Goal: Transaction & Acquisition: Book appointment/travel/reservation

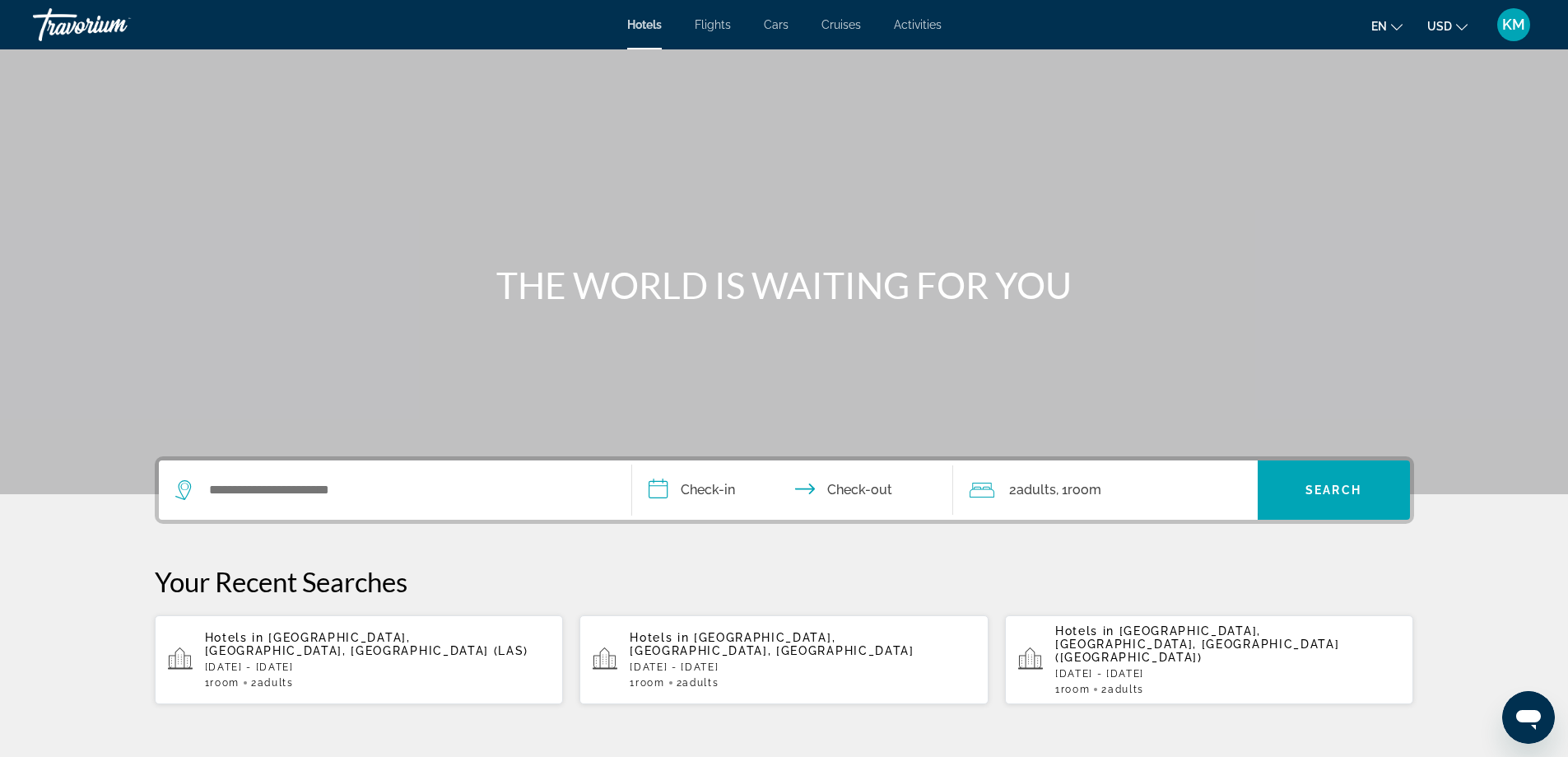
click at [273, 502] on div "Search widget" at bounding box center [395, 490] width 439 height 60
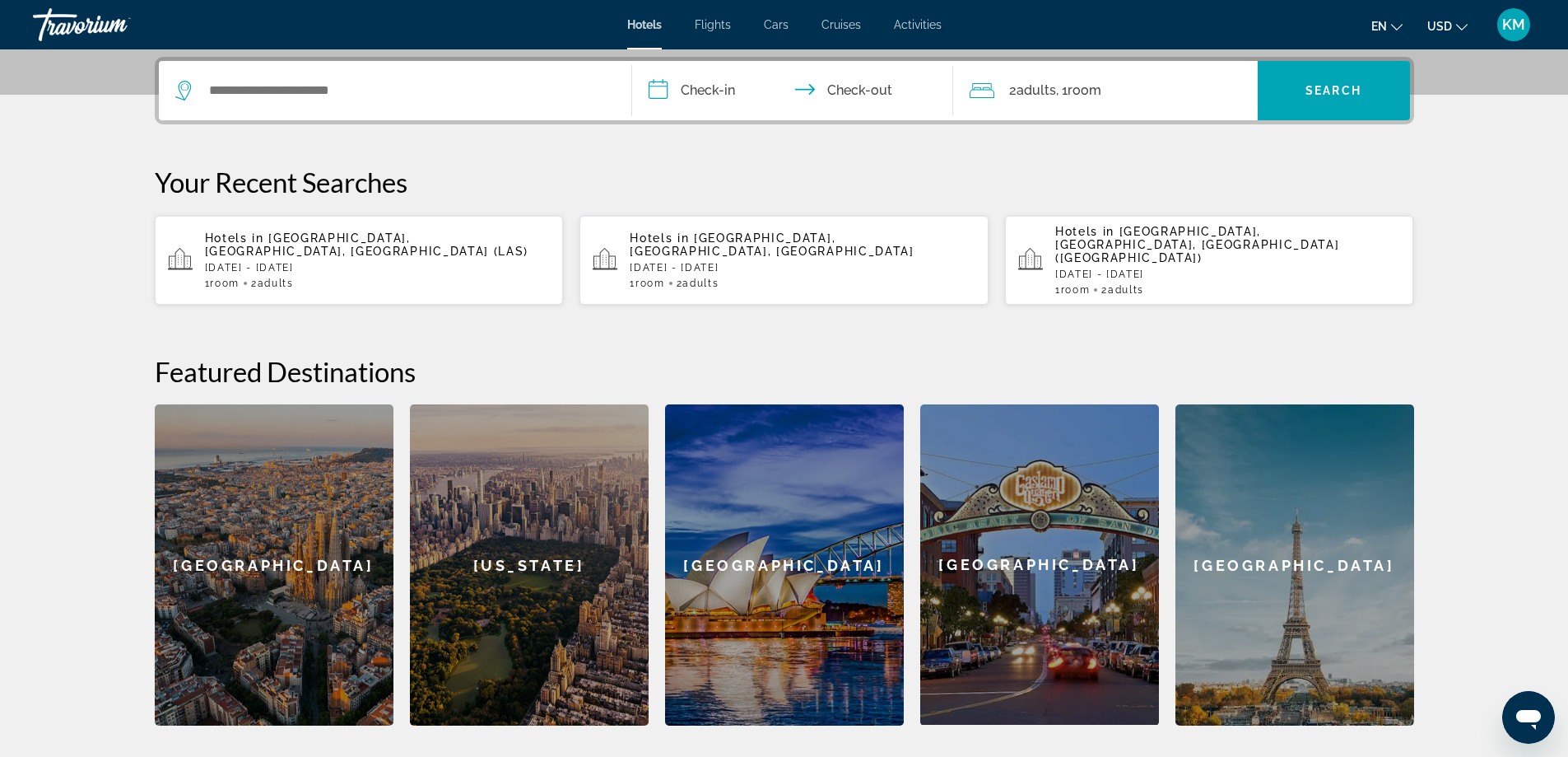
scroll to position [403, 0]
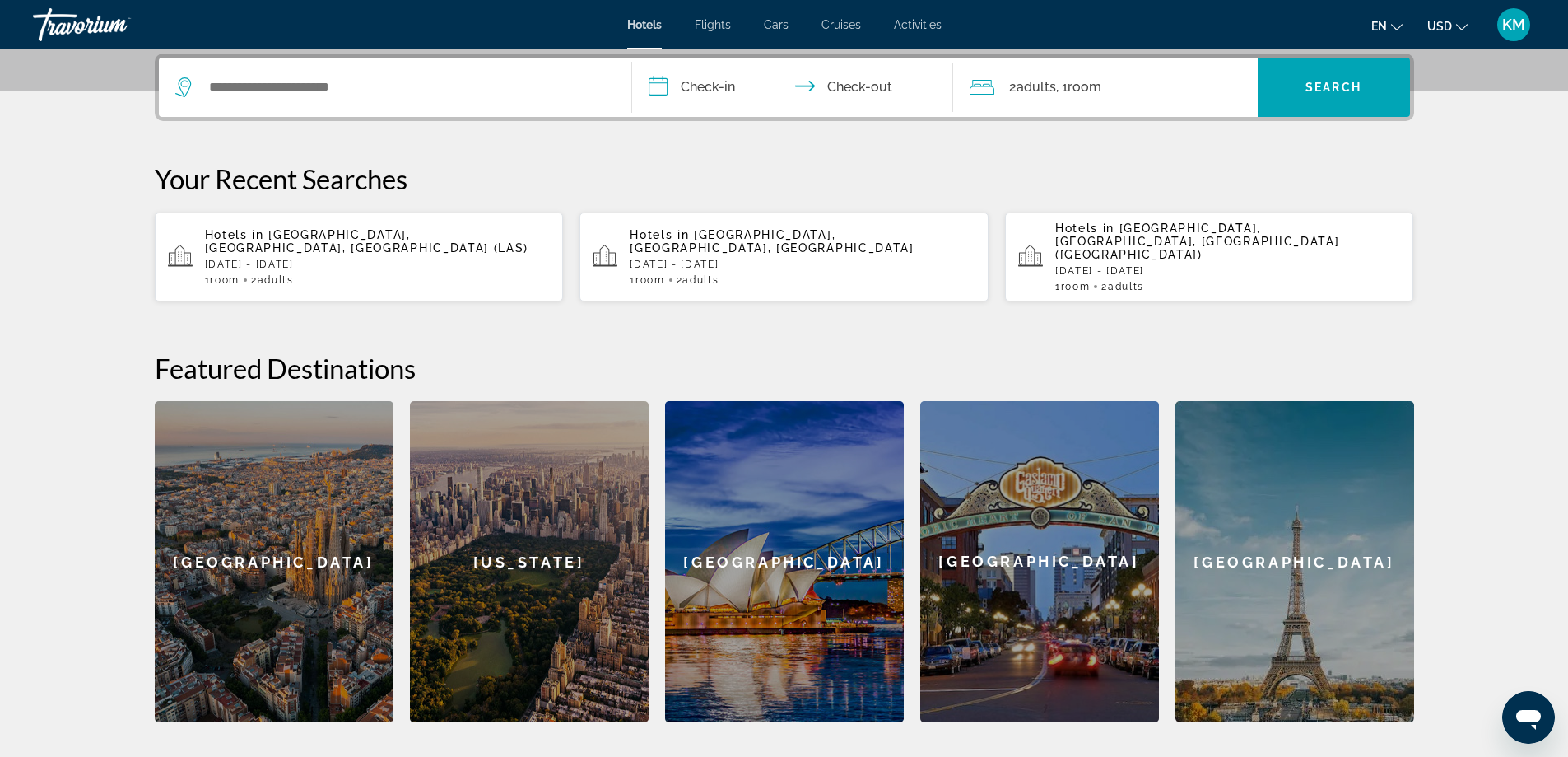
click at [332, 228] on span "[GEOGRAPHIC_DATA], [GEOGRAPHIC_DATA], [GEOGRAPHIC_DATA] (LAS)" at bounding box center [367, 241] width 324 height 26
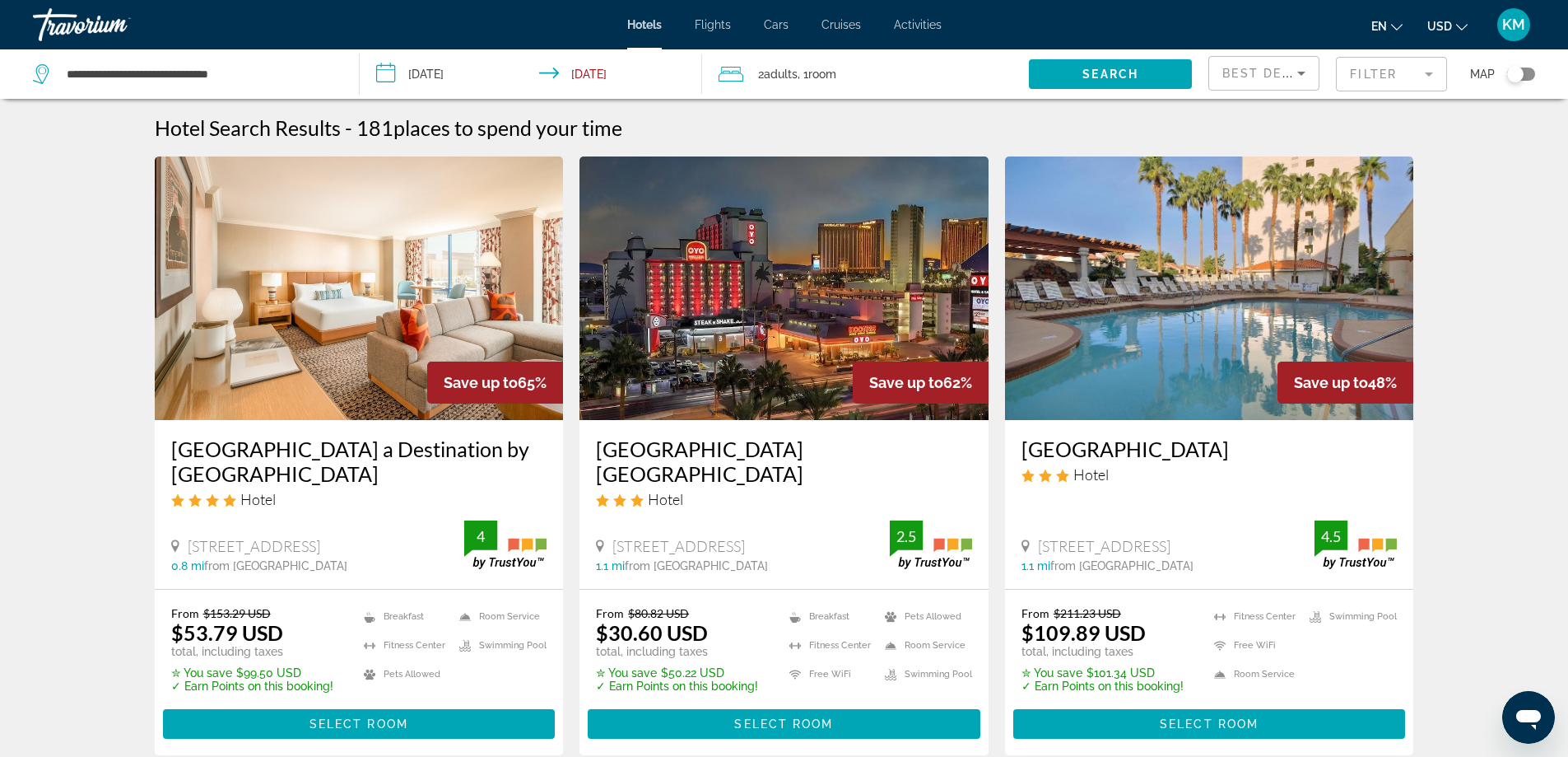
click at [616, 77] on input "**********" at bounding box center [535, 76] width 350 height 54
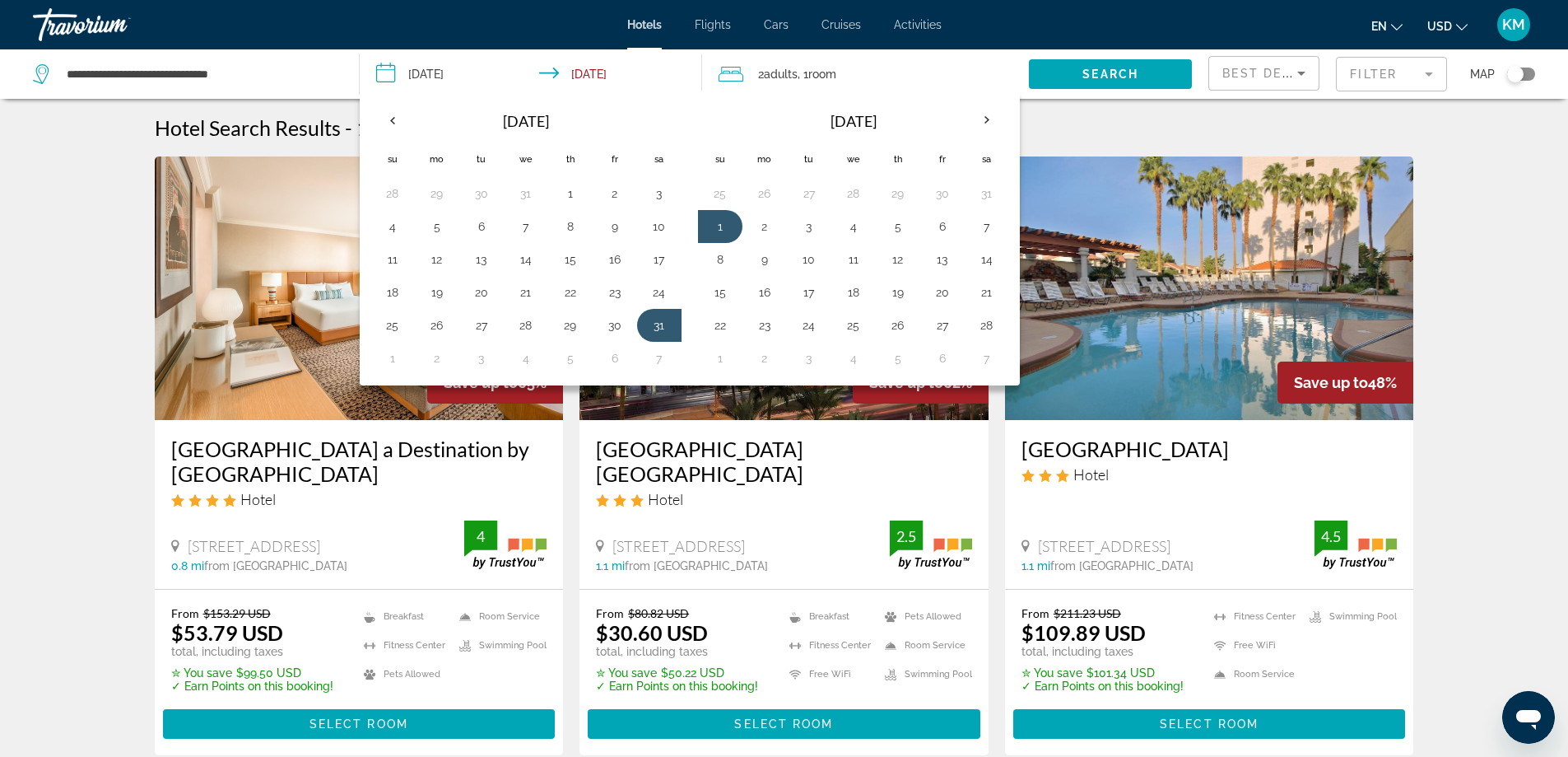
drag, startPoint x: 1129, startPoint y: 119, endPoint x: 1115, endPoint y: 121, distance: 14.1
click at [1127, 119] on div "Hotel Search Results - 181 places to spend your time" at bounding box center [784, 128] width 1260 height 25
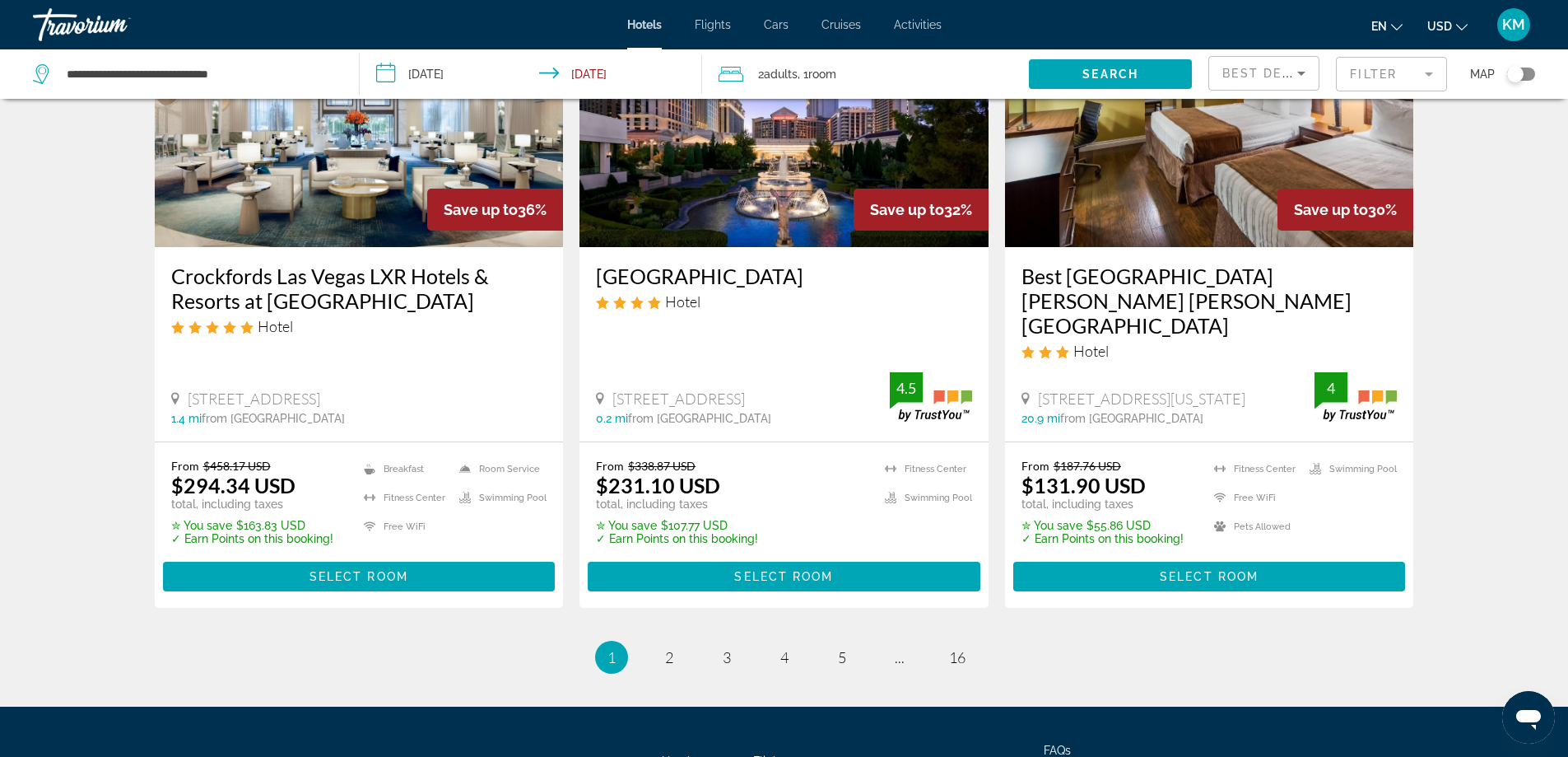
scroll to position [2081, 0]
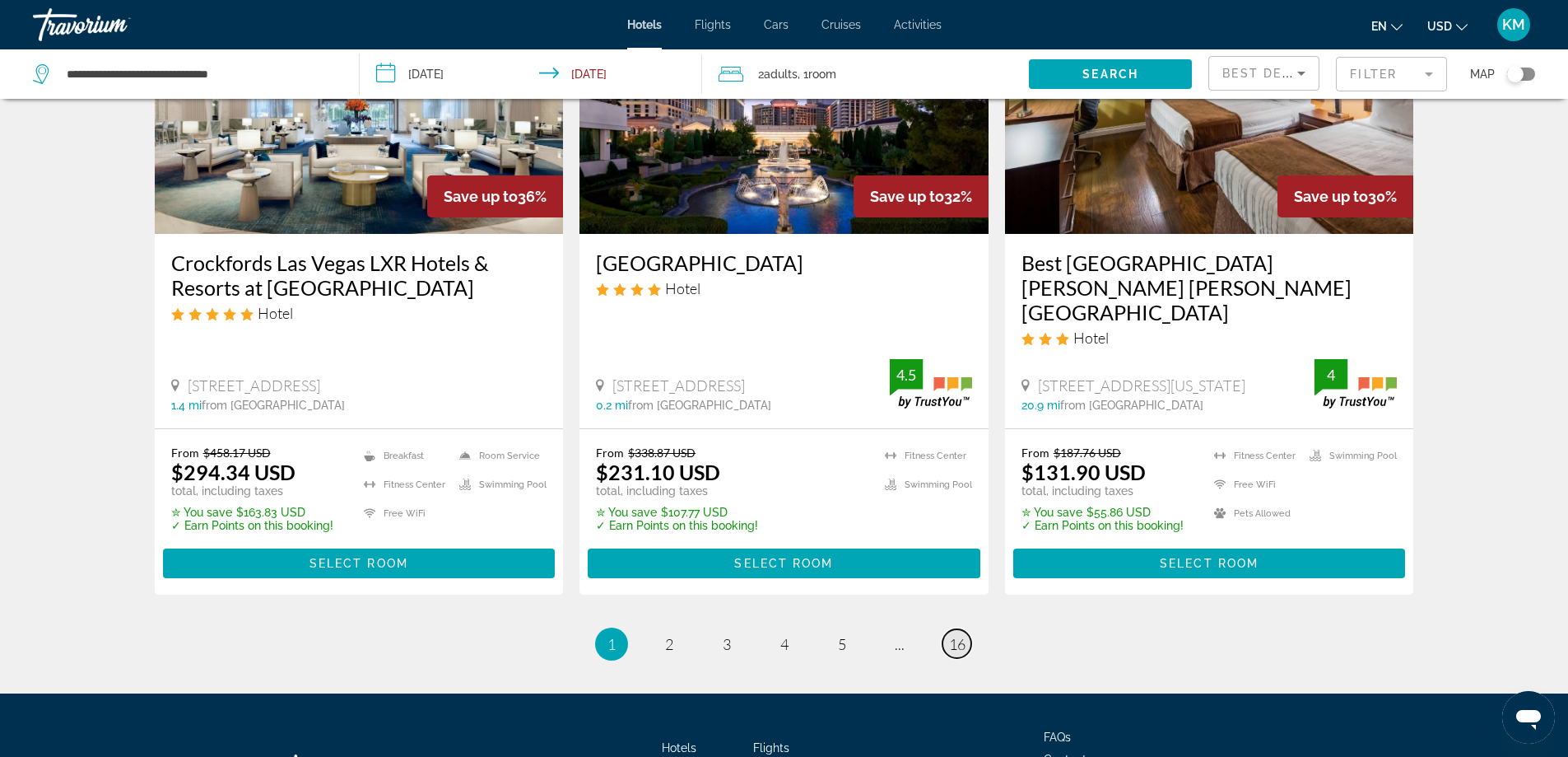
click at [958, 635] on span "16" at bounding box center [956, 644] width 16 height 18
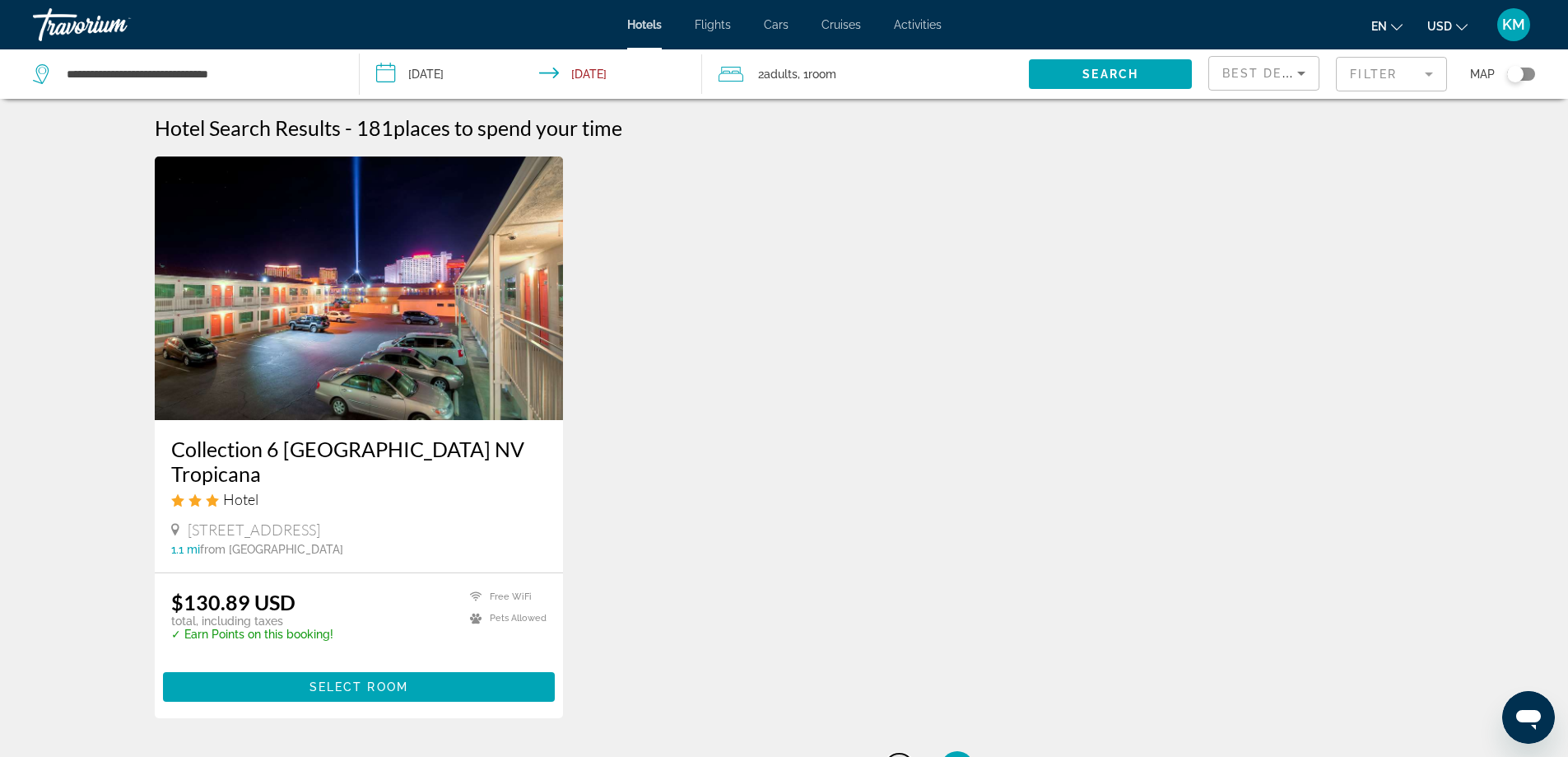
click at [898, 756] on span "15" at bounding box center [899, 766] width 16 height 18
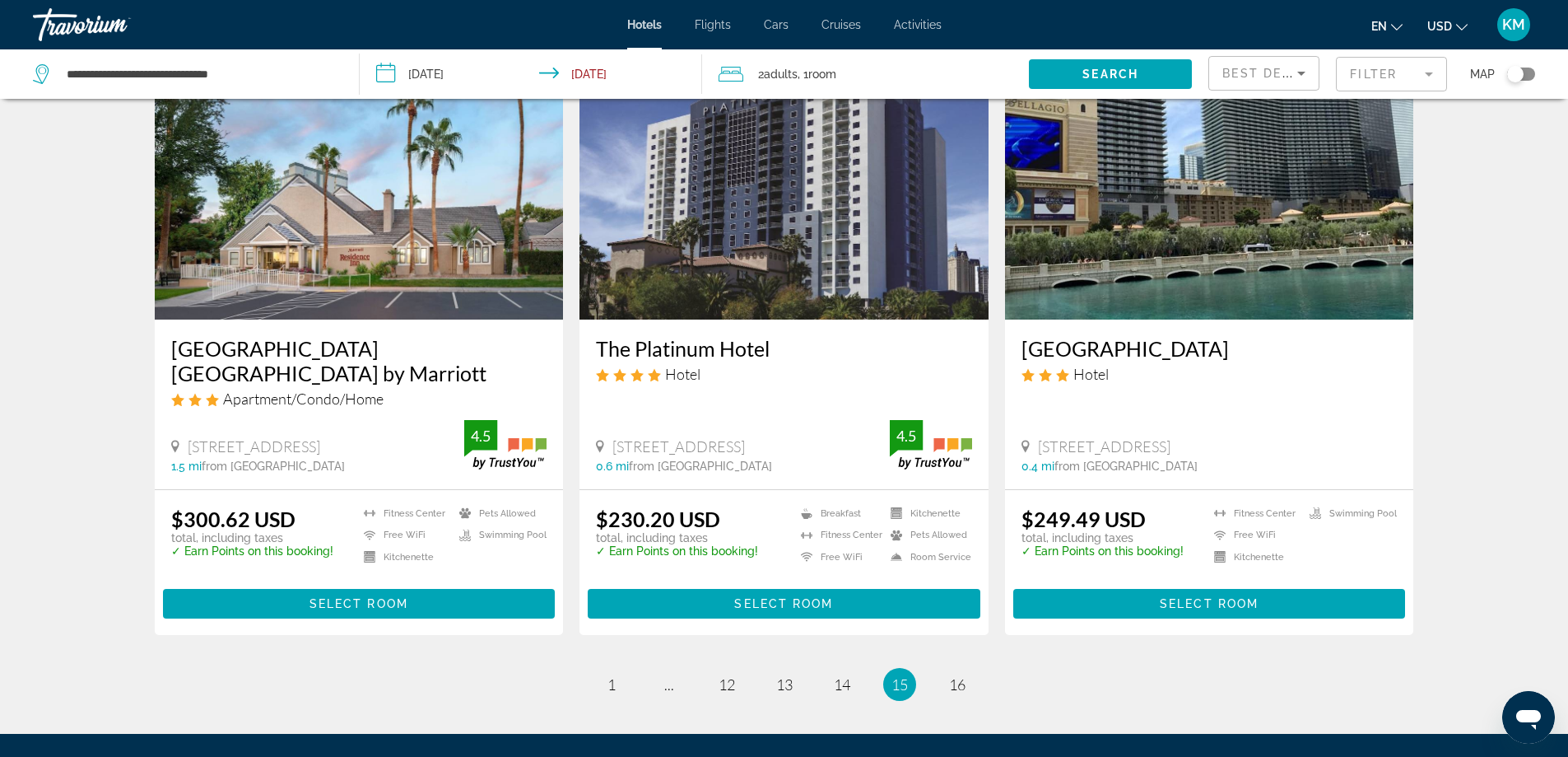
scroll to position [2063, 0]
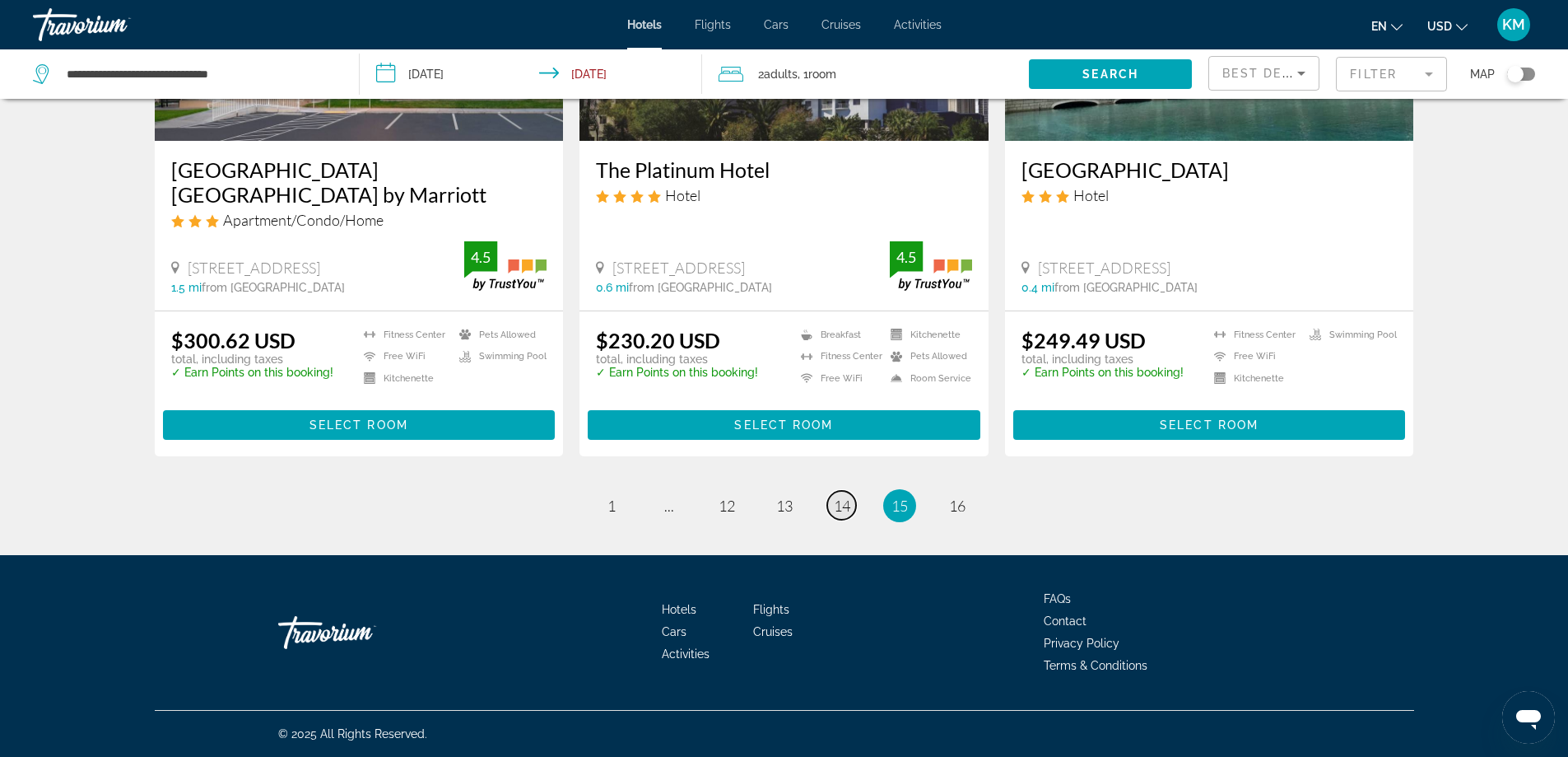
drag, startPoint x: 1580, startPoint y: 630, endPoint x: 842, endPoint y: 508, distance: 748.0
click at [842, 508] on span "14" at bounding box center [841, 505] width 16 height 18
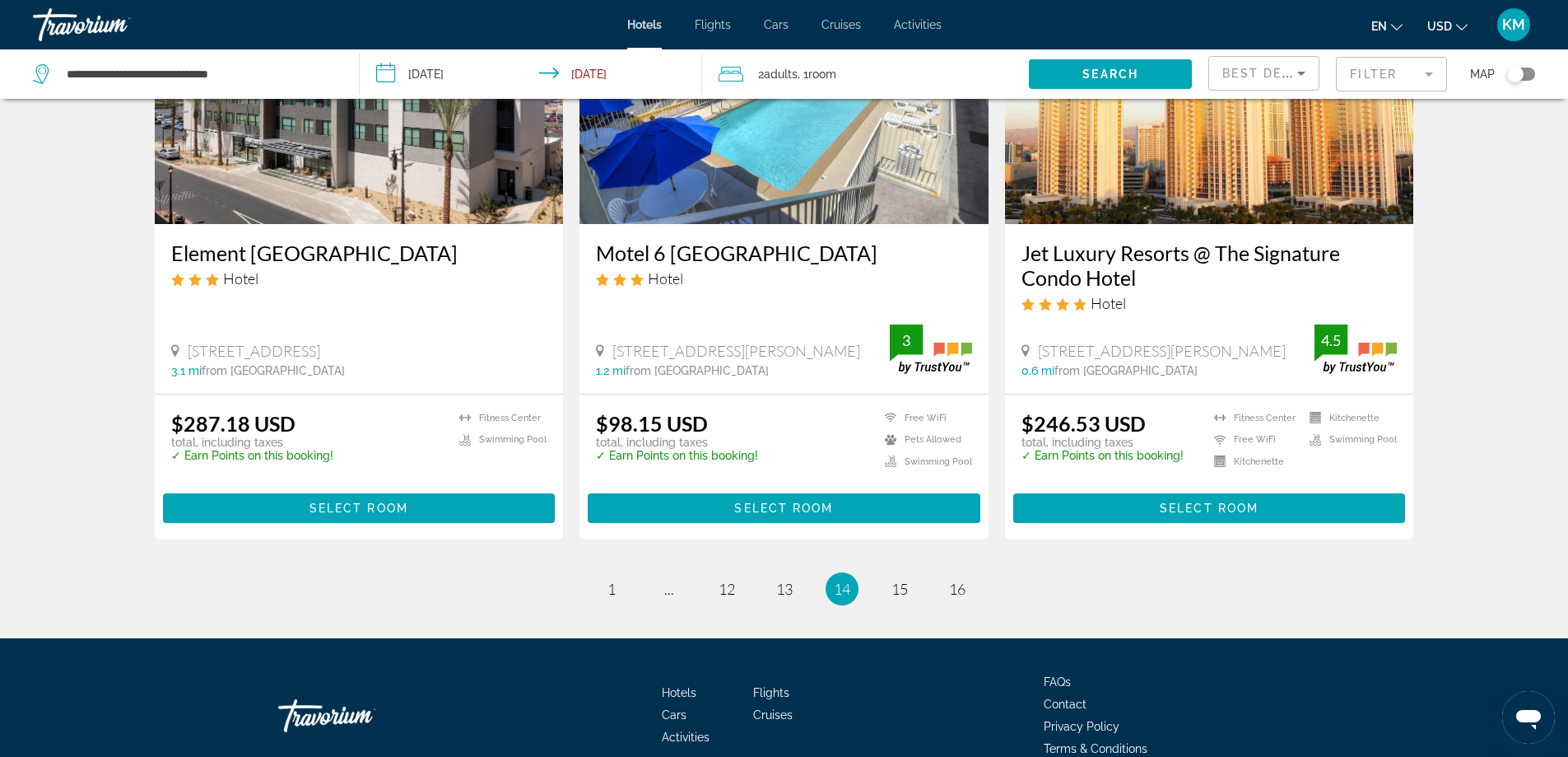
scroll to position [2051, 0]
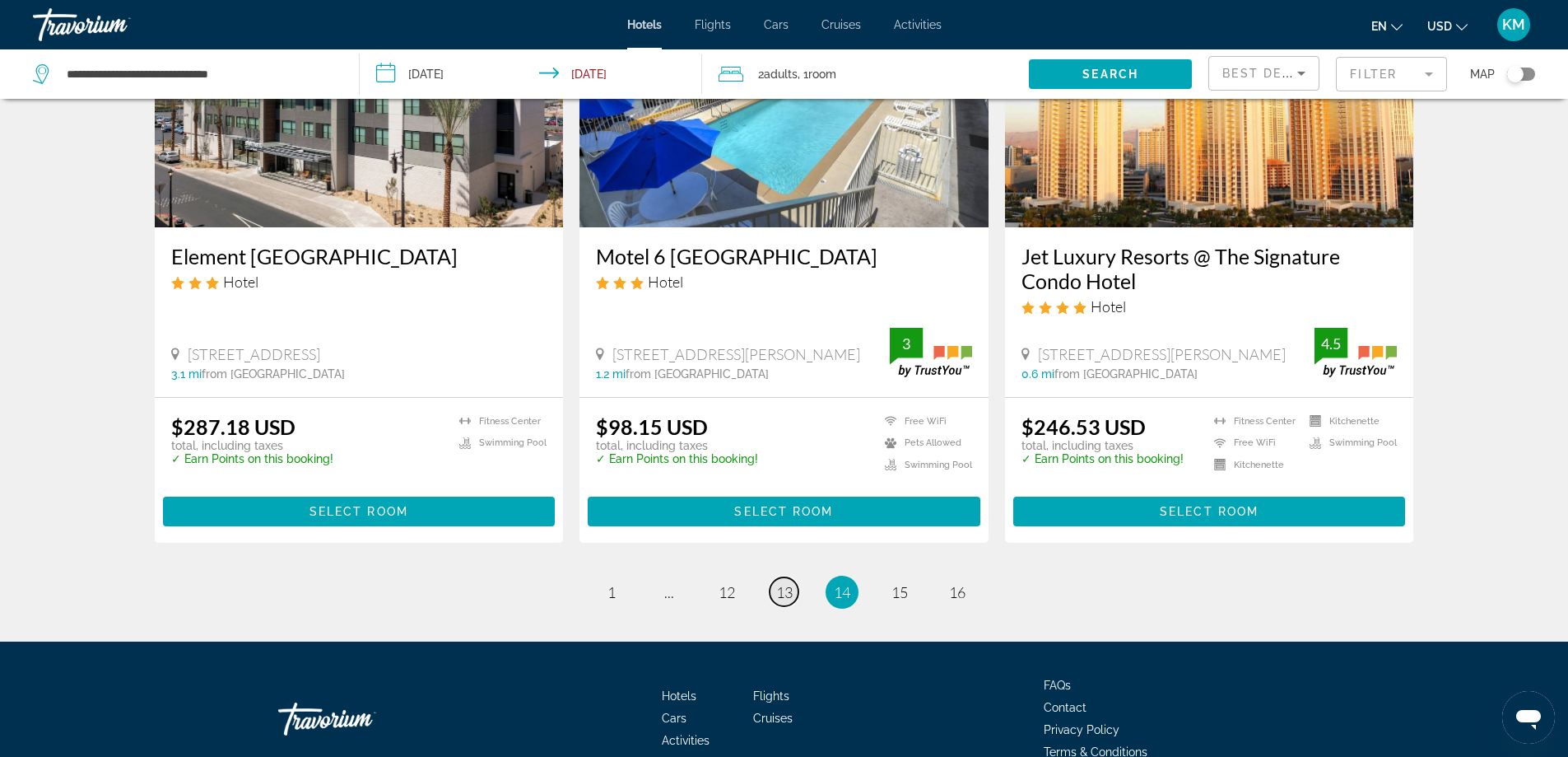
click at [790, 583] on span "13" at bounding box center [784, 592] width 16 height 18
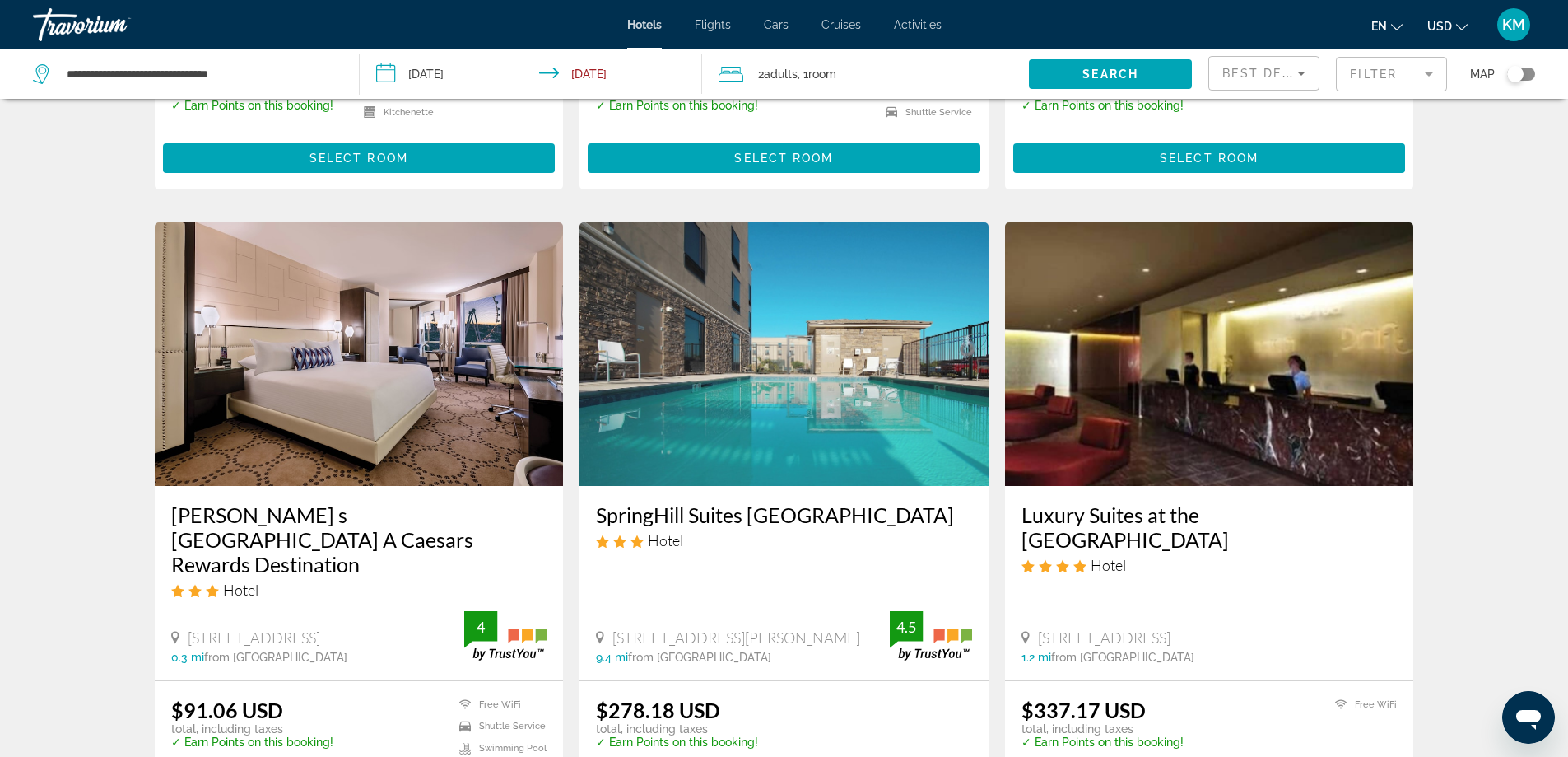
scroll to position [1104, 0]
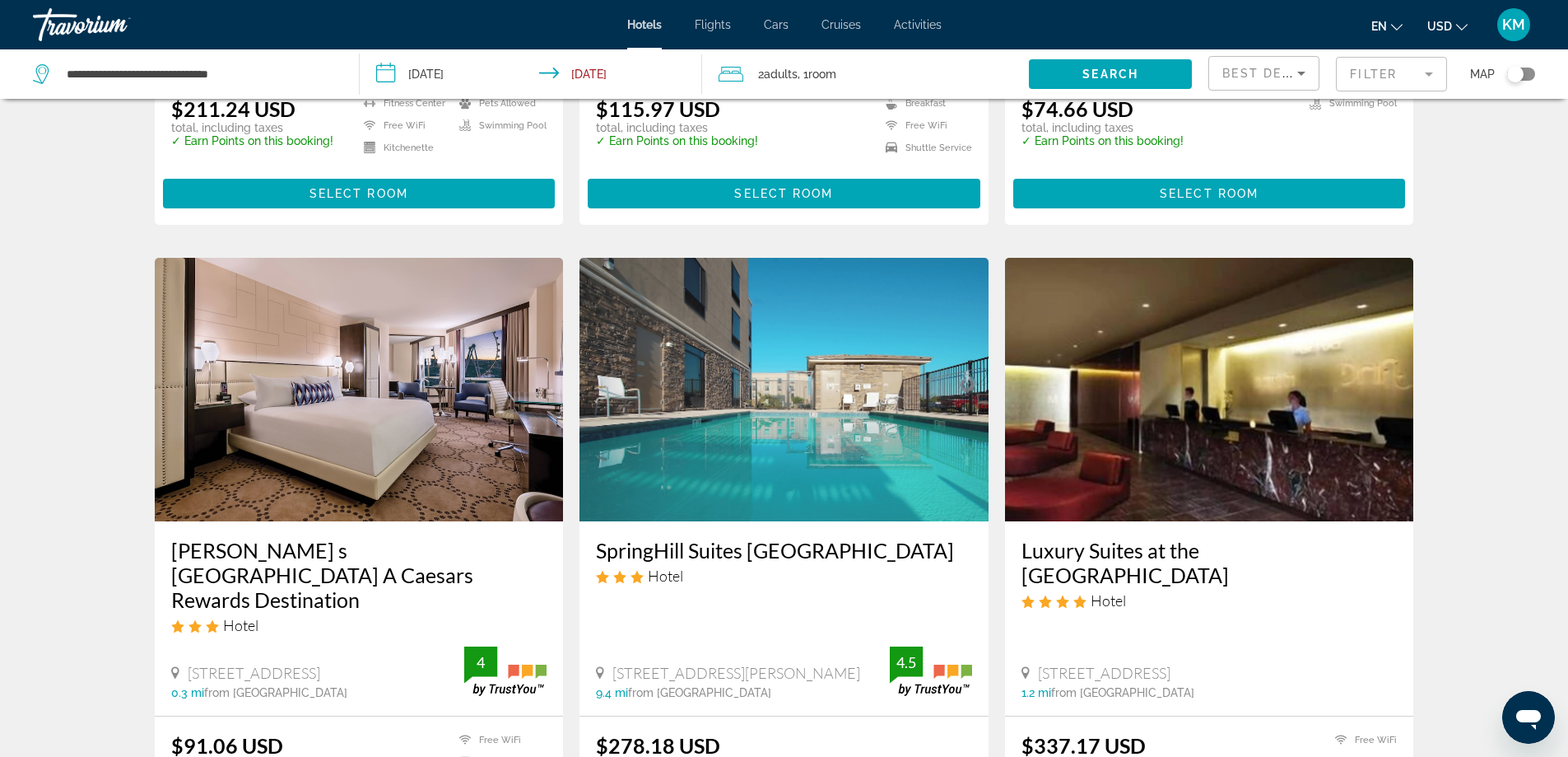
click at [1037, 493] on img "Main content" at bounding box center [1210, 389] width 409 height 264
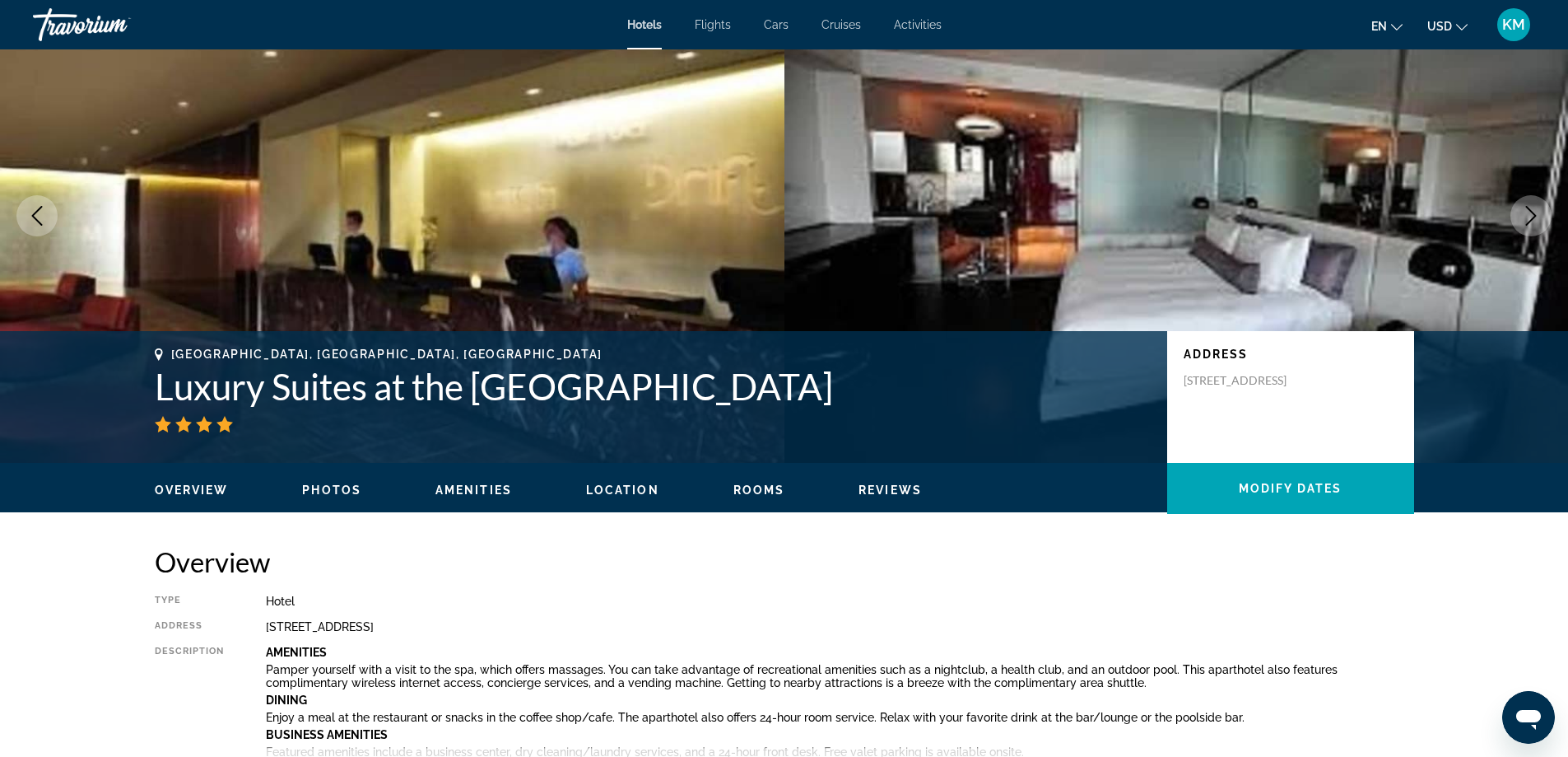
scroll to position [74, 0]
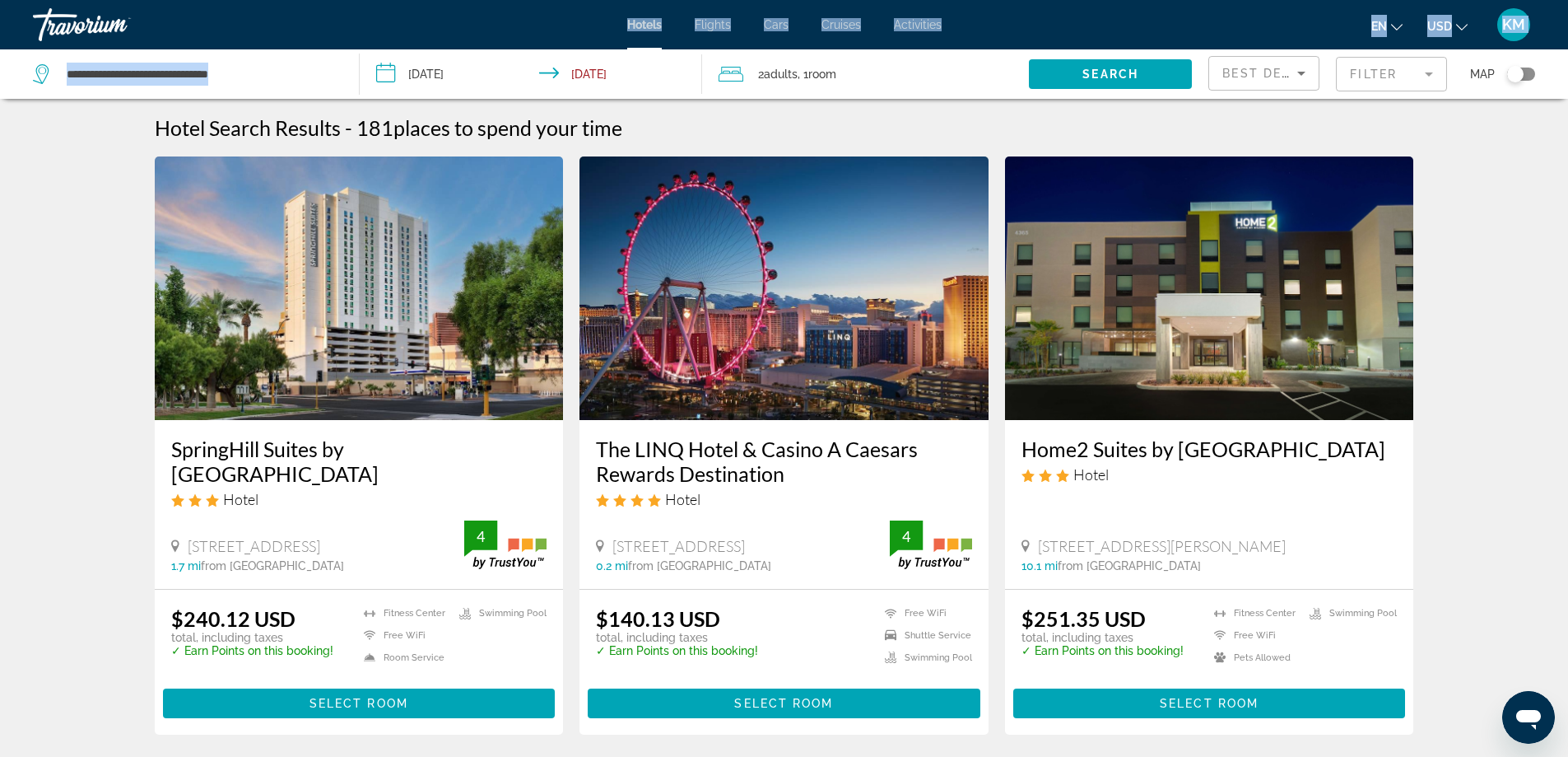
drag, startPoint x: 591, startPoint y: 27, endPoint x: 530, endPoint y: 67, distance: 72.9
click at [530, 67] on div "**********" at bounding box center [784, 378] width 1568 height 757
drag, startPoint x: 497, startPoint y: 16, endPoint x: 271, endPoint y: 67, distance: 231.7
click at [271, 67] on div "**********" at bounding box center [784, 378] width 1568 height 757
click at [1428, 71] on mat-form-field "Filter" at bounding box center [1392, 74] width 112 height 35
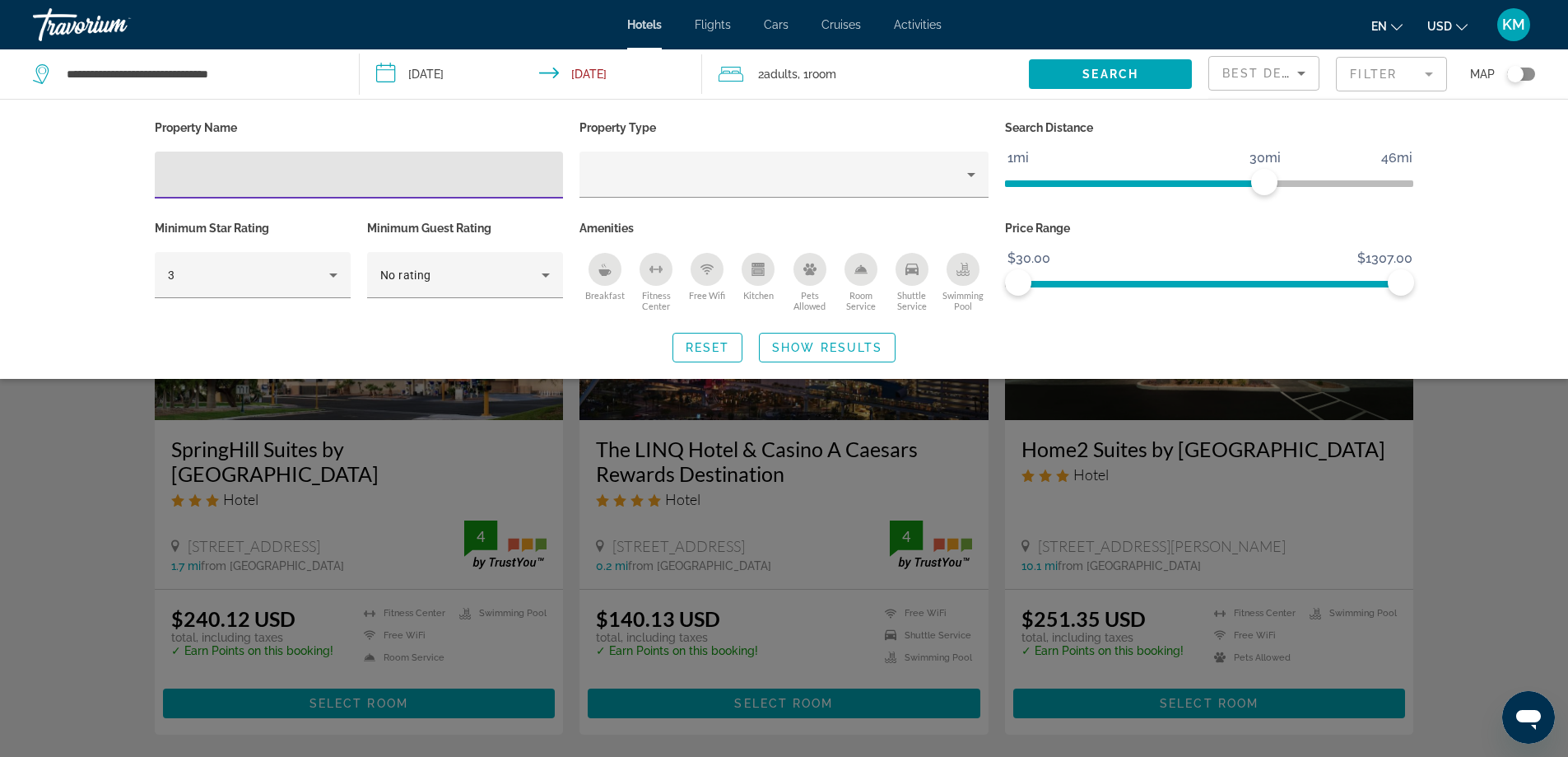
click at [750, 263] on div "Kitchen" at bounding box center [758, 268] width 33 height 33
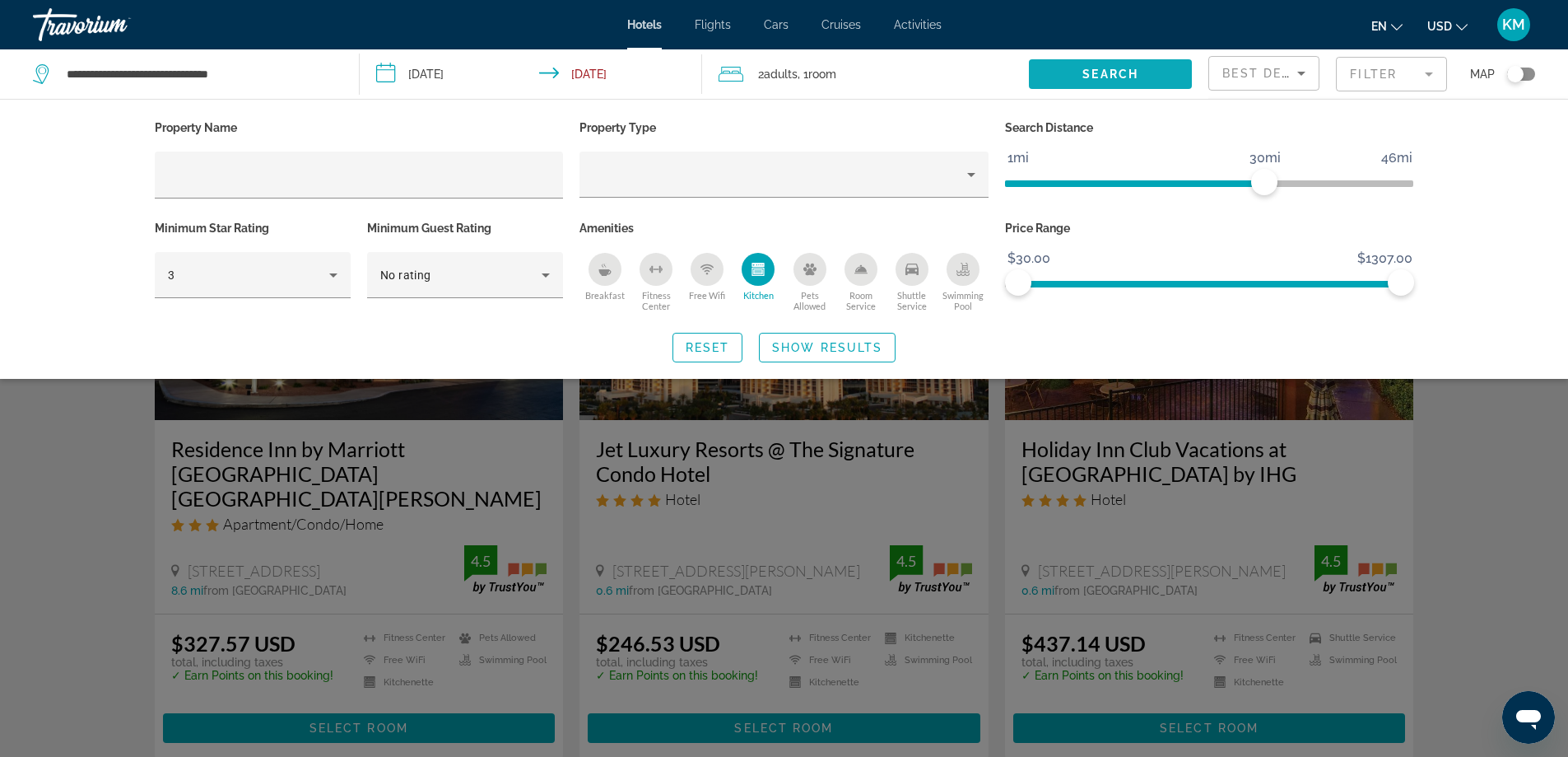
click at [1108, 72] on span "Search" at bounding box center [1111, 74] width 56 height 13
click at [1124, 73] on span "Search" at bounding box center [1111, 74] width 56 height 13
click at [830, 338] on span "Search widget" at bounding box center [827, 348] width 135 height 40
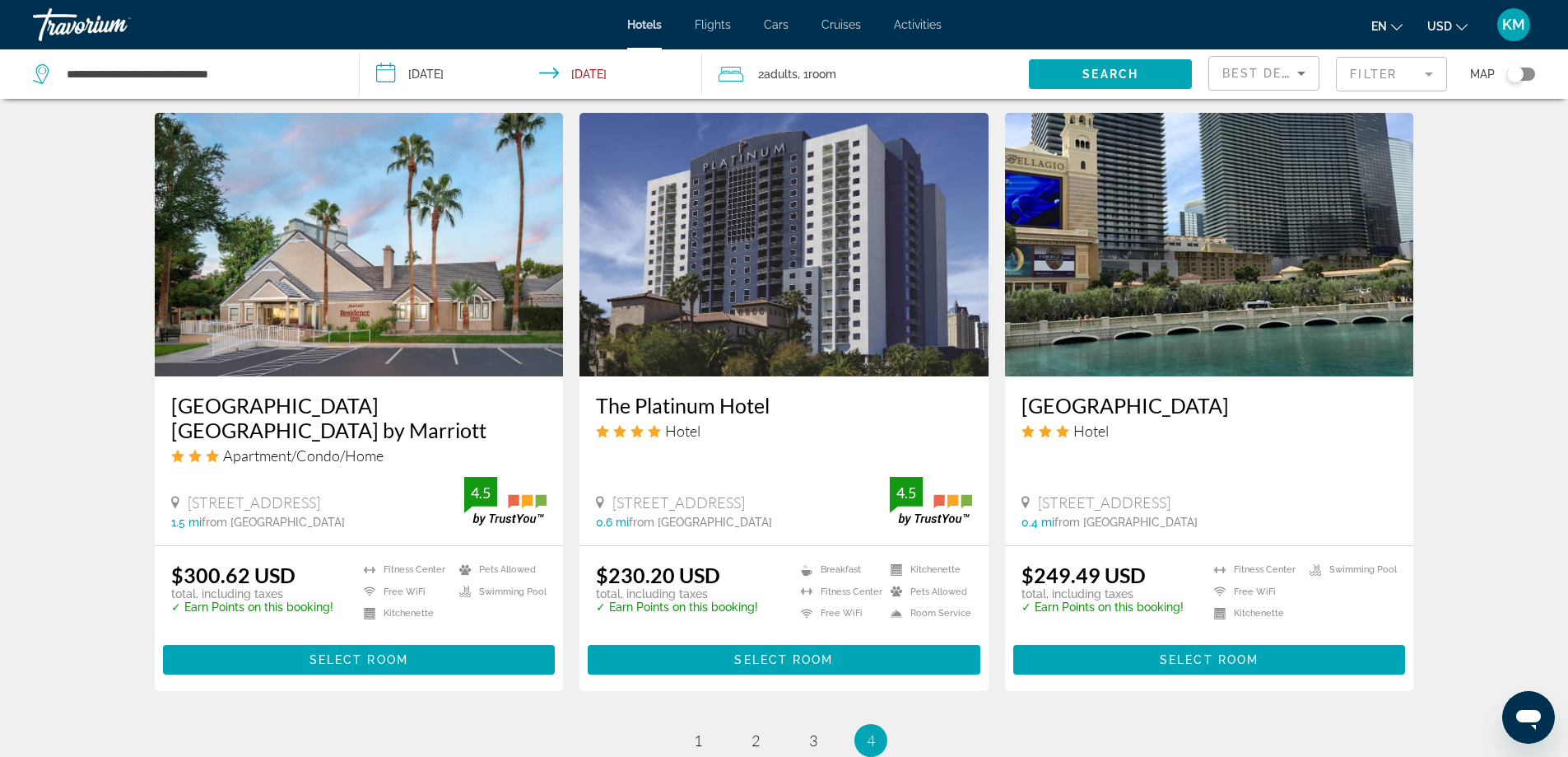
scroll to position [1325, 0]
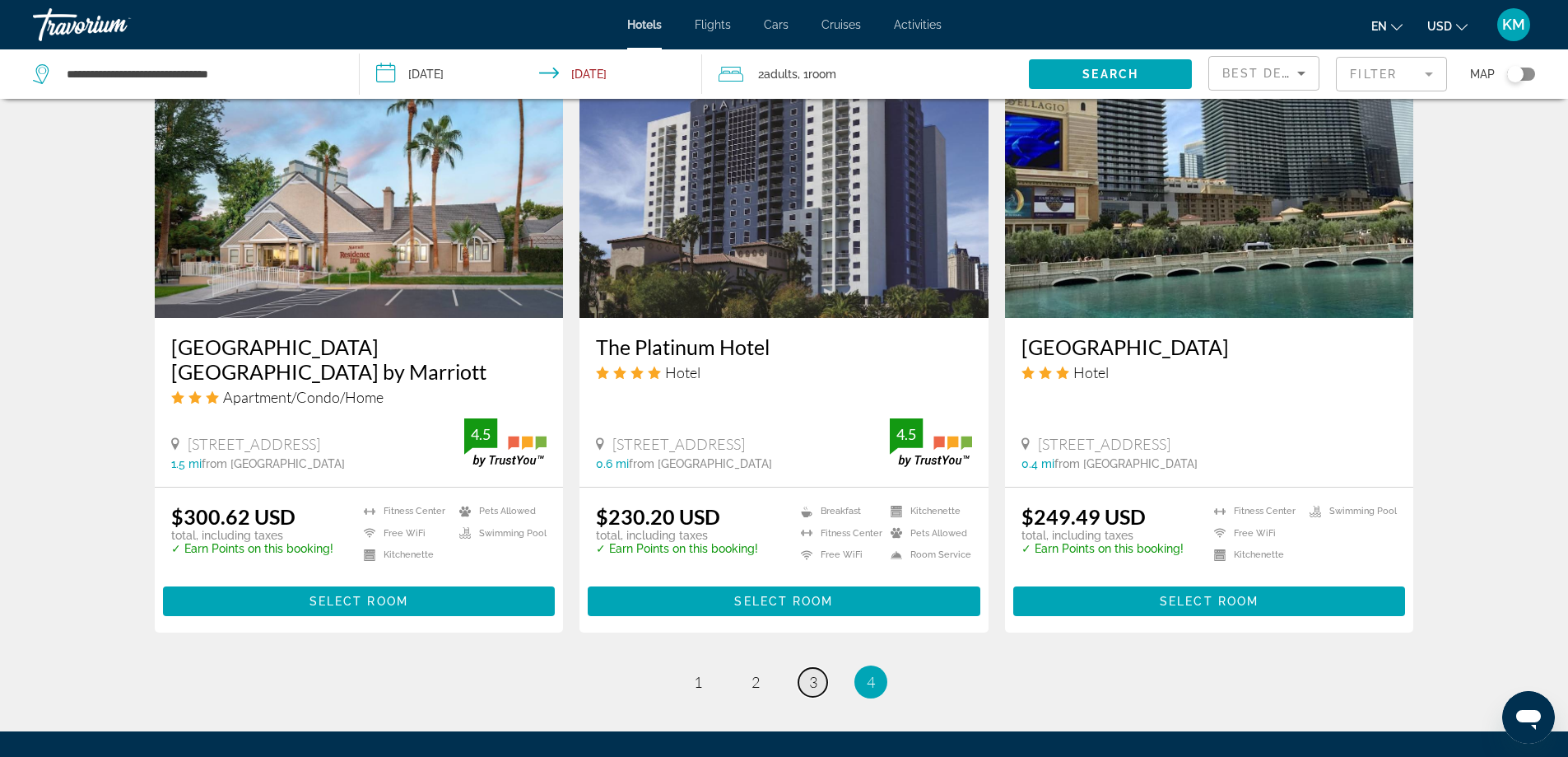
click at [809, 673] on span "3" at bounding box center [813, 681] width 9 height 18
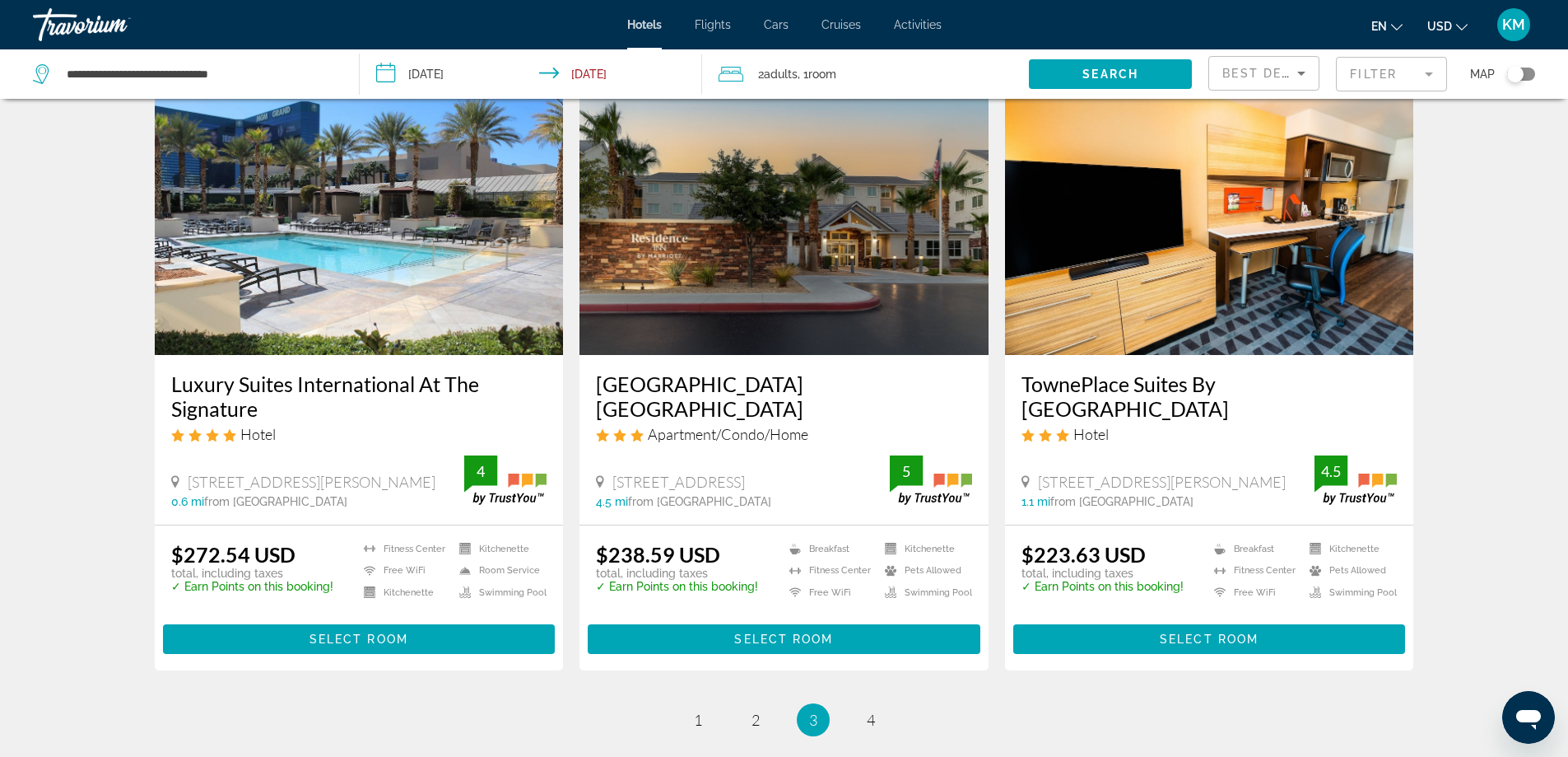
scroll to position [1920, 0]
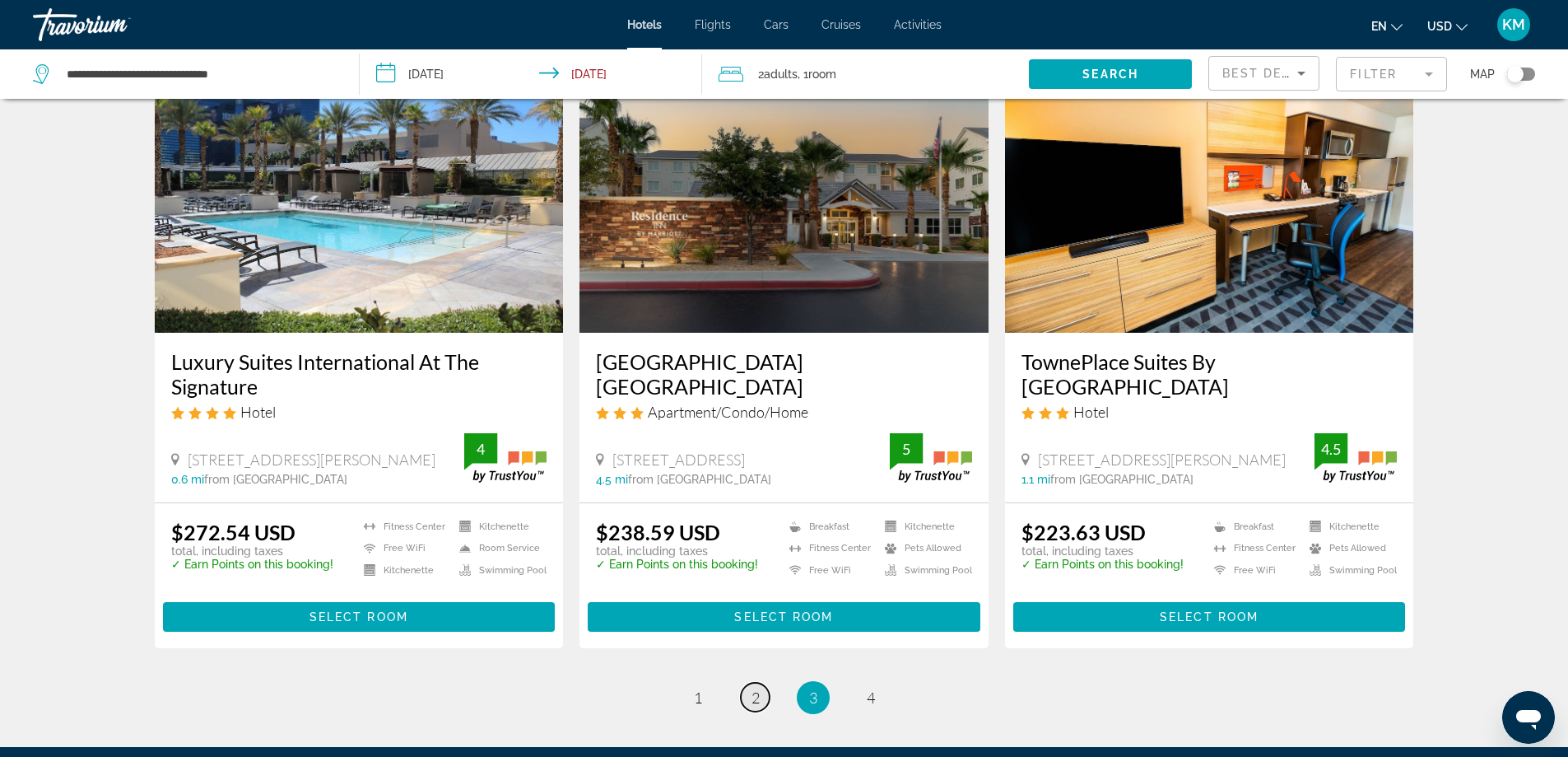
click at [755, 688] on span "2" at bounding box center [755, 697] width 9 height 18
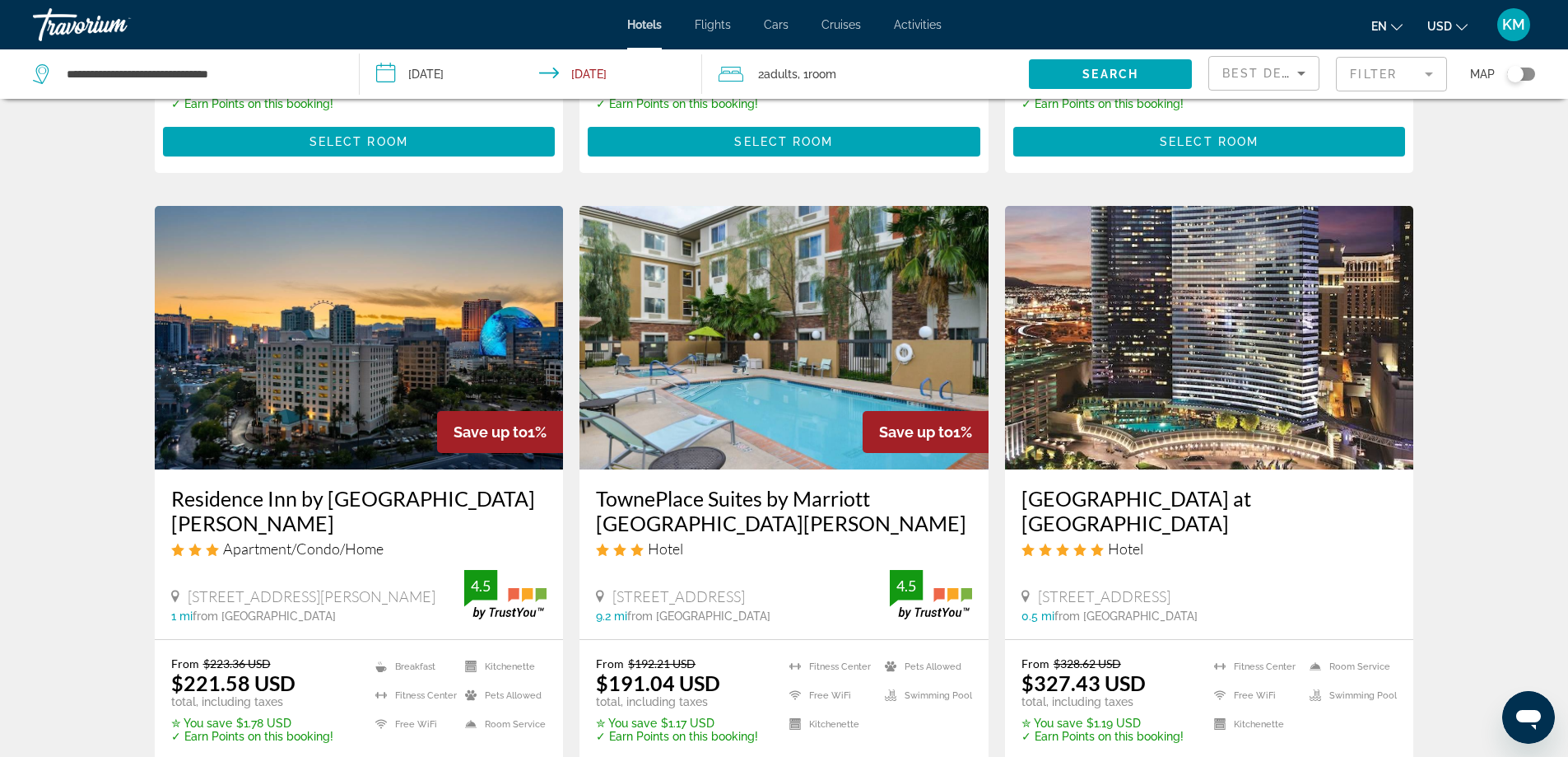
scroll to position [593, 0]
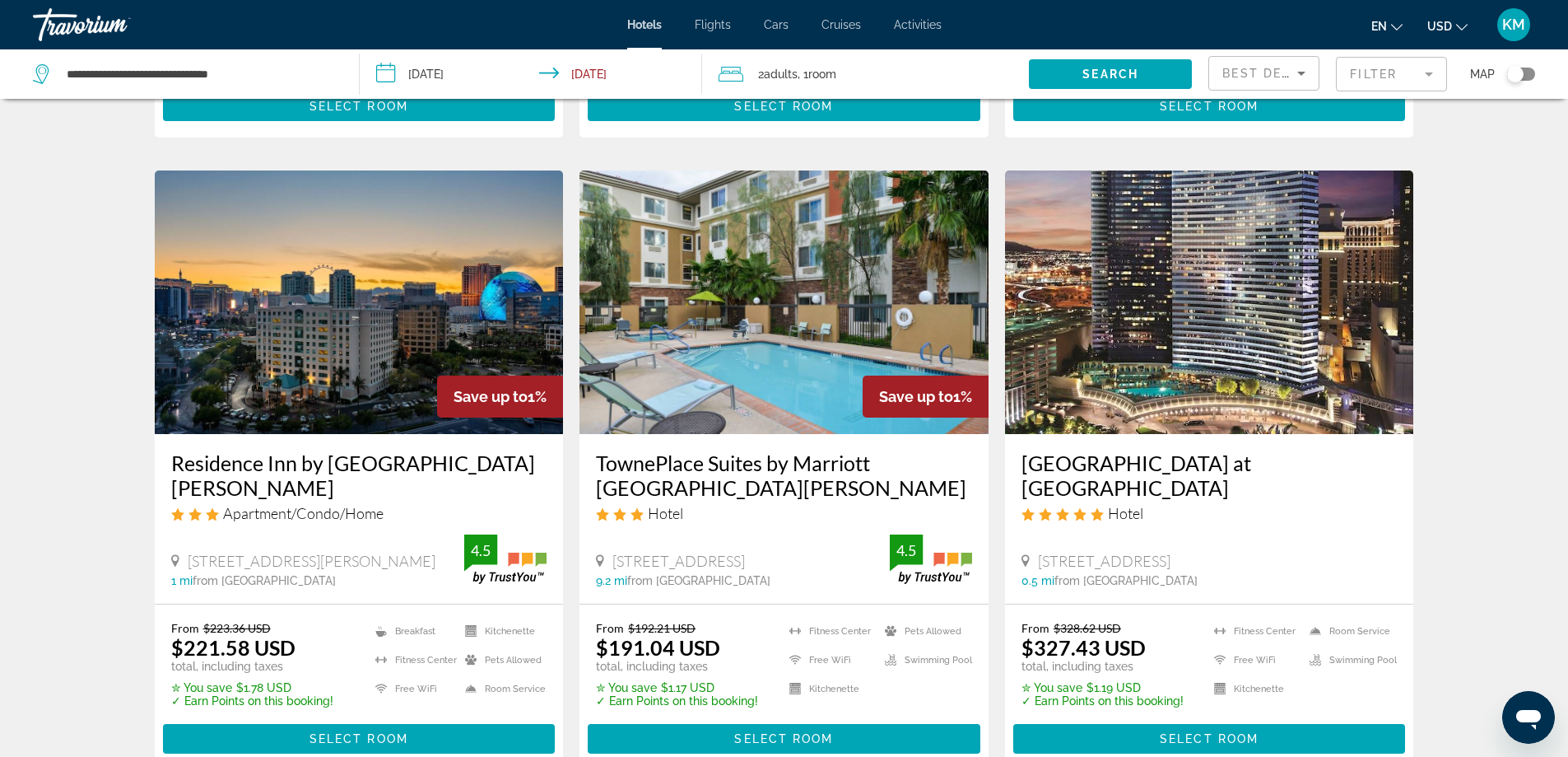
click at [1206, 369] on img "Main content" at bounding box center [1210, 301] width 409 height 264
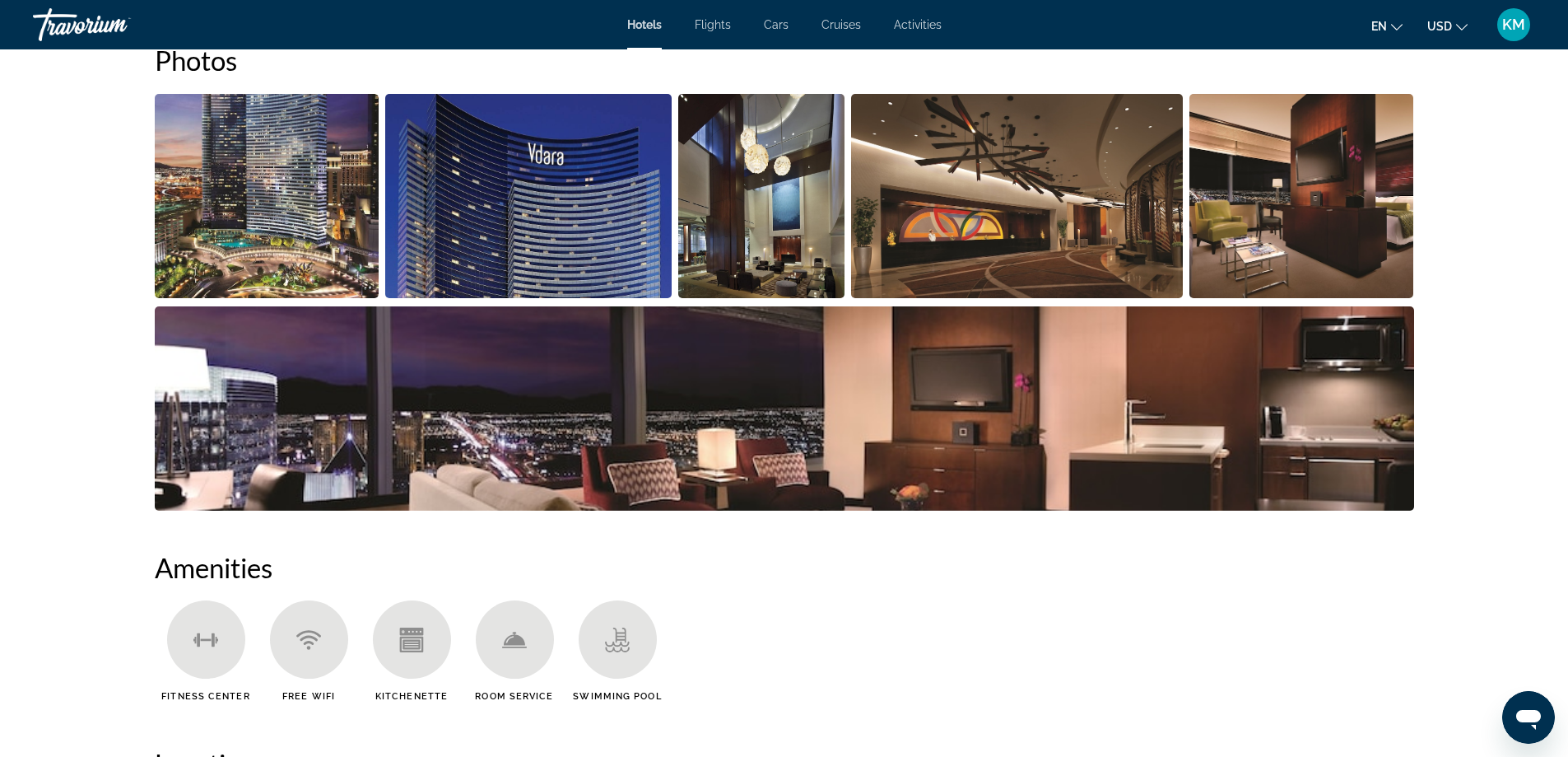
scroll to position [847, 0]
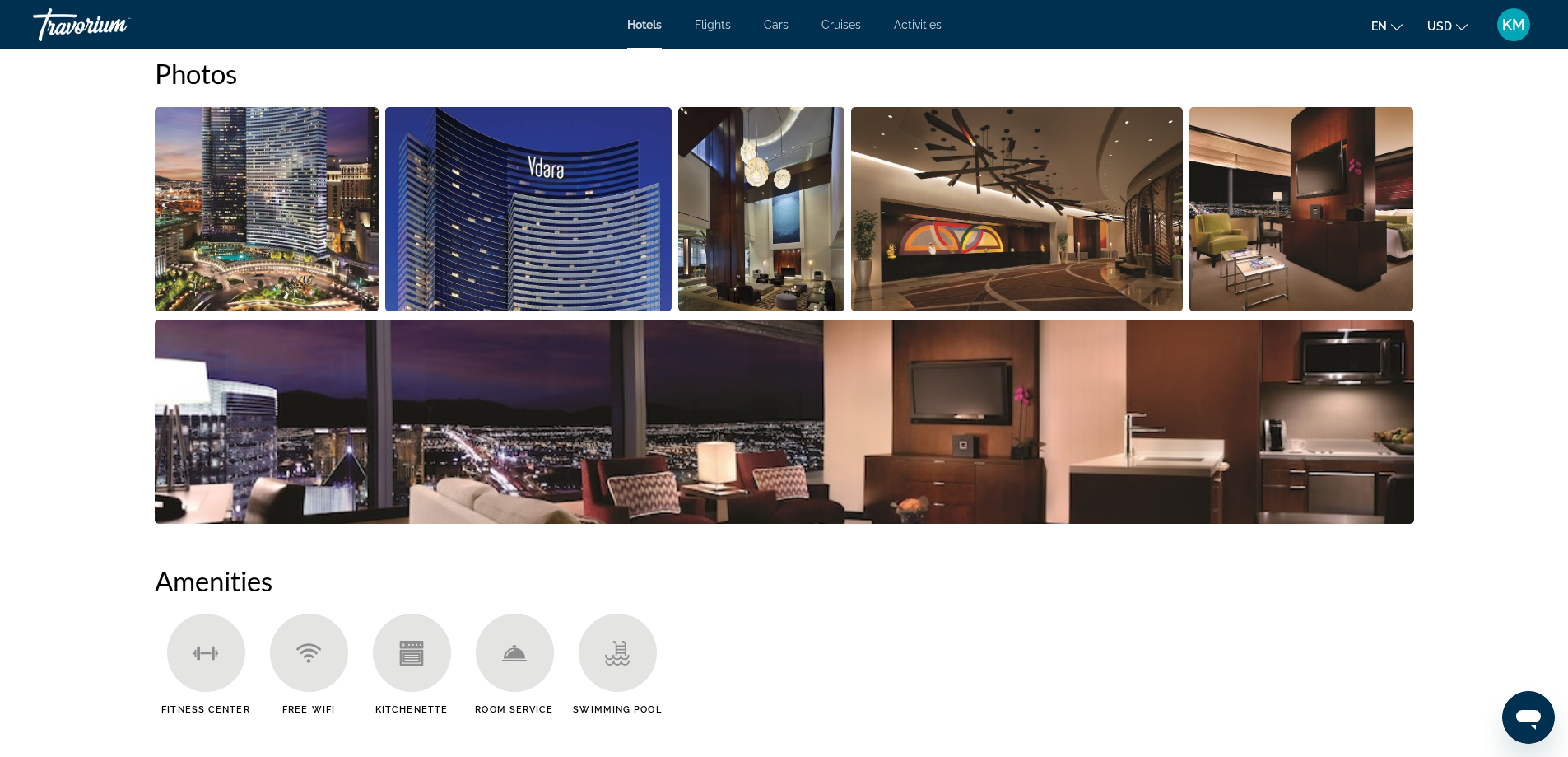
click at [242, 238] on img "Open full-screen image slider" at bounding box center [267, 209] width 225 height 204
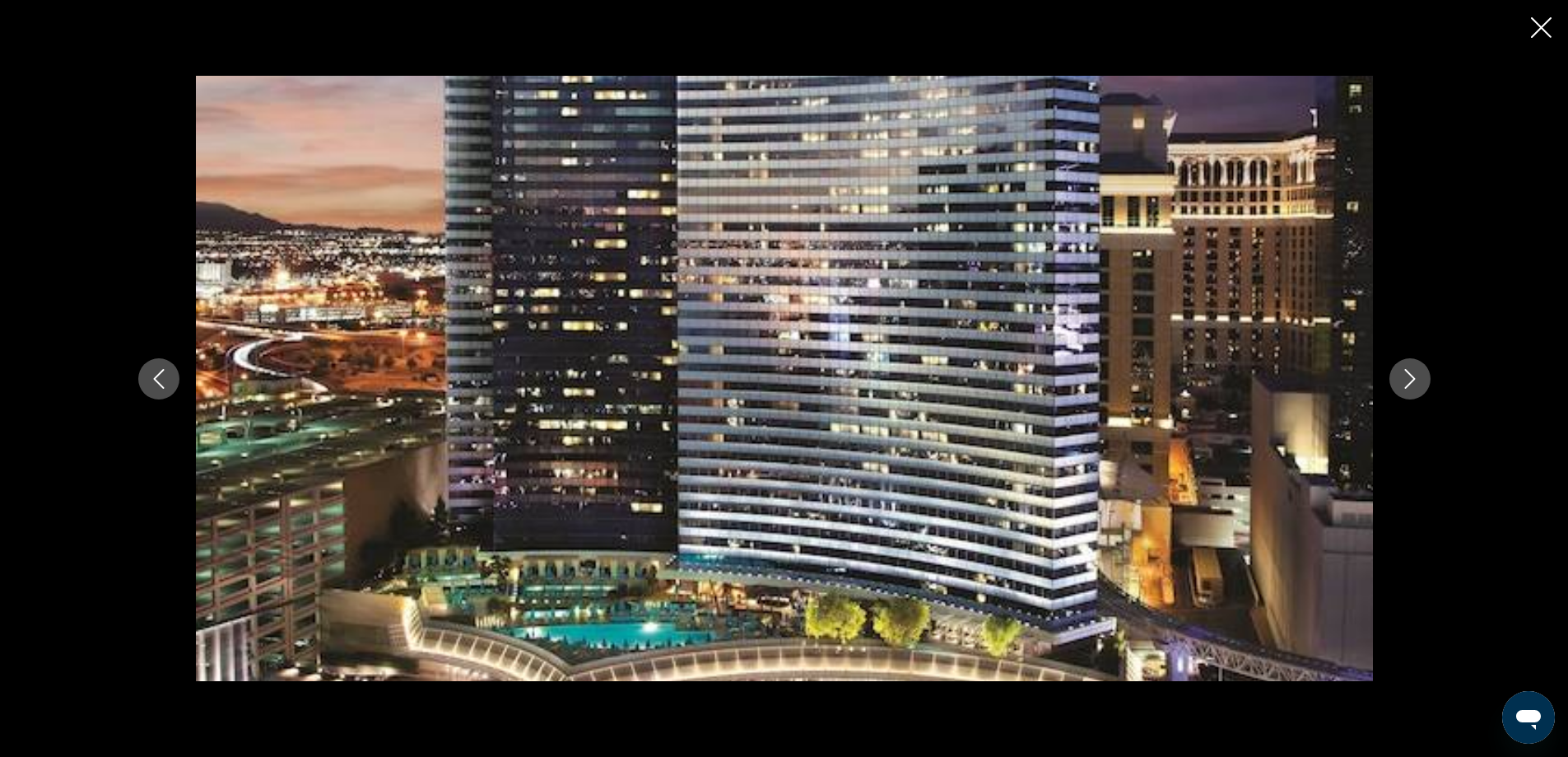
click at [1425, 373] on button "Next image" at bounding box center [1410, 379] width 42 height 42
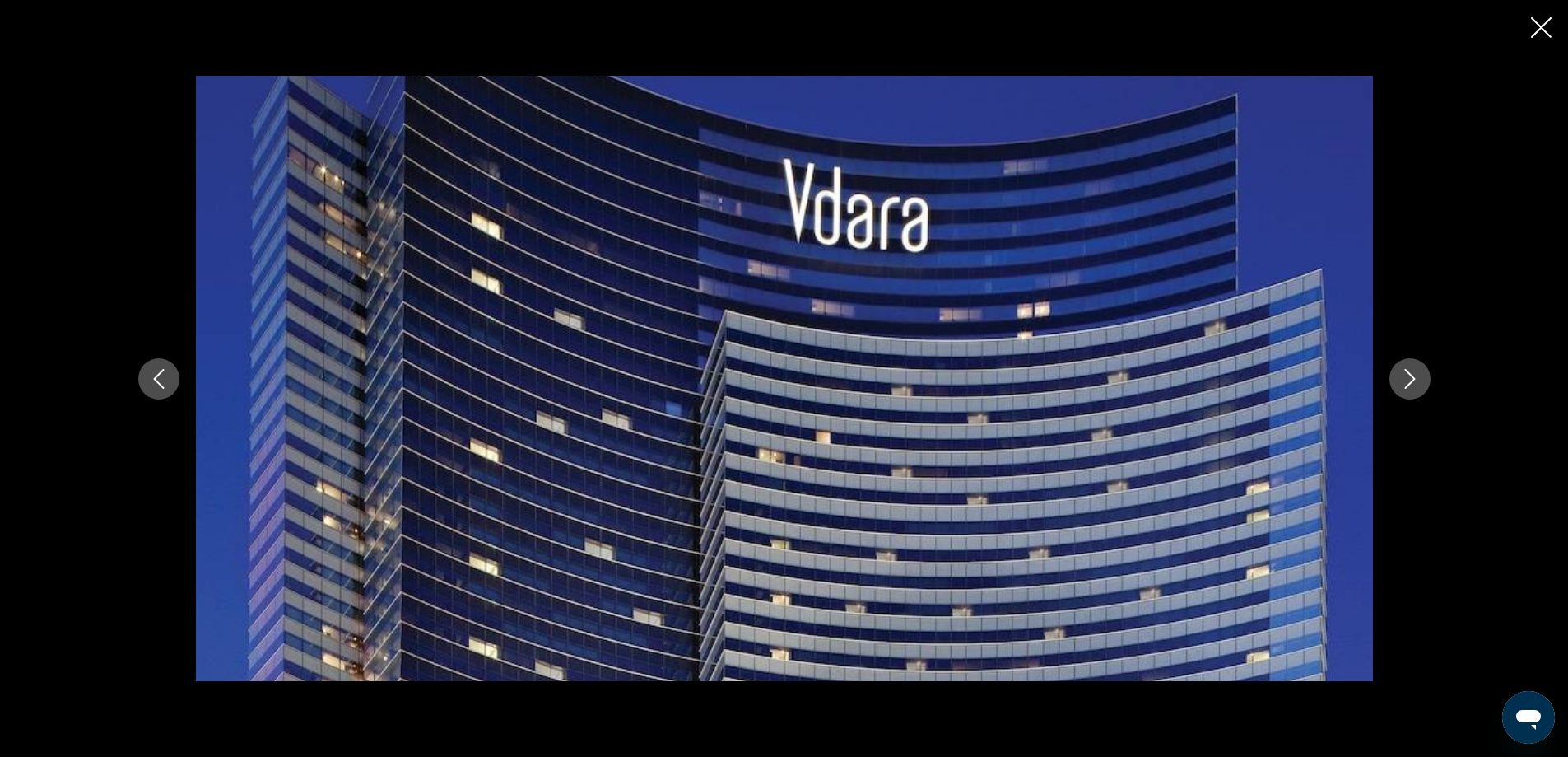
click at [1425, 373] on button "Next image" at bounding box center [1410, 379] width 42 height 42
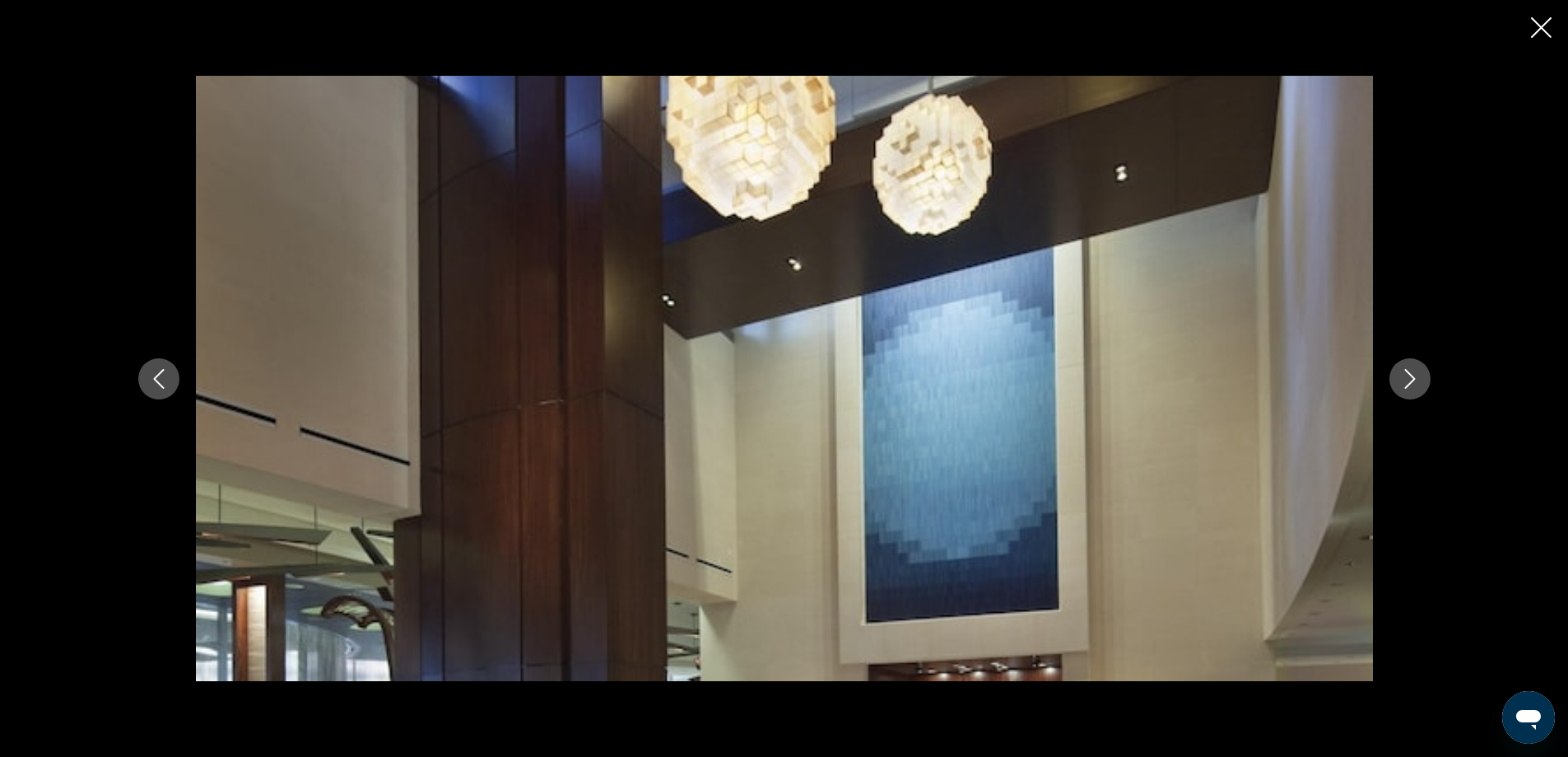
click at [1425, 373] on button "Next image" at bounding box center [1410, 379] width 42 height 42
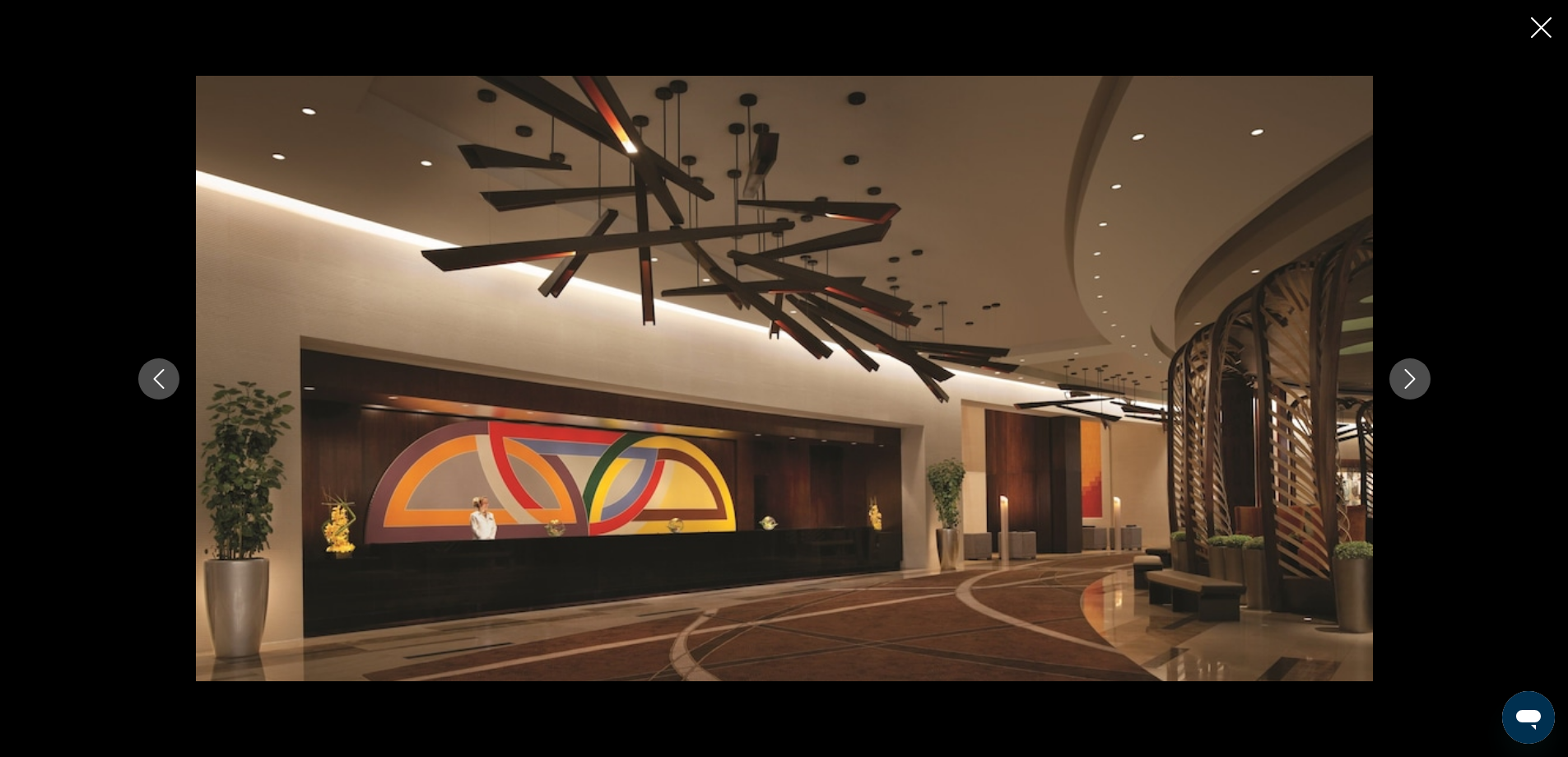
click at [1425, 373] on button "Next image" at bounding box center [1410, 379] width 42 height 42
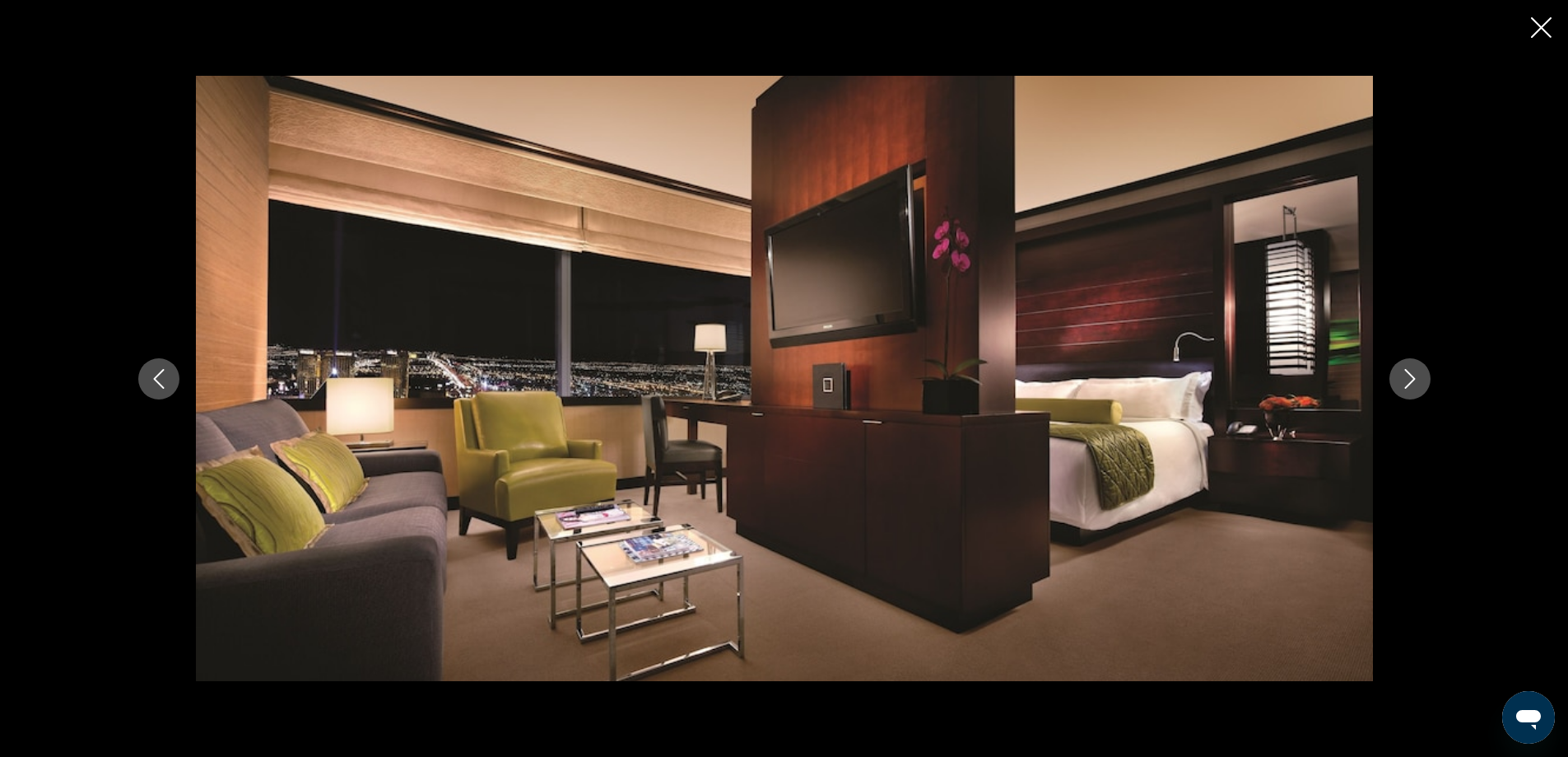
click at [1425, 373] on button "Next image" at bounding box center [1410, 379] width 42 height 42
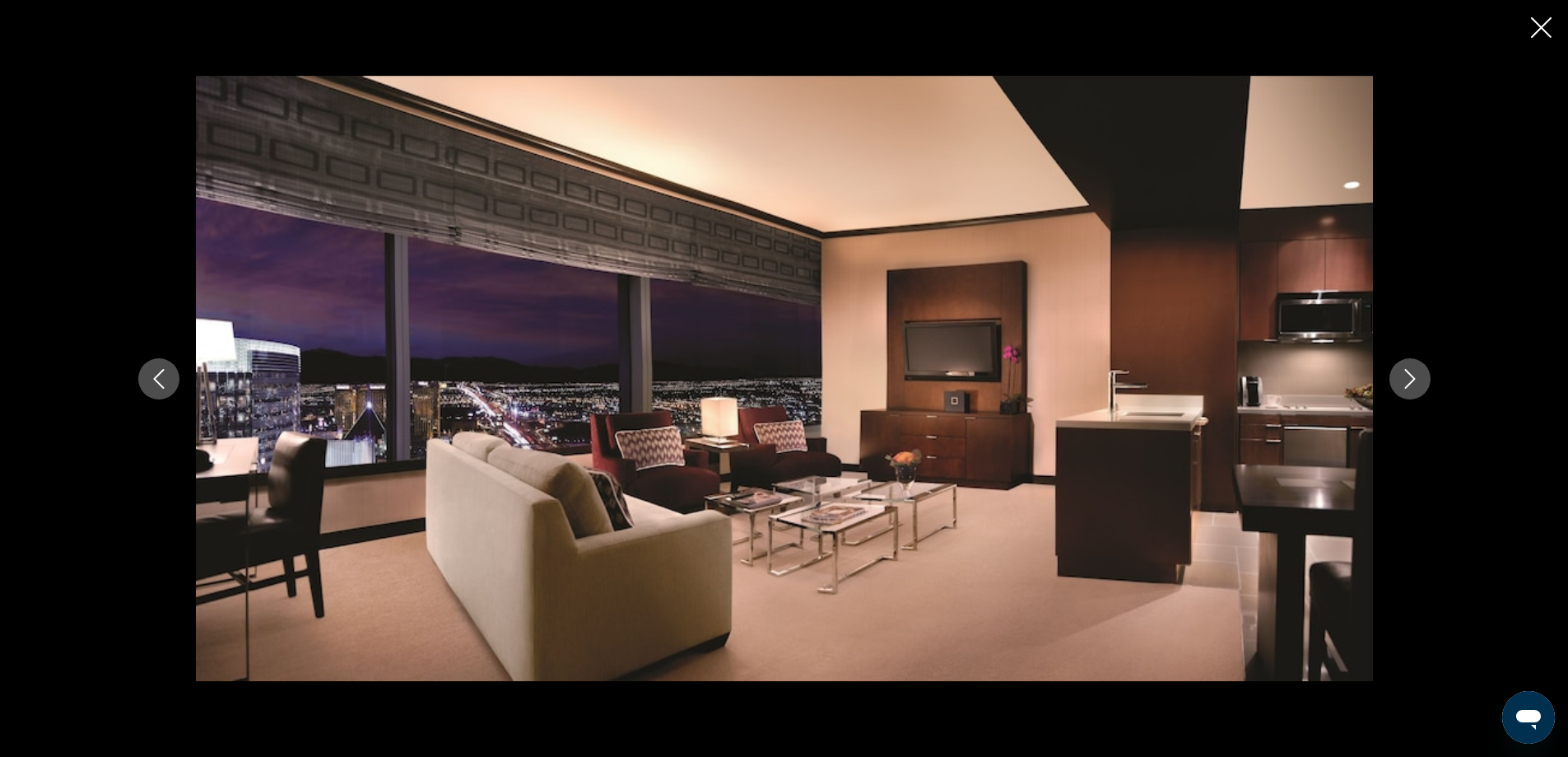
click at [1425, 373] on button "Next image" at bounding box center [1410, 379] width 42 height 42
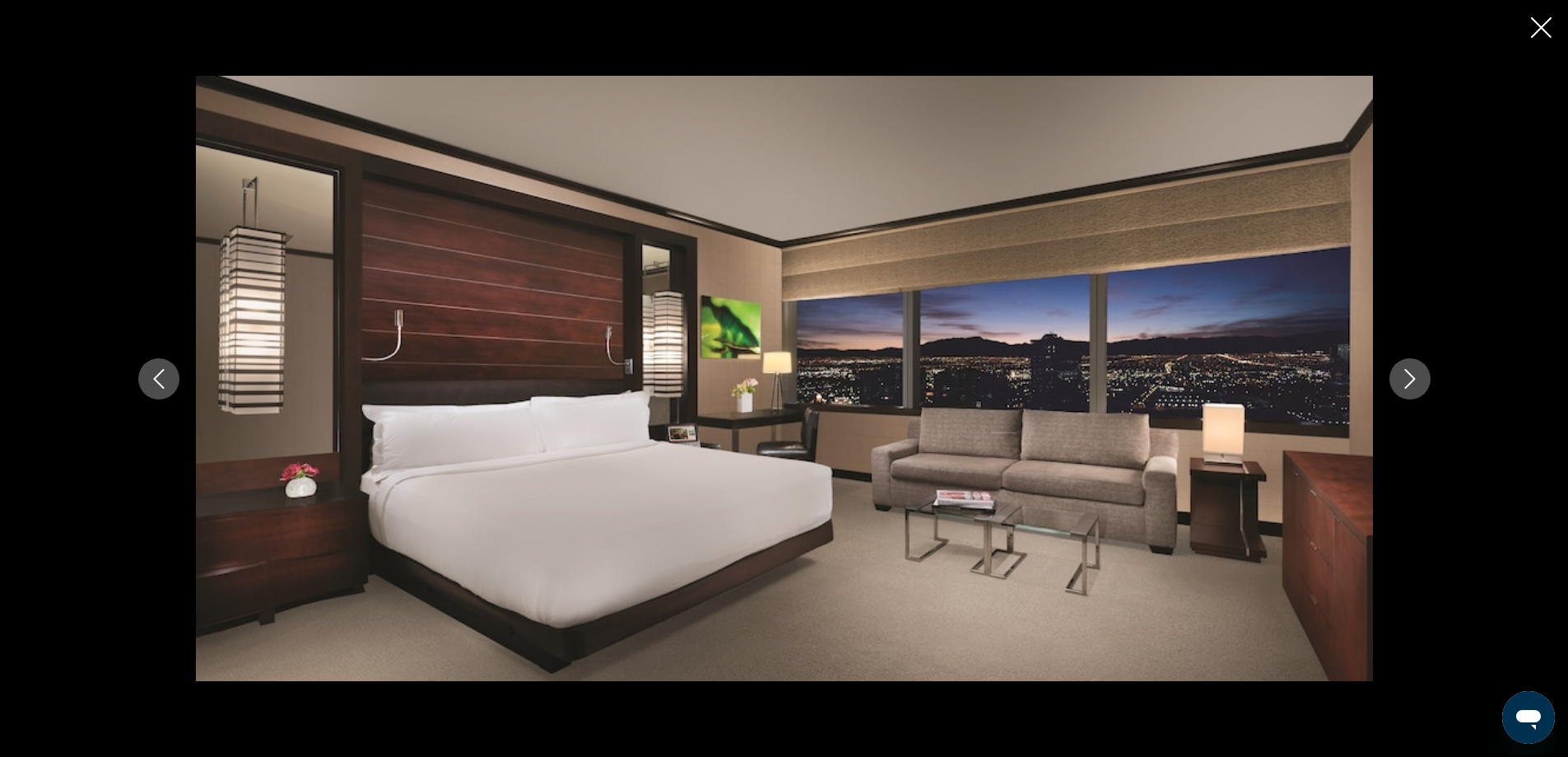
click at [1425, 373] on button "Next image" at bounding box center [1410, 379] width 42 height 42
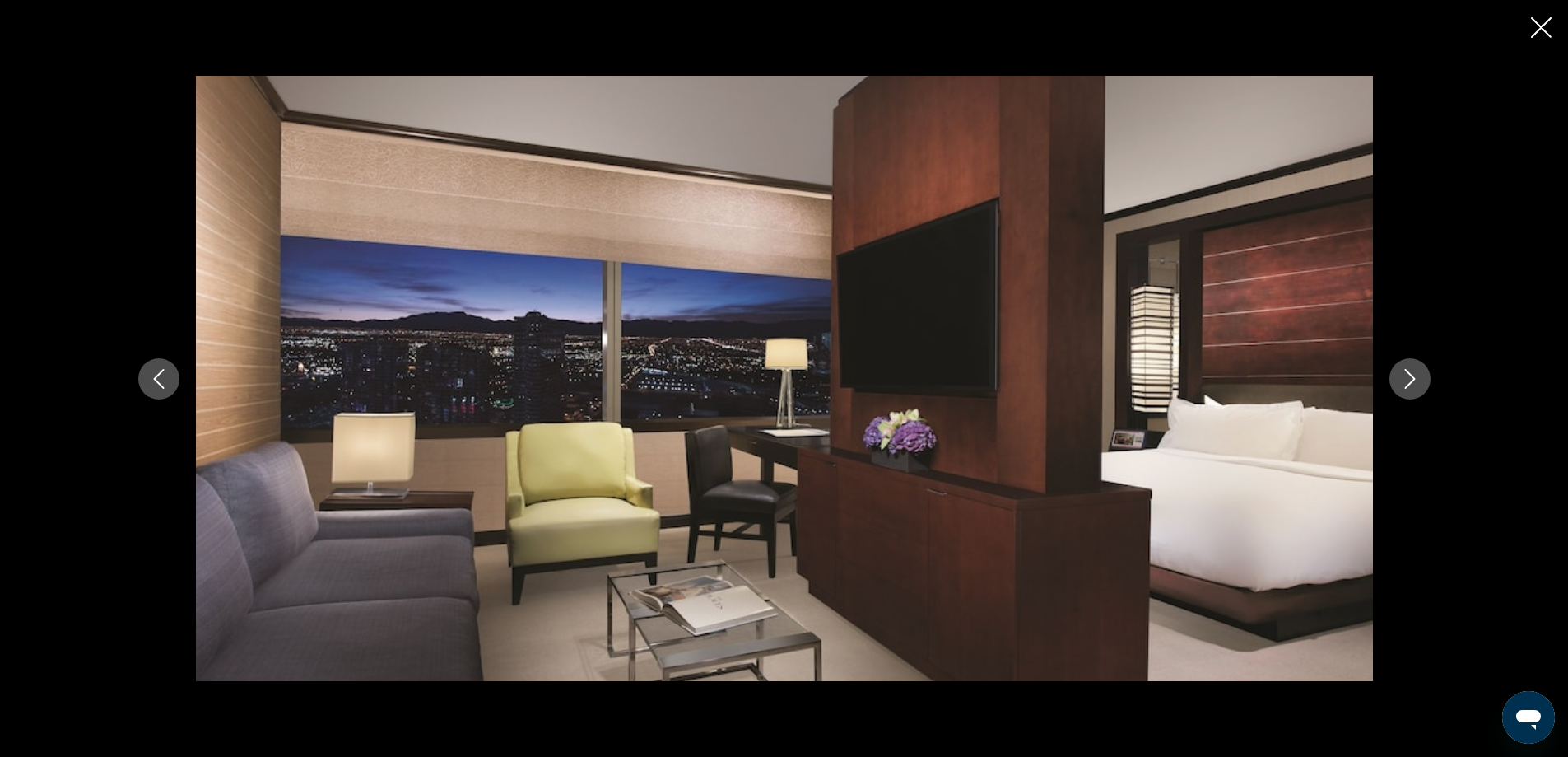
click at [1425, 373] on button "Next image" at bounding box center [1410, 379] width 42 height 42
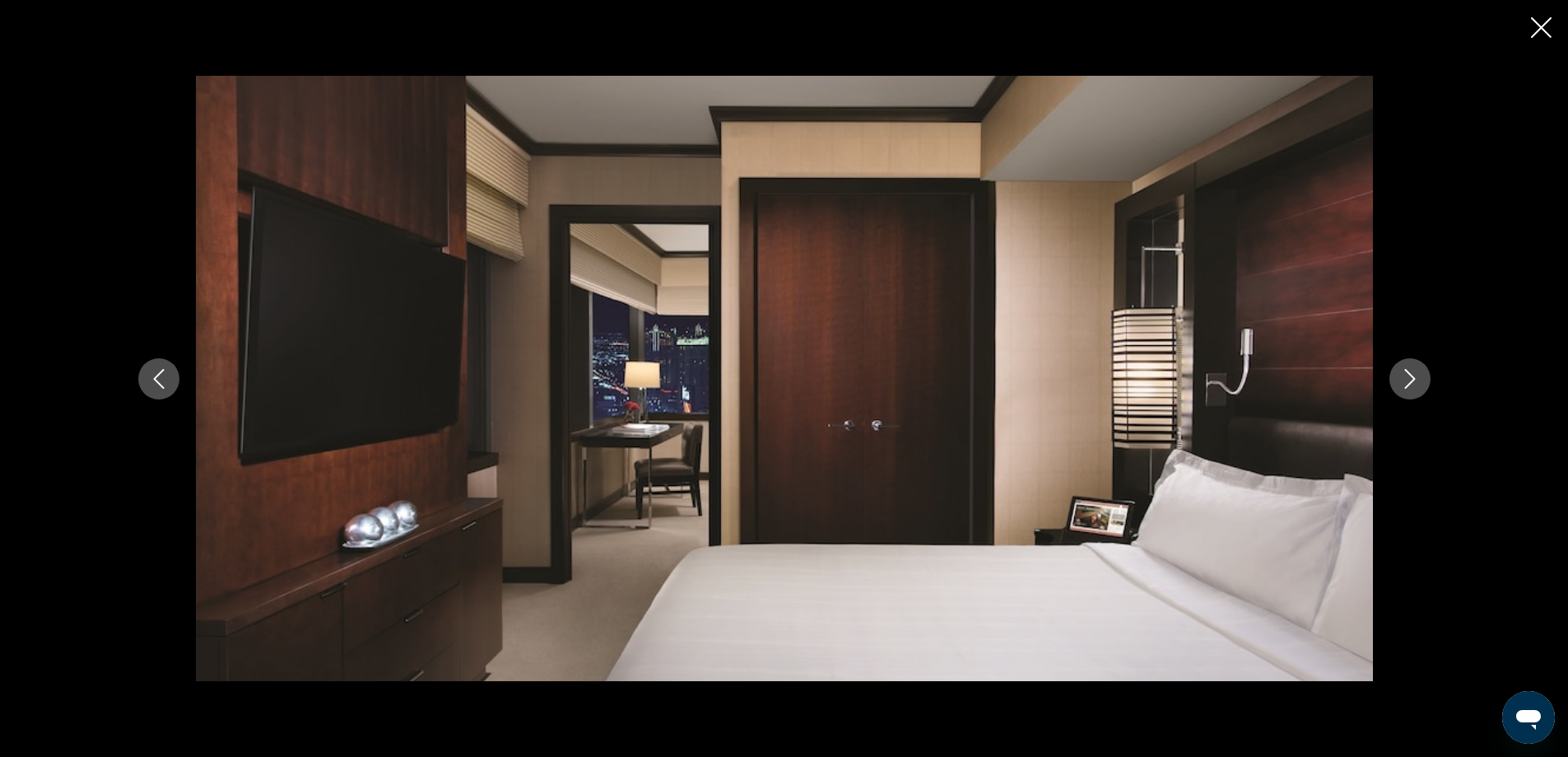
click at [1425, 373] on button "Next image" at bounding box center [1410, 379] width 42 height 42
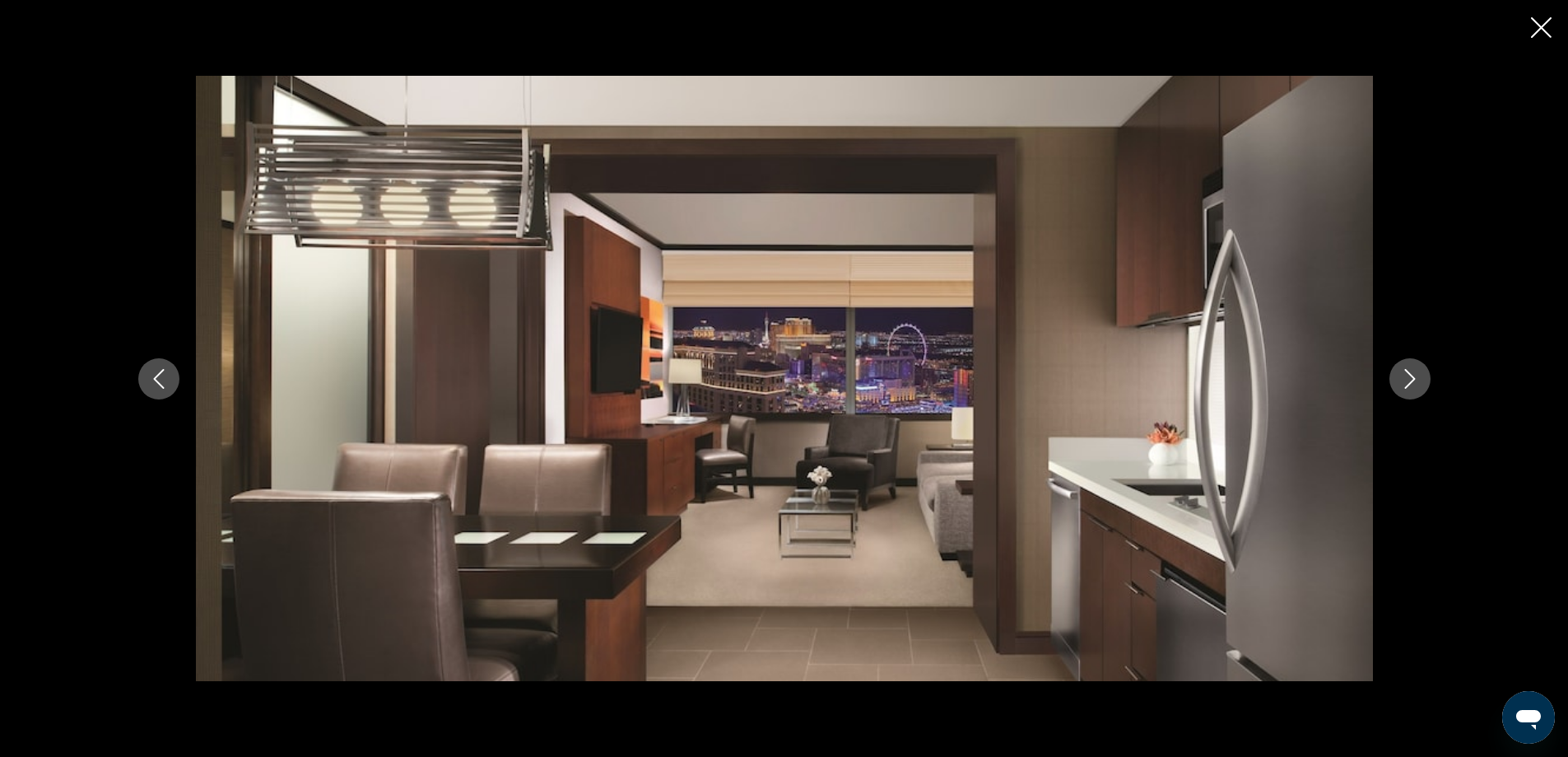
click at [1425, 373] on button "Next image" at bounding box center [1410, 379] width 42 height 42
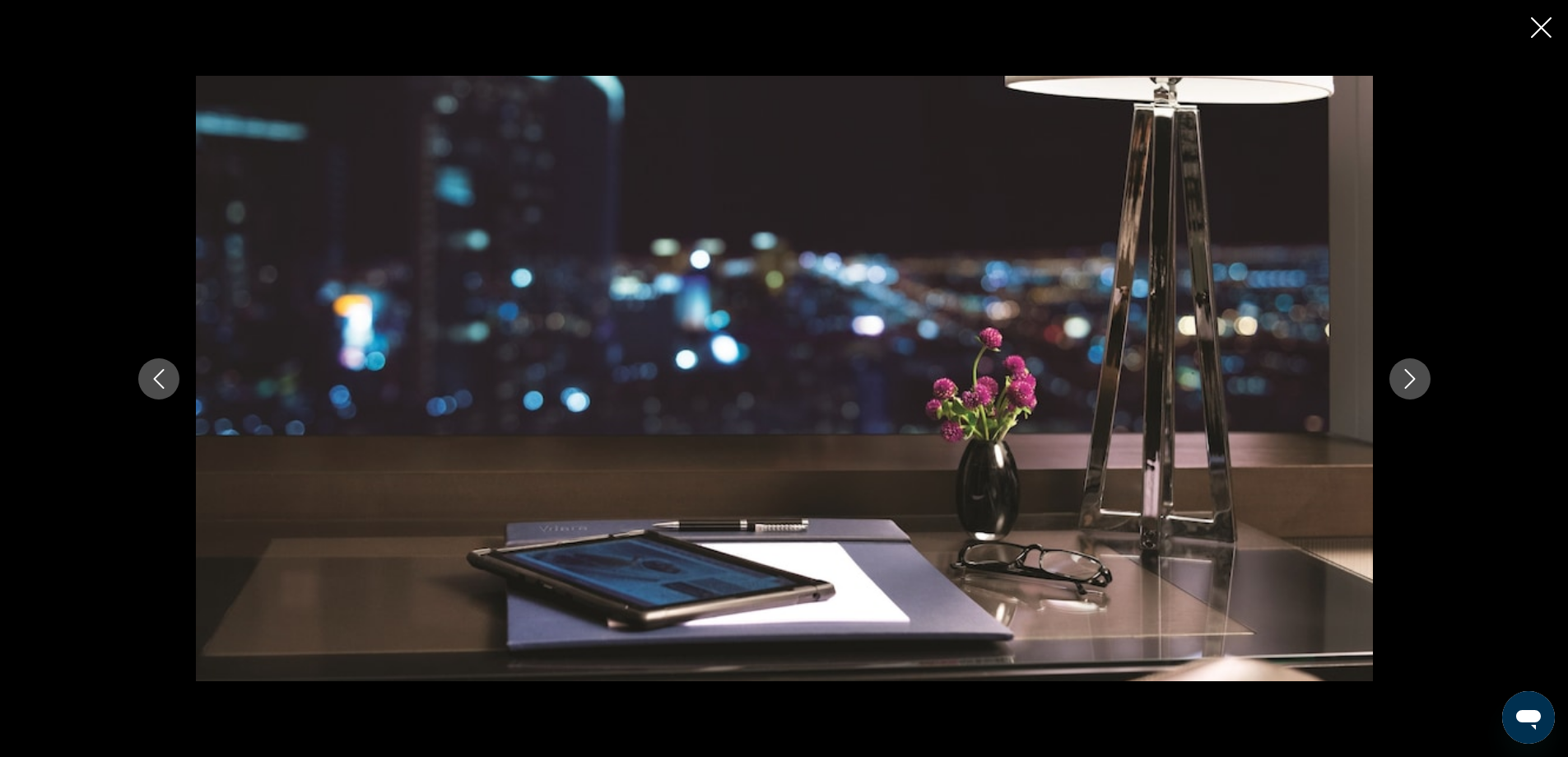
click at [1425, 373] on button "Next image" at bounding box center [1410, 379] width 42 height 42
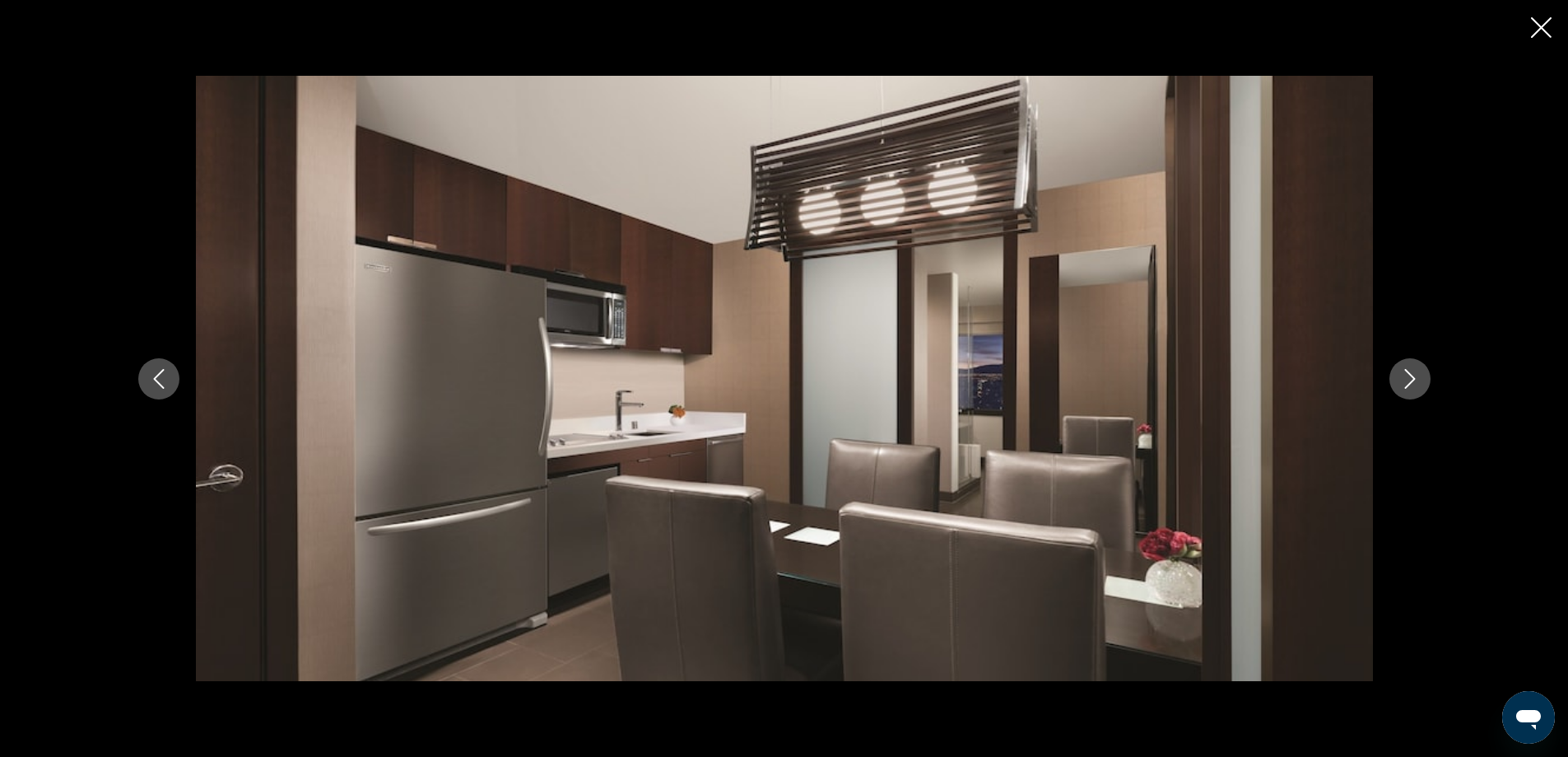
click at [1425, 373] on button "Next image" at bounding box center [1410, 379] width 42 height 42
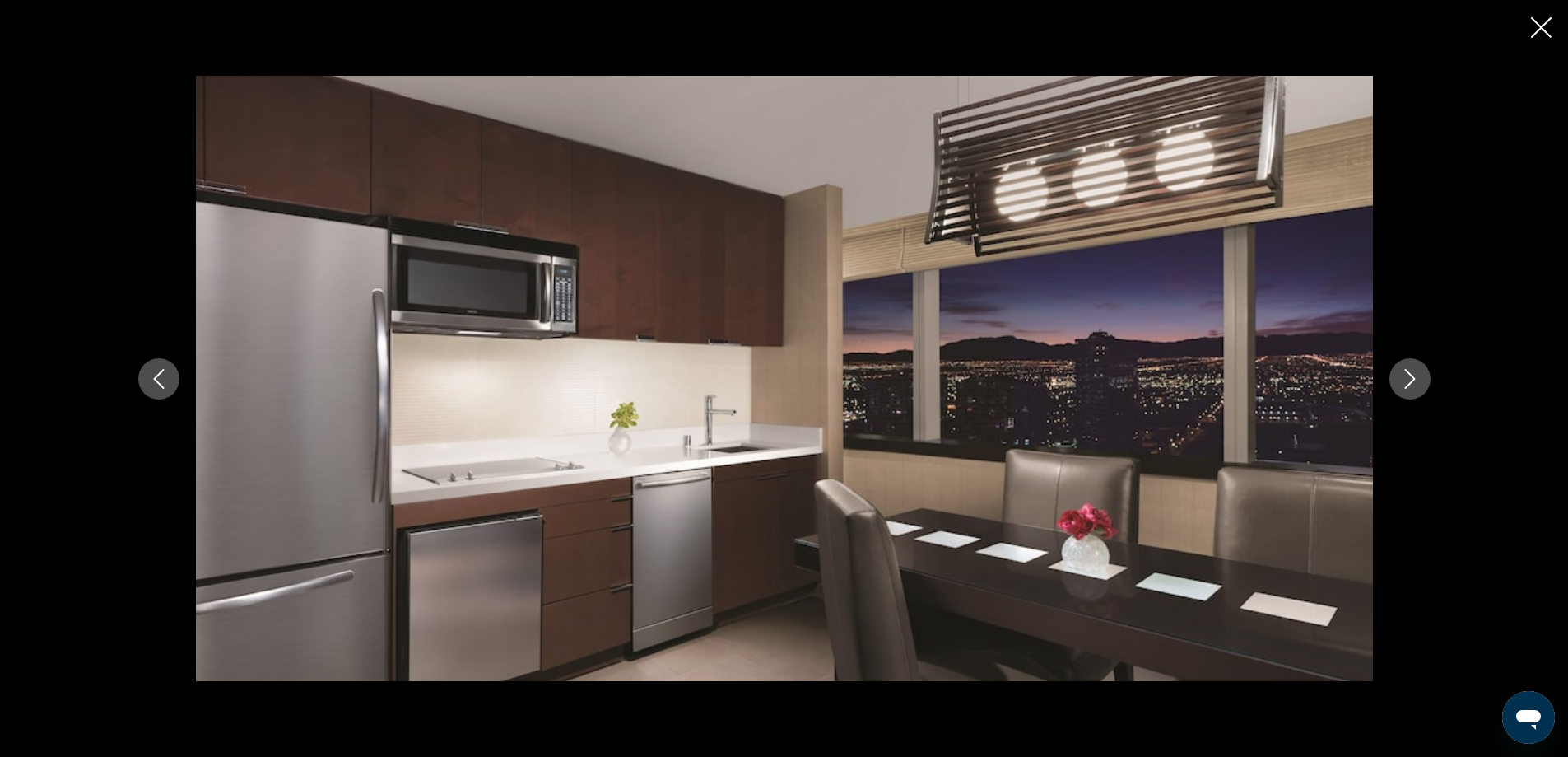
click at [1425, 373] on button "Next image" at bounding box center [1410, 379] width 42 height 42
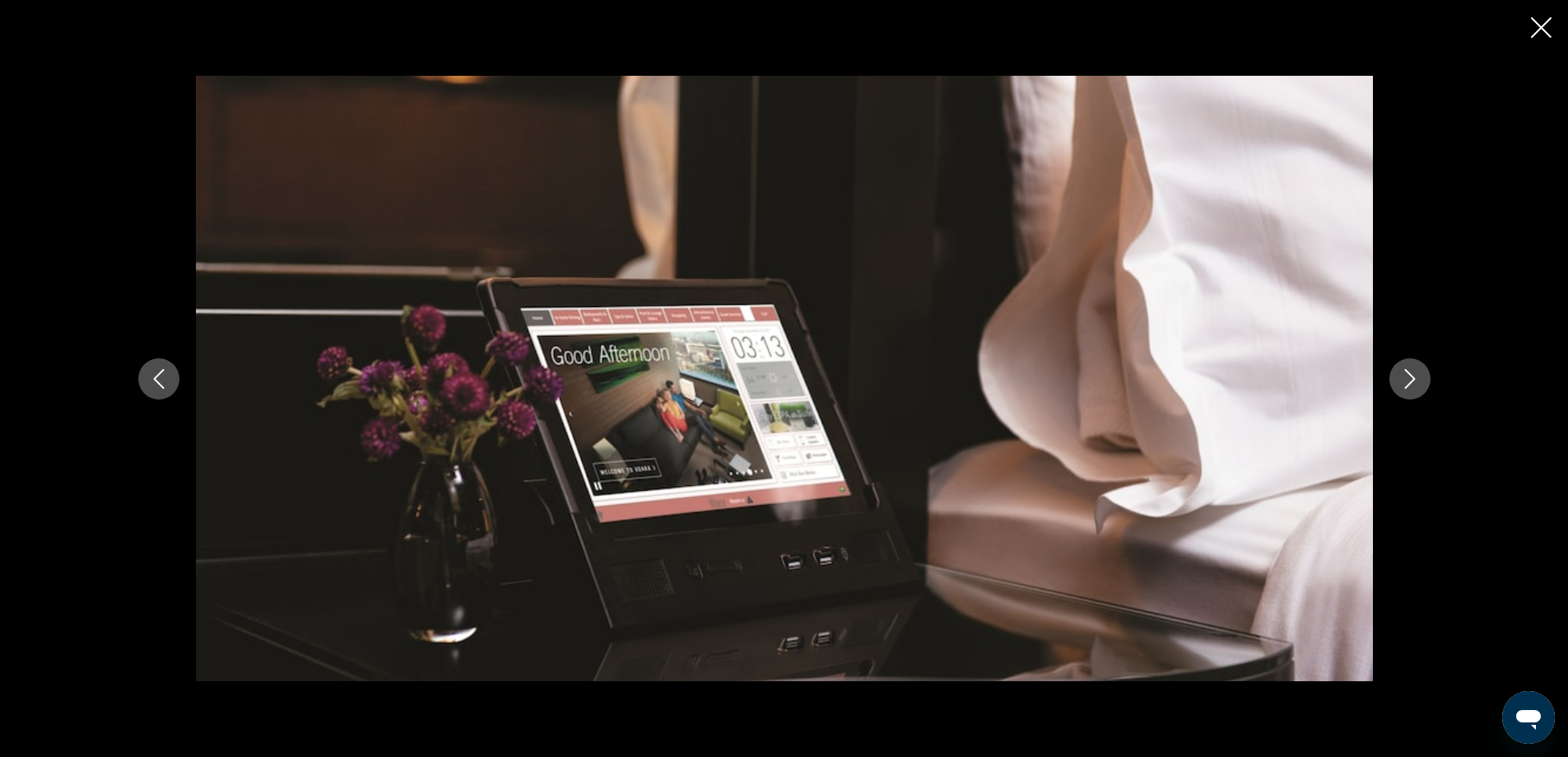
click at [1425, 373] on button "Next image" at bounding box center [1410, 379] width 42 height 42
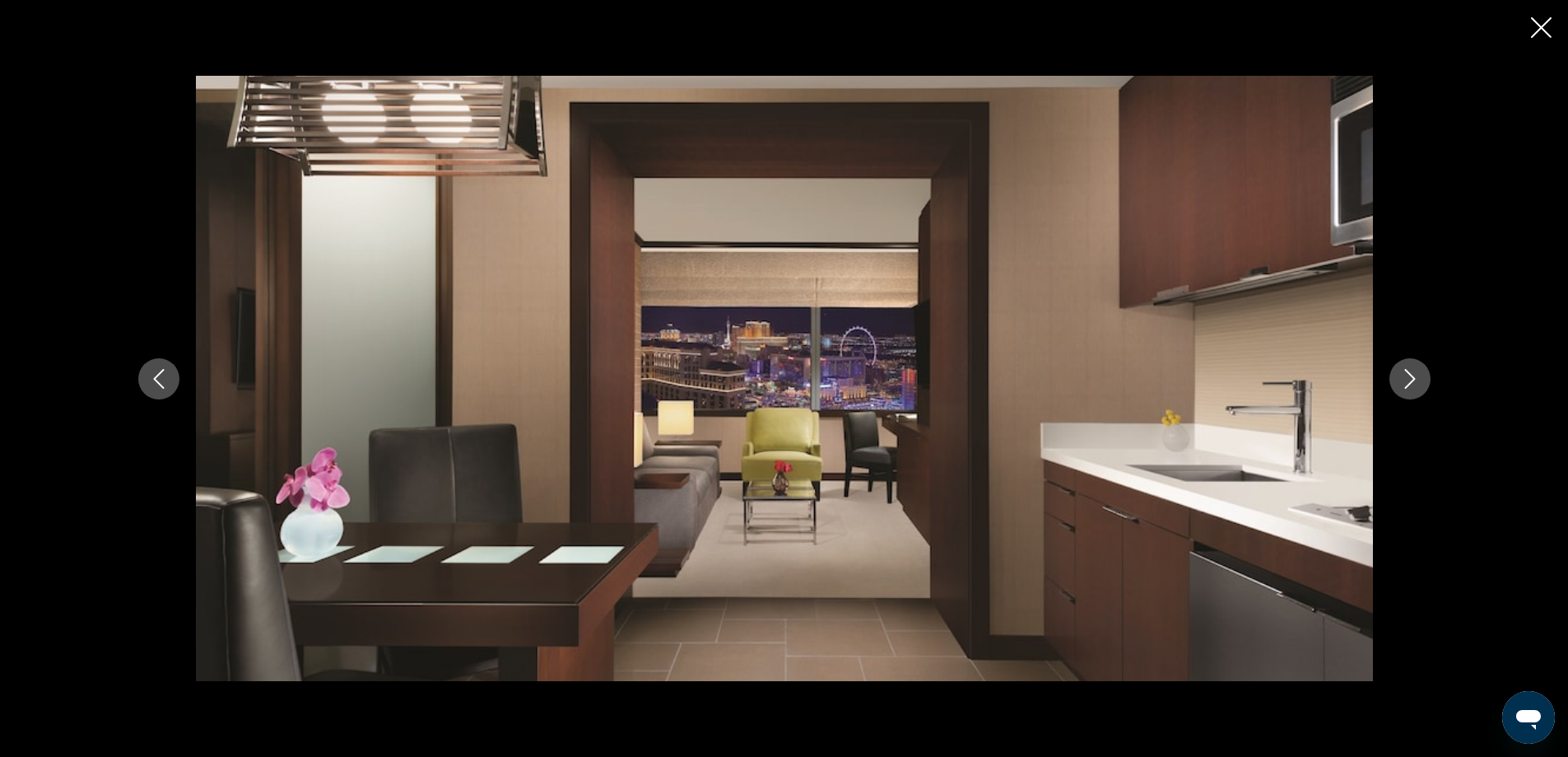
click at [1425, 373] on button "Next image" at bounding box center [1410, 379] width 42 height 42
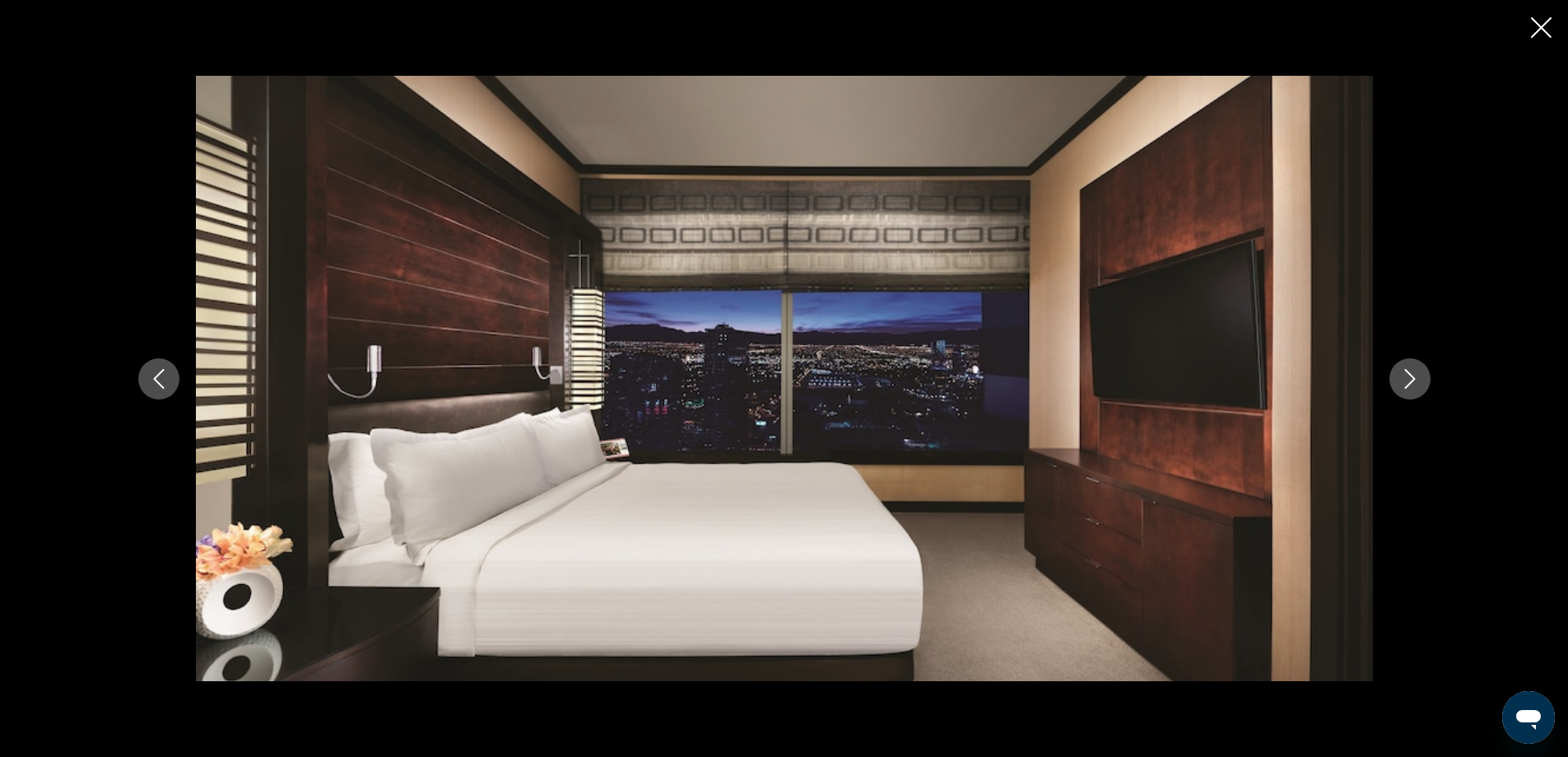
click at [1425, 373] on button "Next image" at bounding box center [1410, 379] width 42 height 42
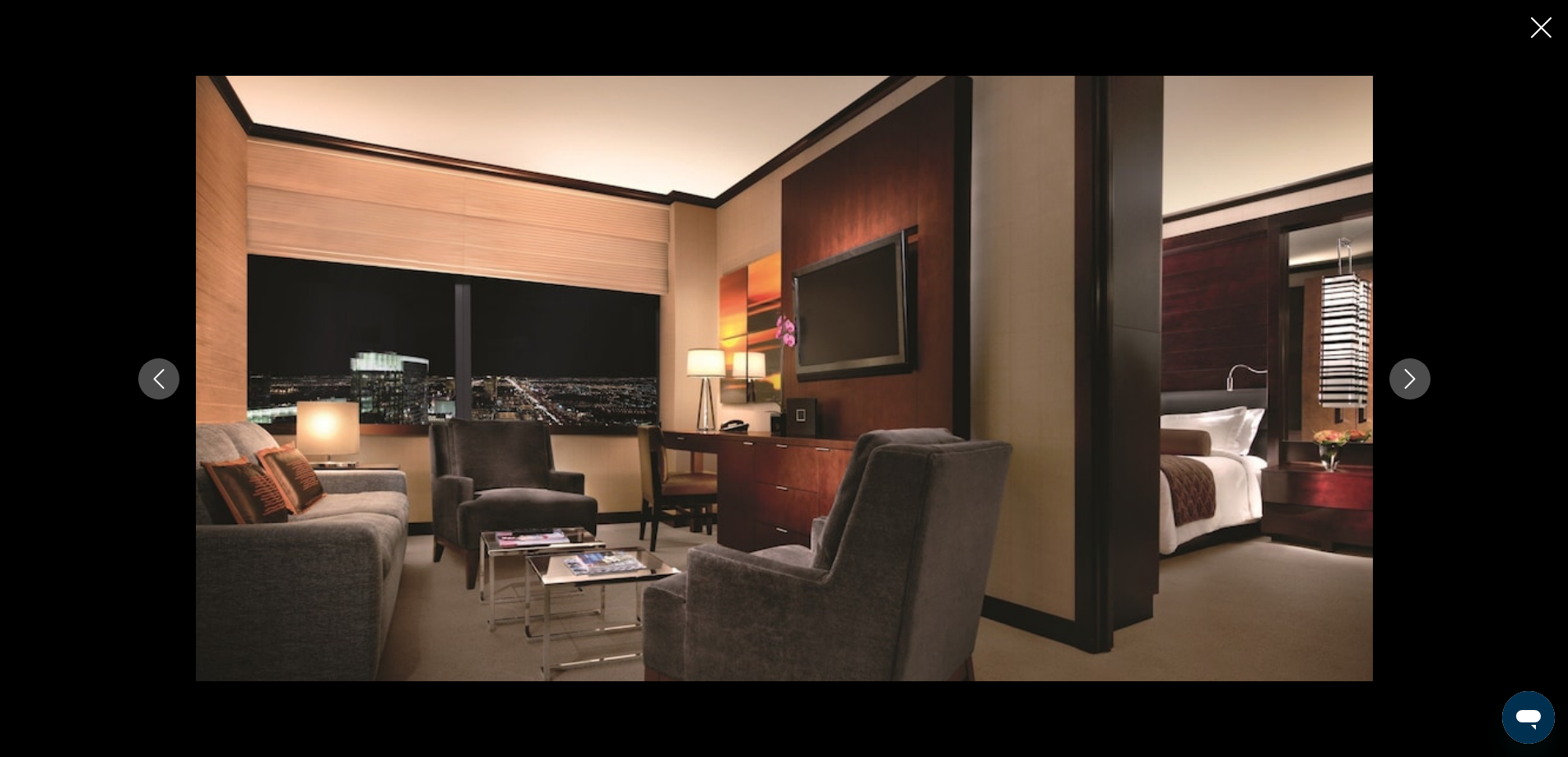
click at [1425, 373] on button "Next image" at bounding box center [1410, 379] width 42 height 42
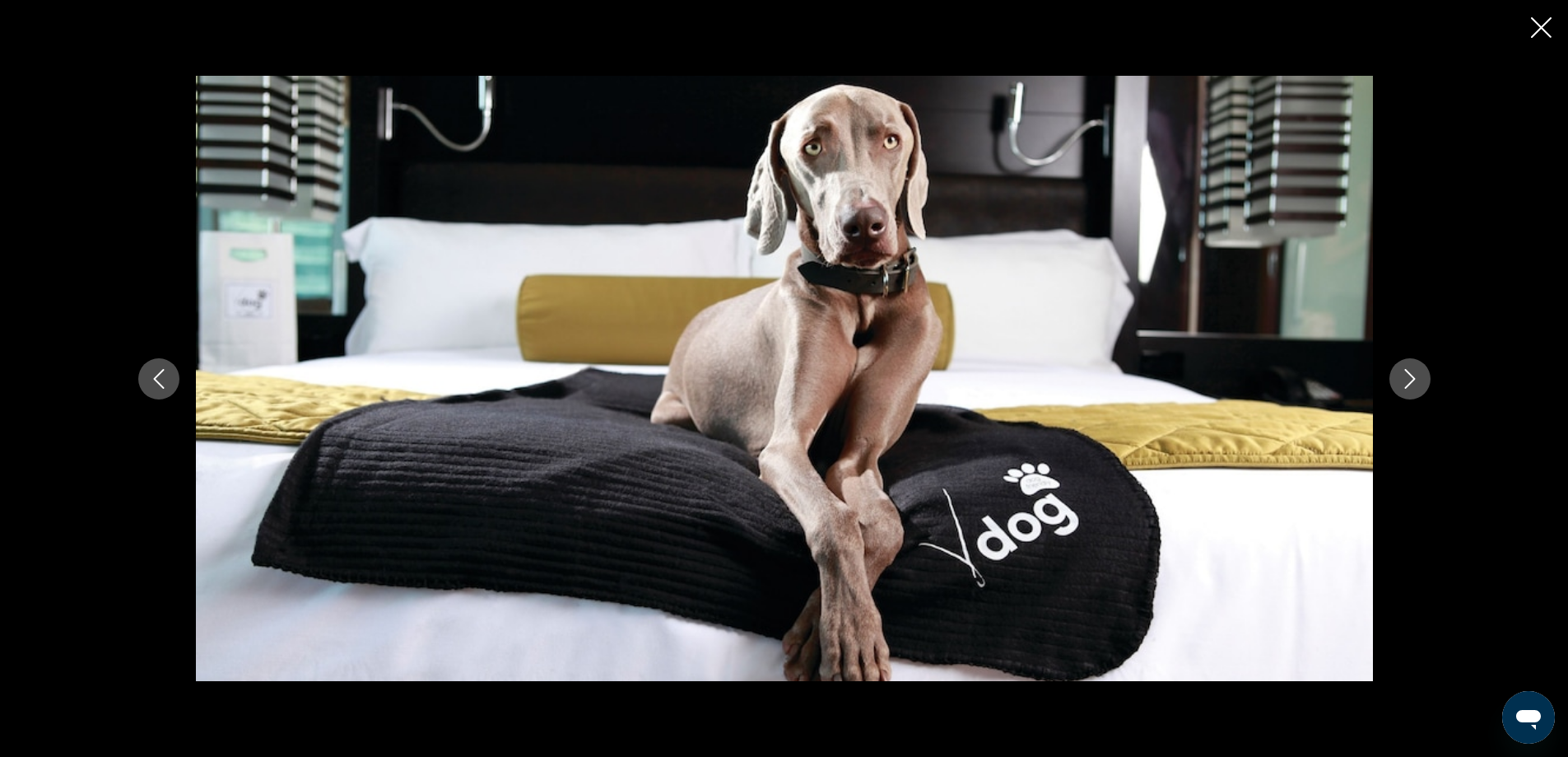
click at [1425, 373] on button "Next image" at bounding box center [1410, 379] width 42 height 42
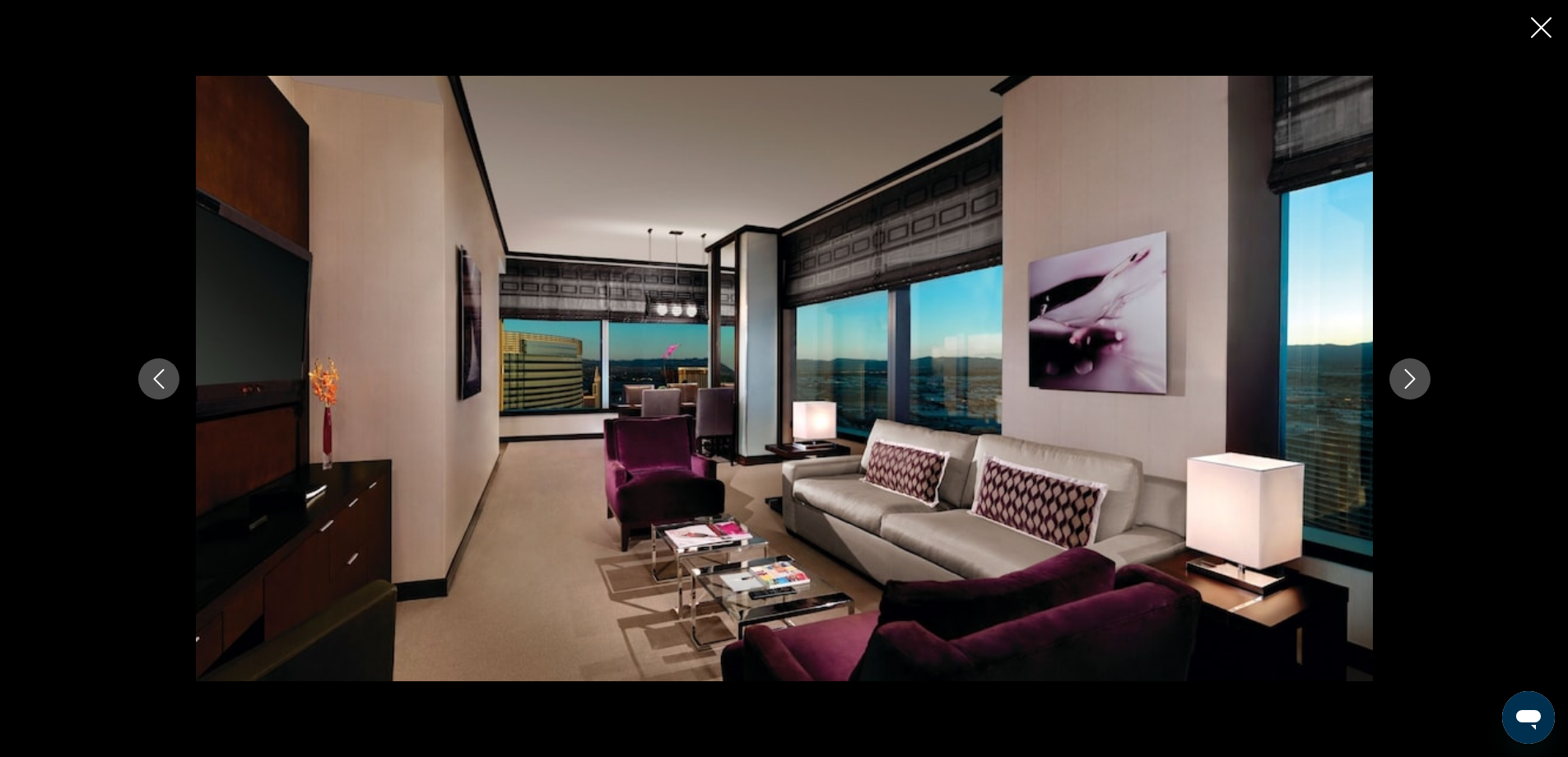
click at [1425, 373] on button "Next image" at bounding box center [1410, 379] width 42 height 42
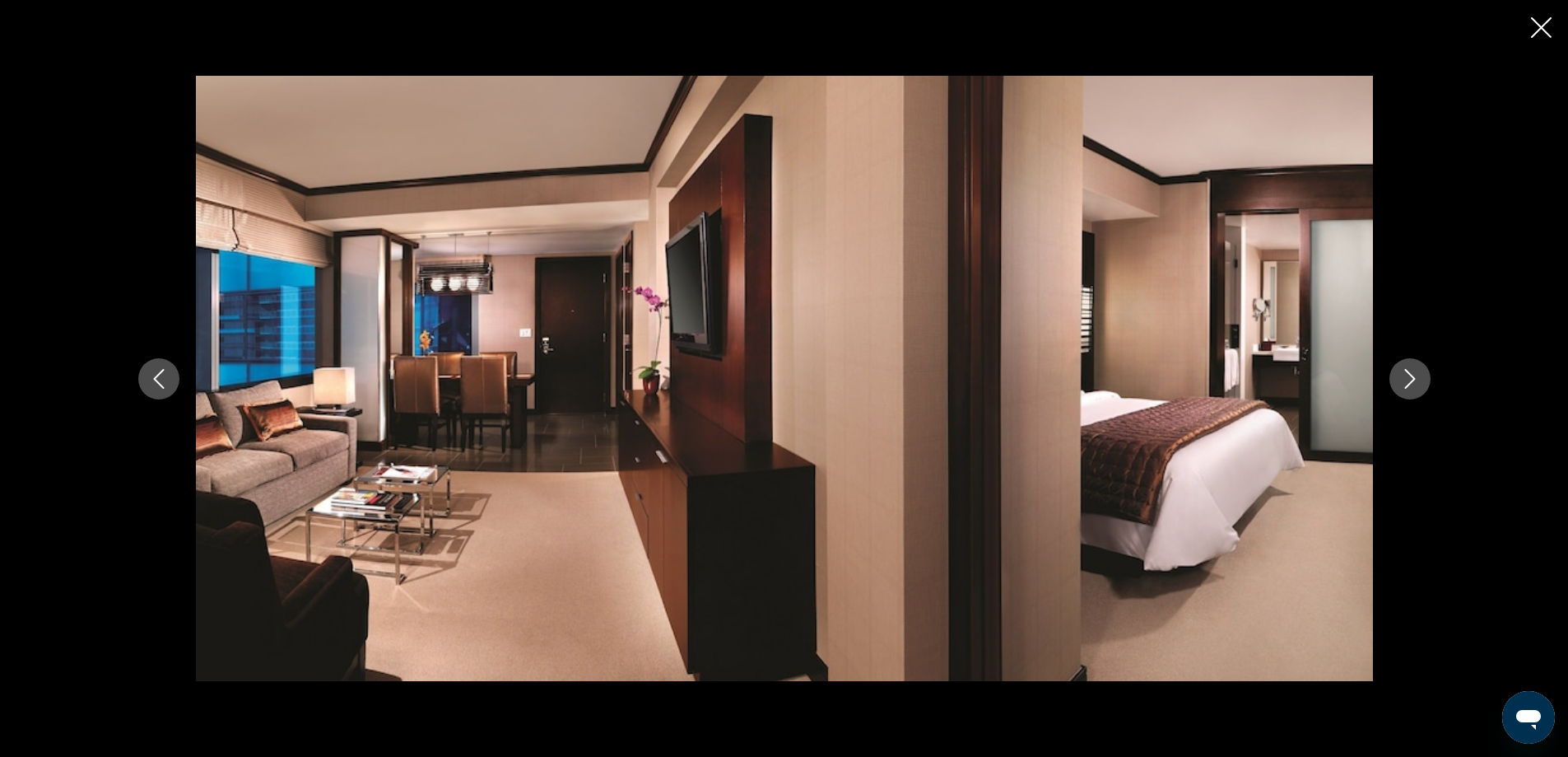
click at [1425, 373] on button "Next image" at bounding box center [1410, 379] width 42 height 42
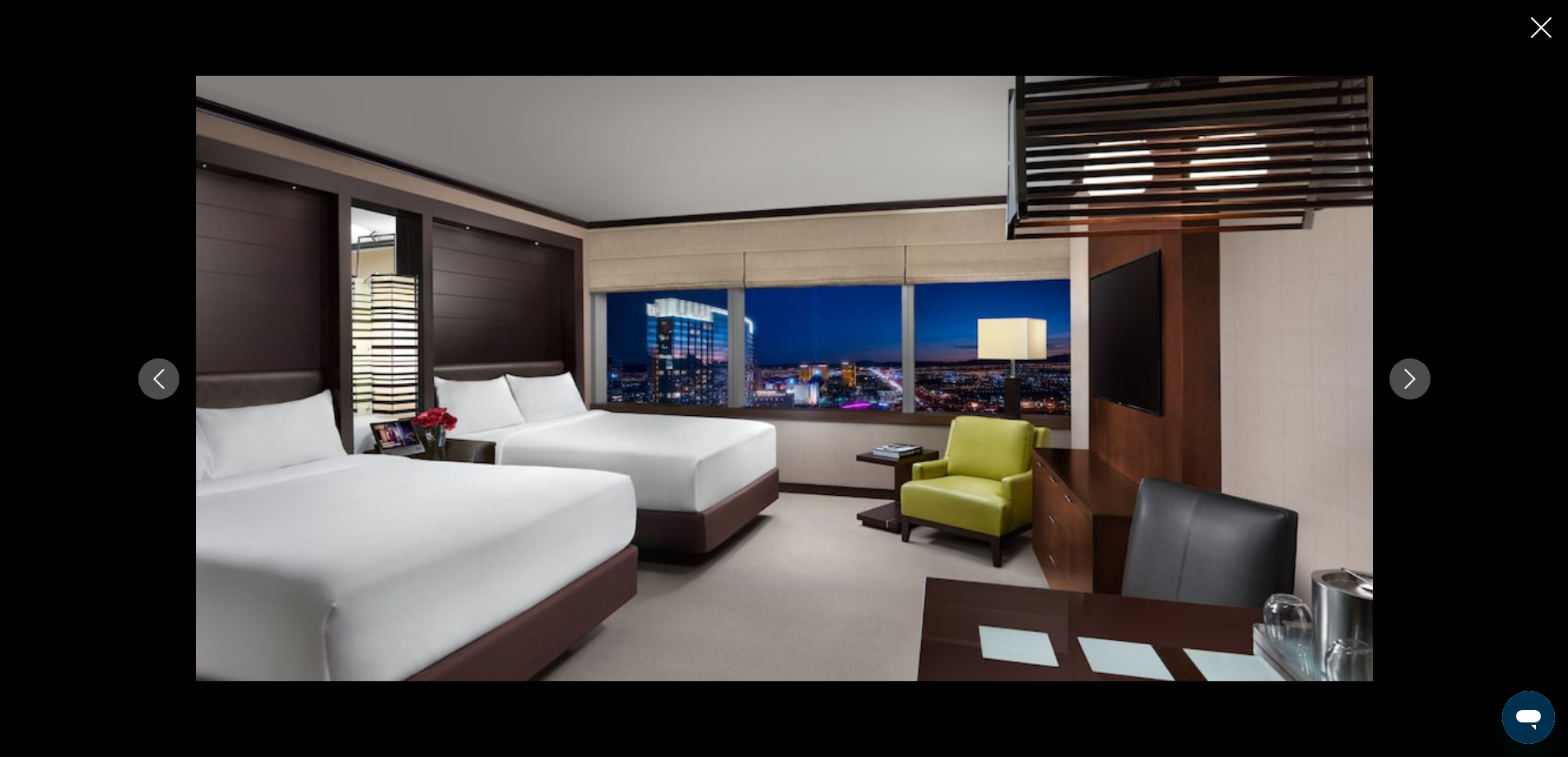
click at [1425, 373] on button "Next image" at bounding box center [1410, 379] width 42 height 42
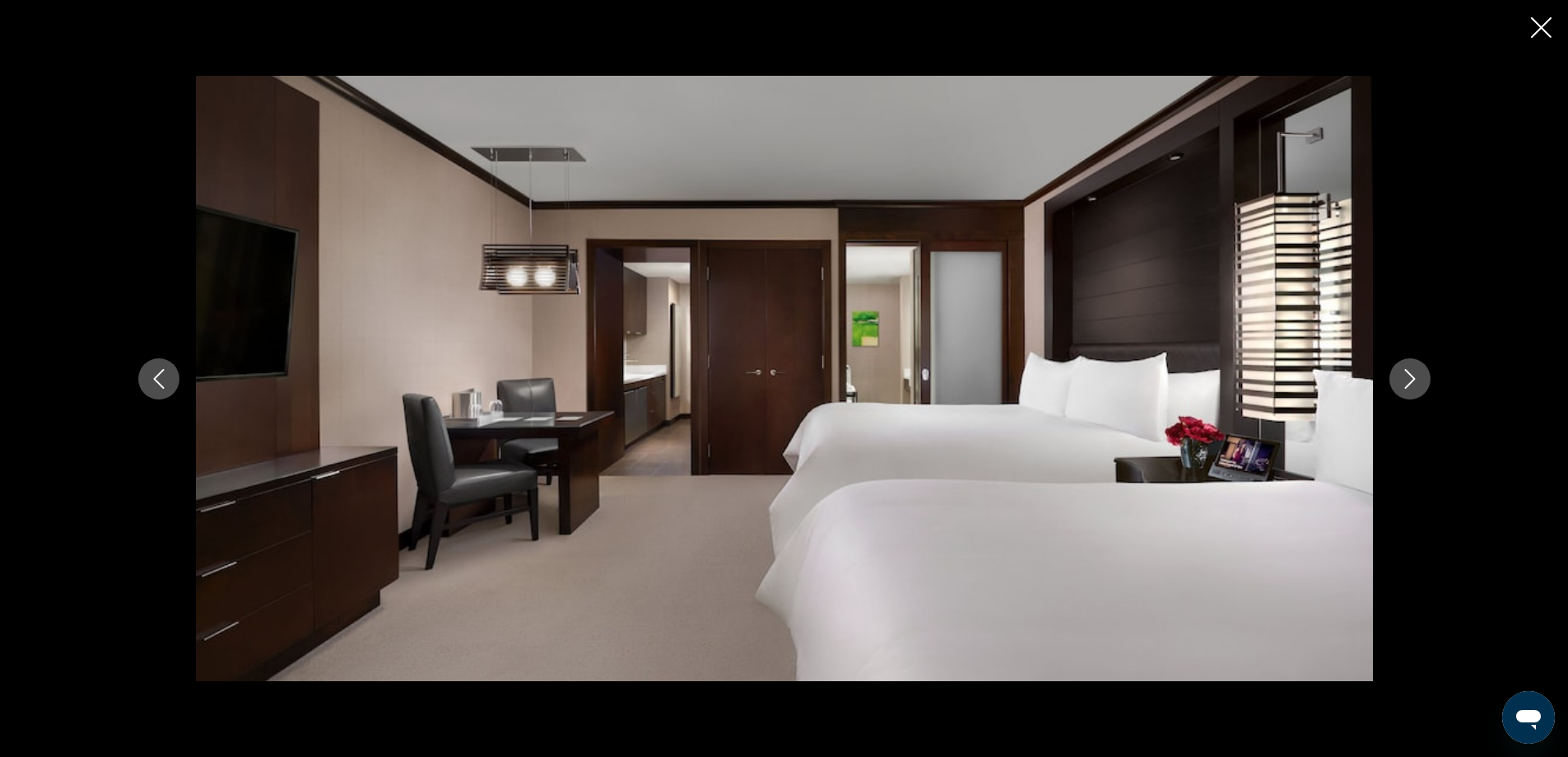
click at [1425, 373] on button "Next image" at bounding box center [1410, 379] width 42 height 42
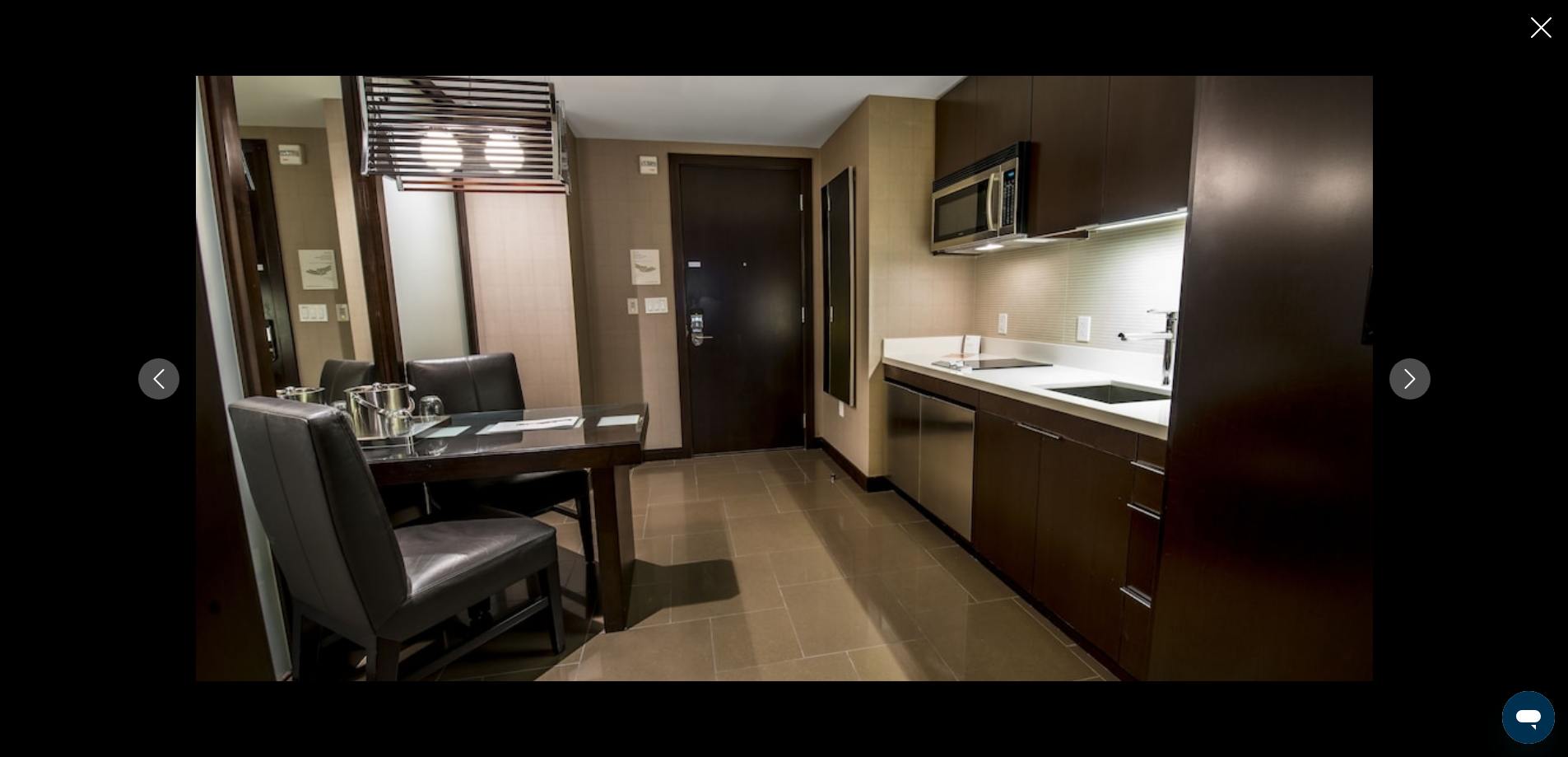
click at [1425, 373] on button "Next image" at bounding box center [1410, 379] width 42 height 42
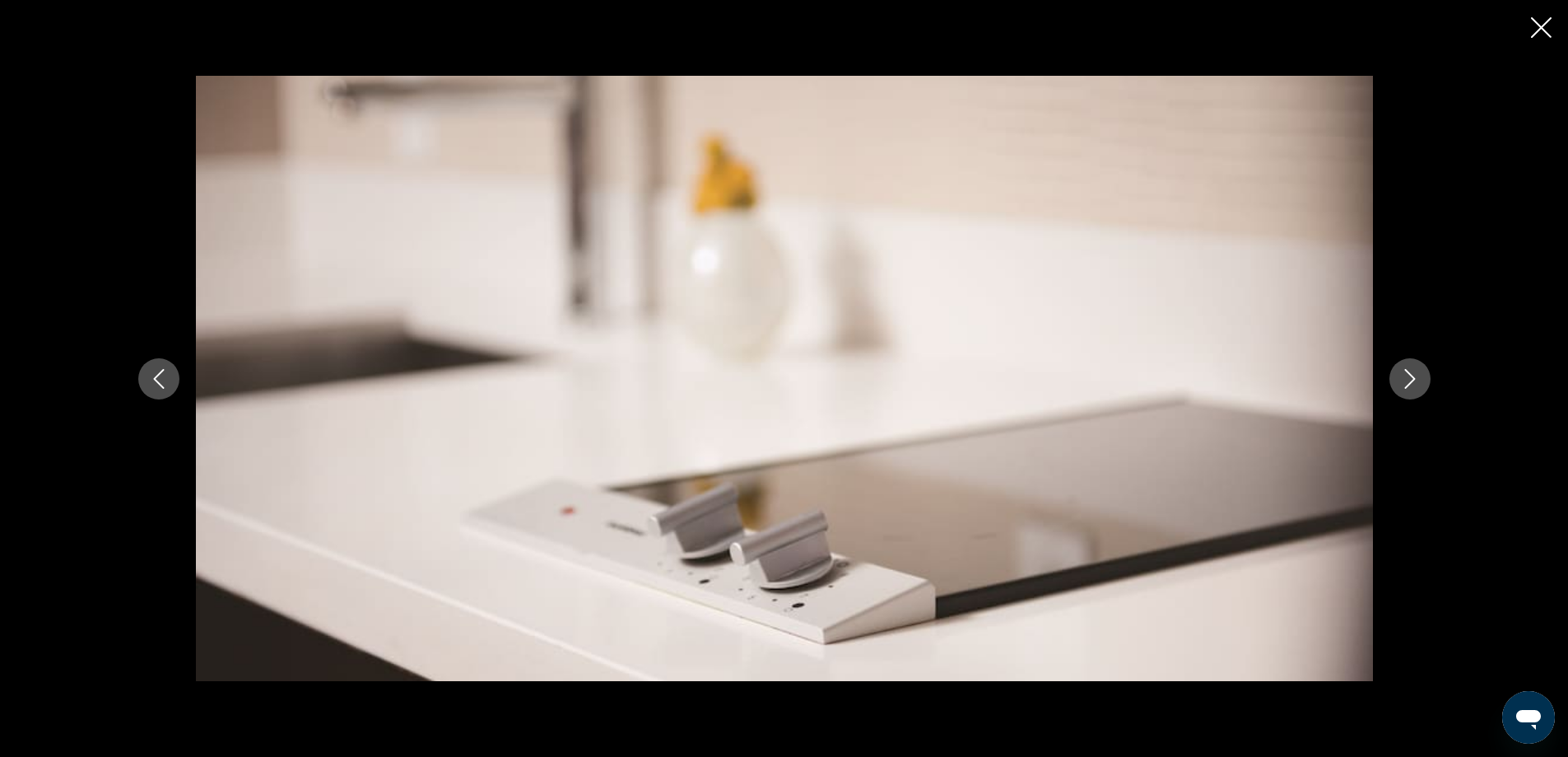
click at [1416, 377] on icon "Next image" at bounding box center [1410, 378] width 20 height 20
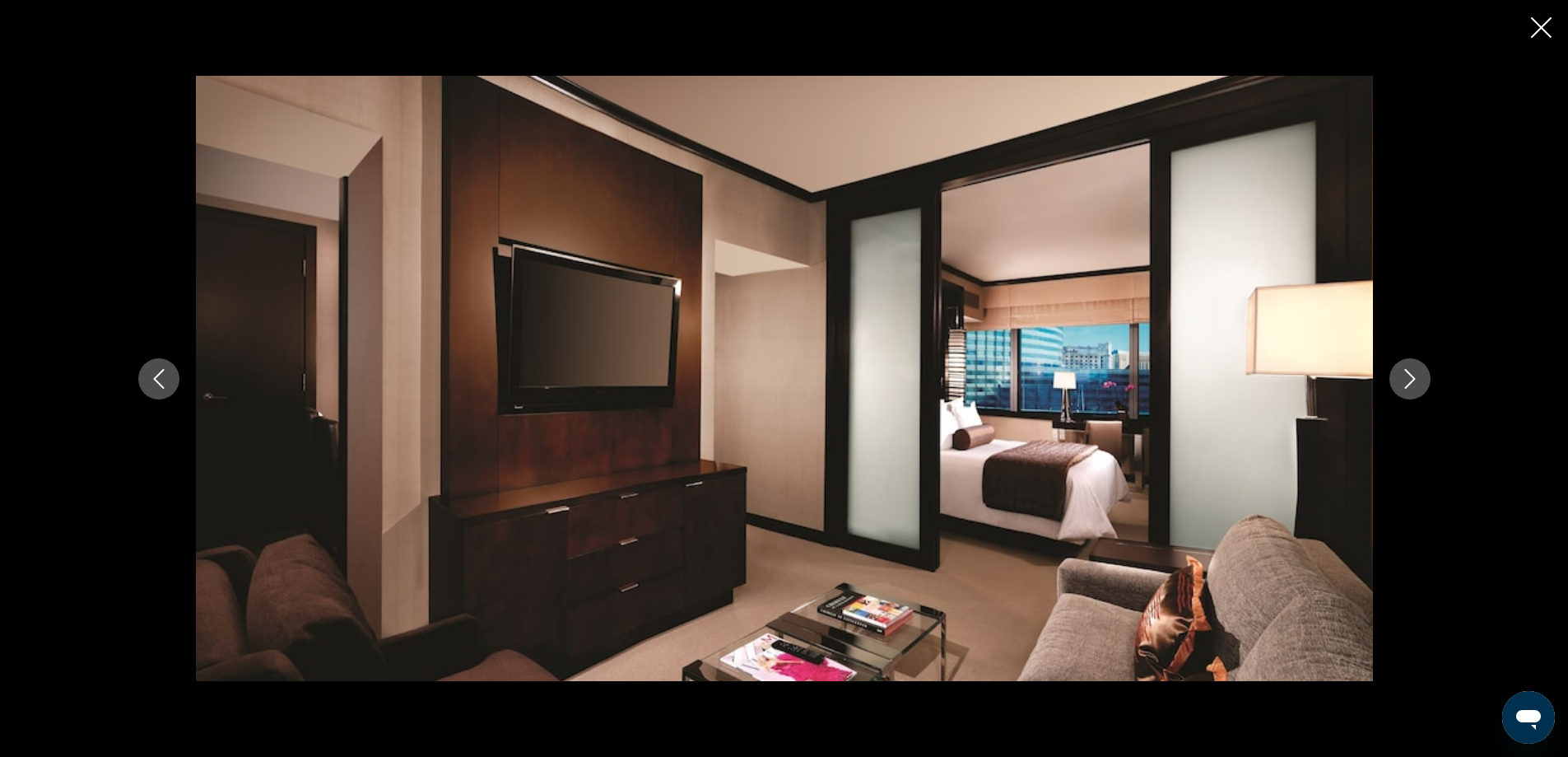
click at [1414, 377] on icon "Next image" at bounding box center [1409, 378] width 10 height 20
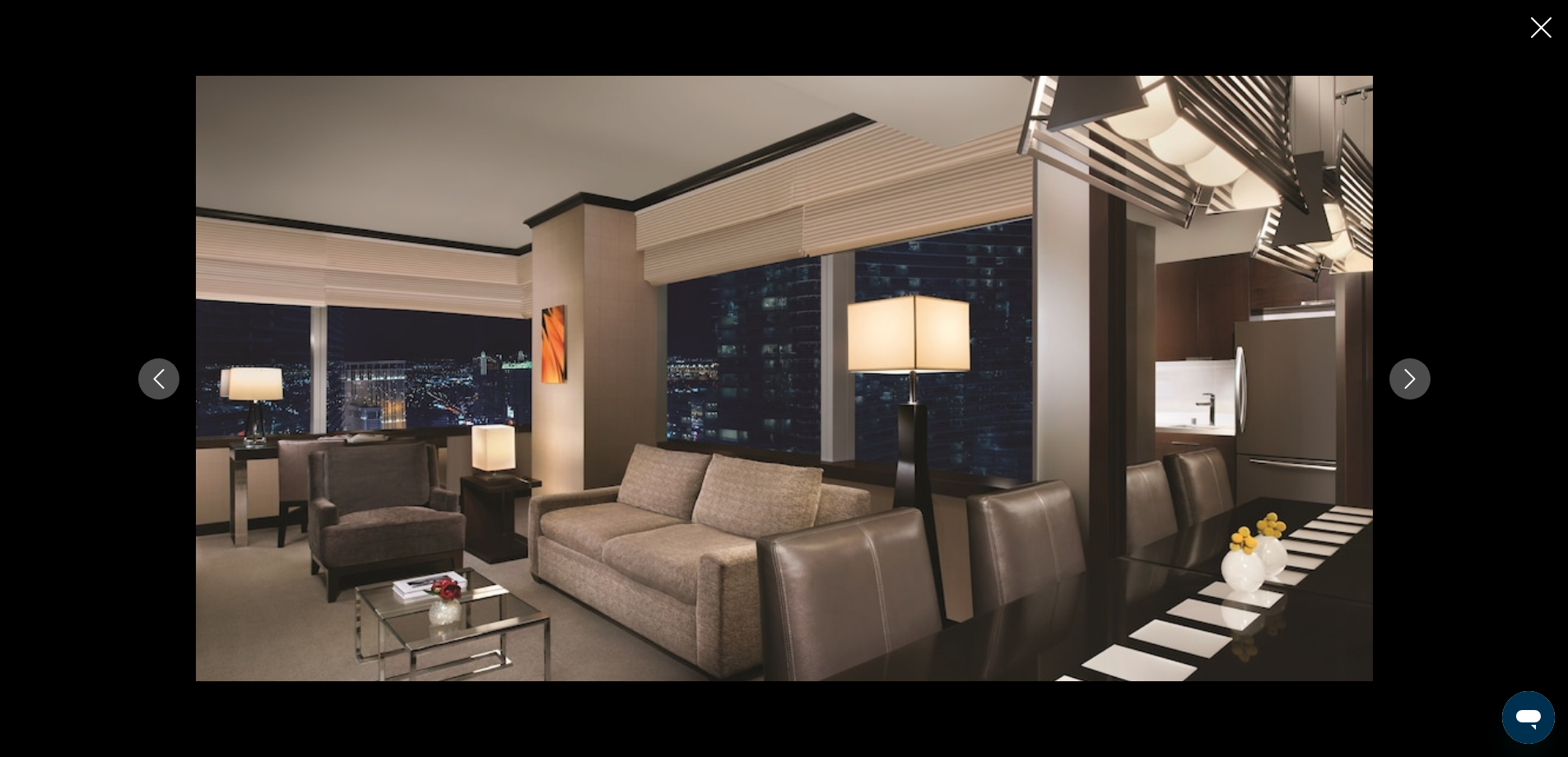
click at [1414, 377] on icon "Next image" at bounding box center [1409, 378] width 10 height 20
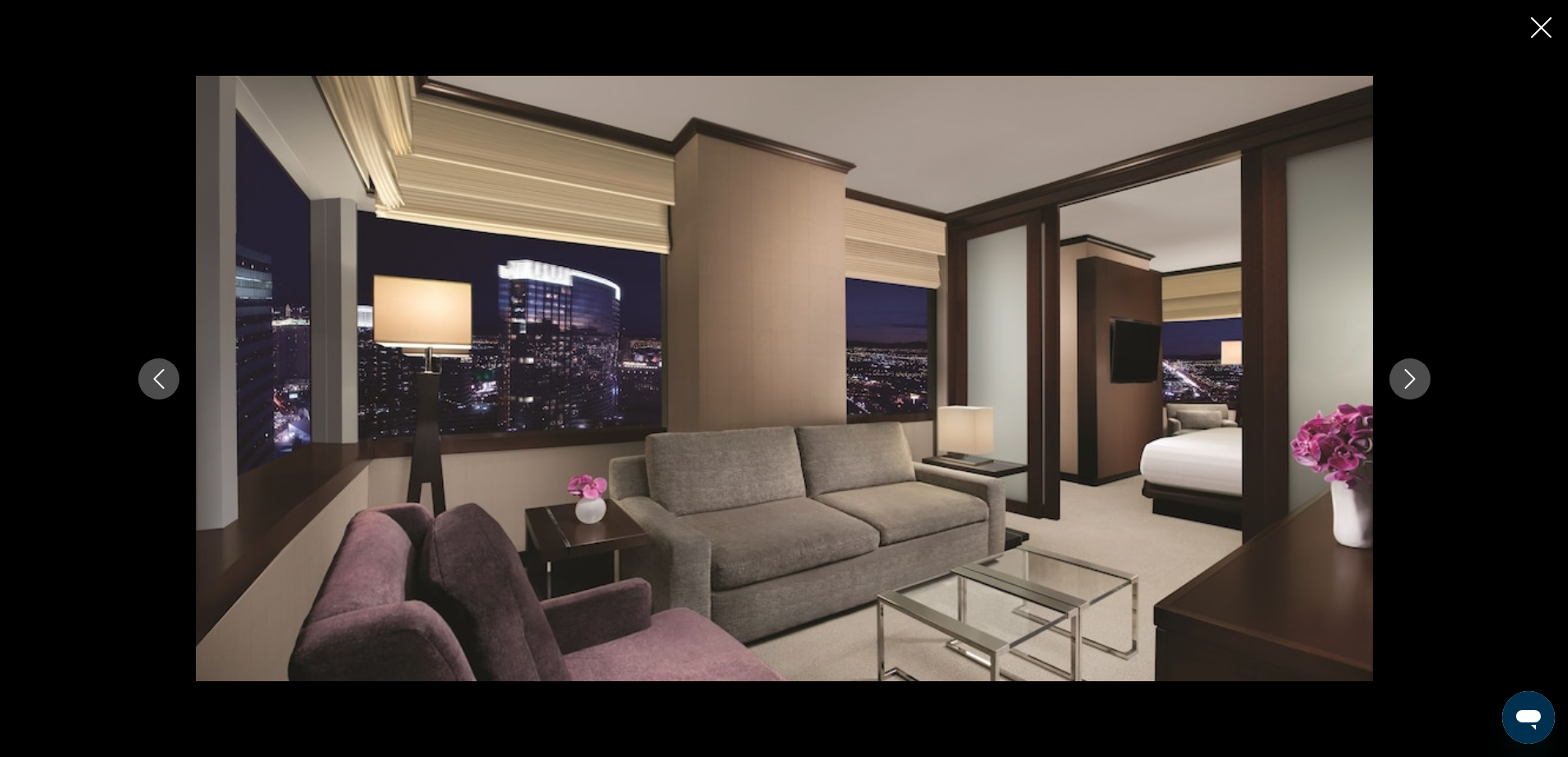
click at [1414, 377] on icon "Next image" at bounding box center [1409, 378] width 10 height 20
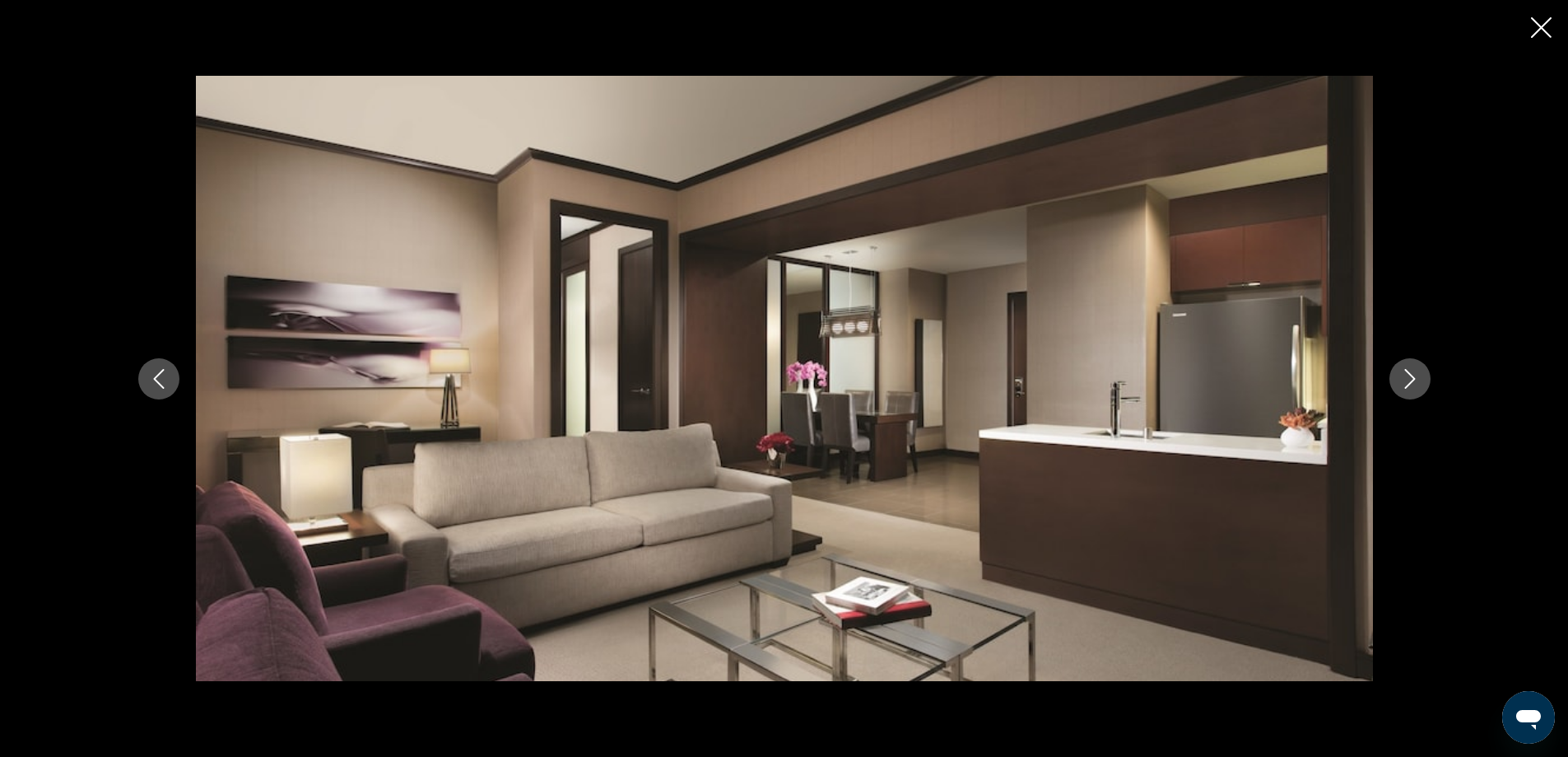
click at [1414, 377] on icon "Next image" at bounding box center [1409, 378] width 10 height 20
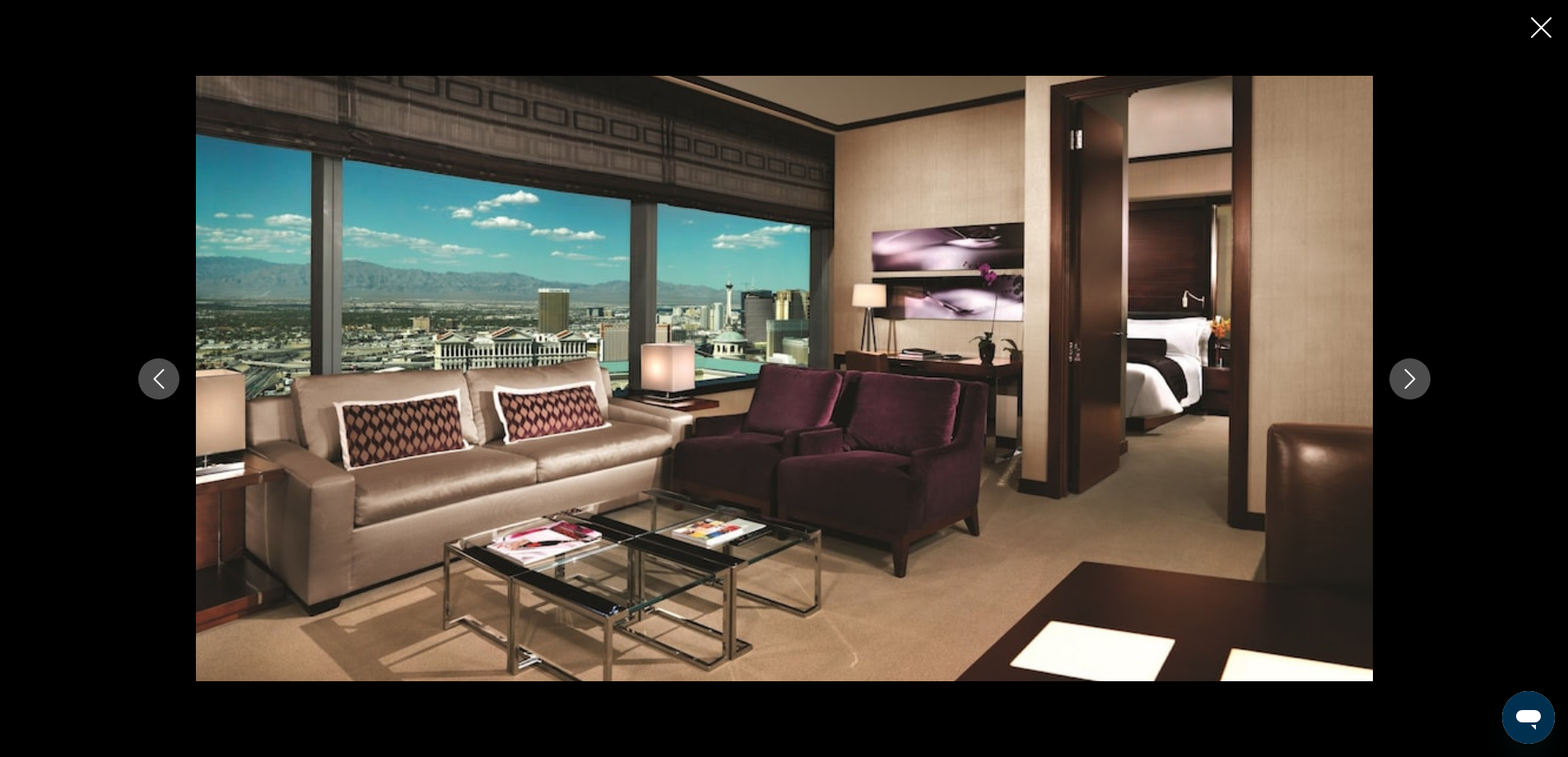
click at [1414, 377] on icon "Next image" at bounding box center [1409, 378] width 10 height 20
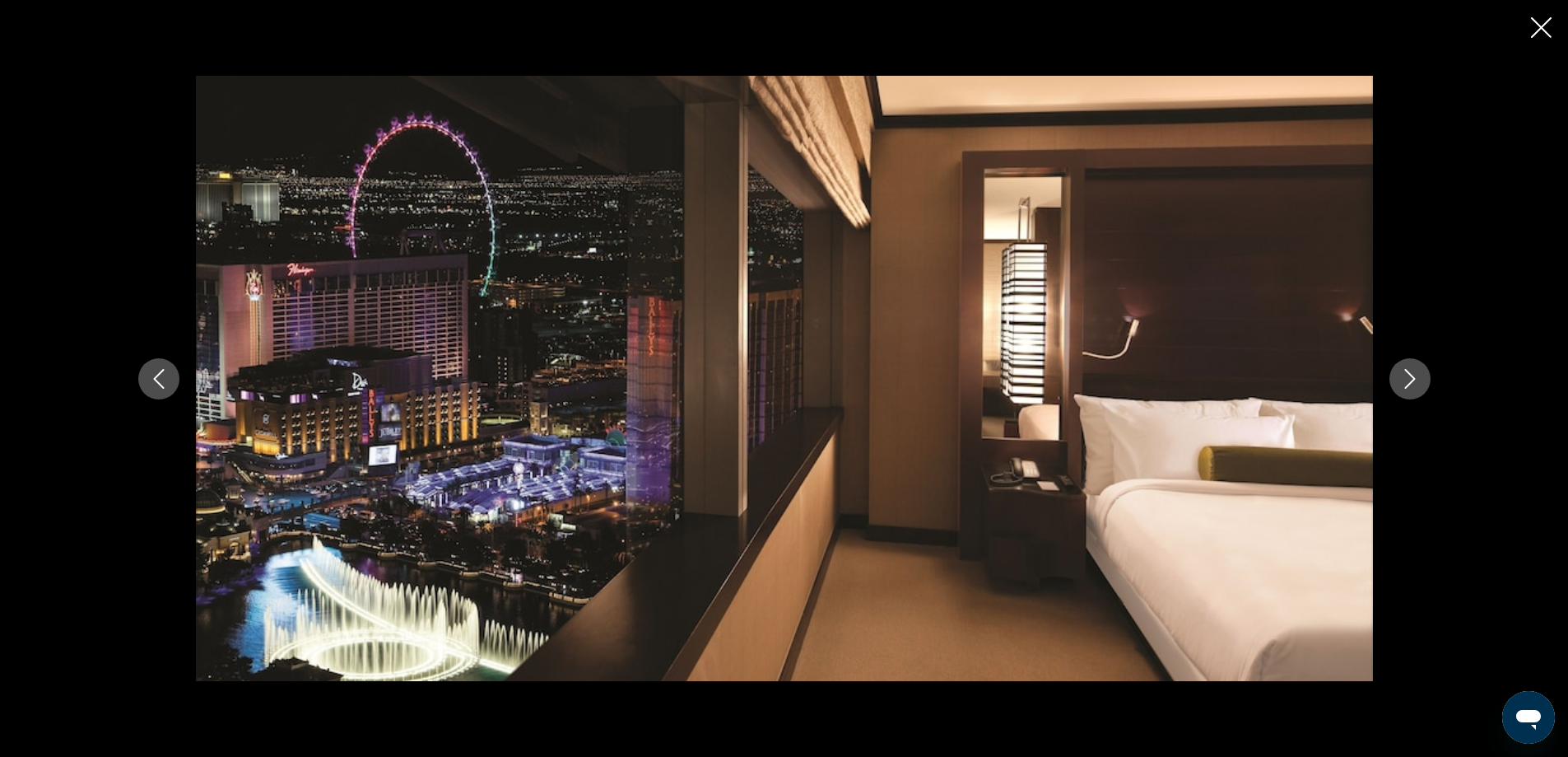
click at [1414, 377] on icon "Next image" at bounding box center [1409, 378] width 10 height 20
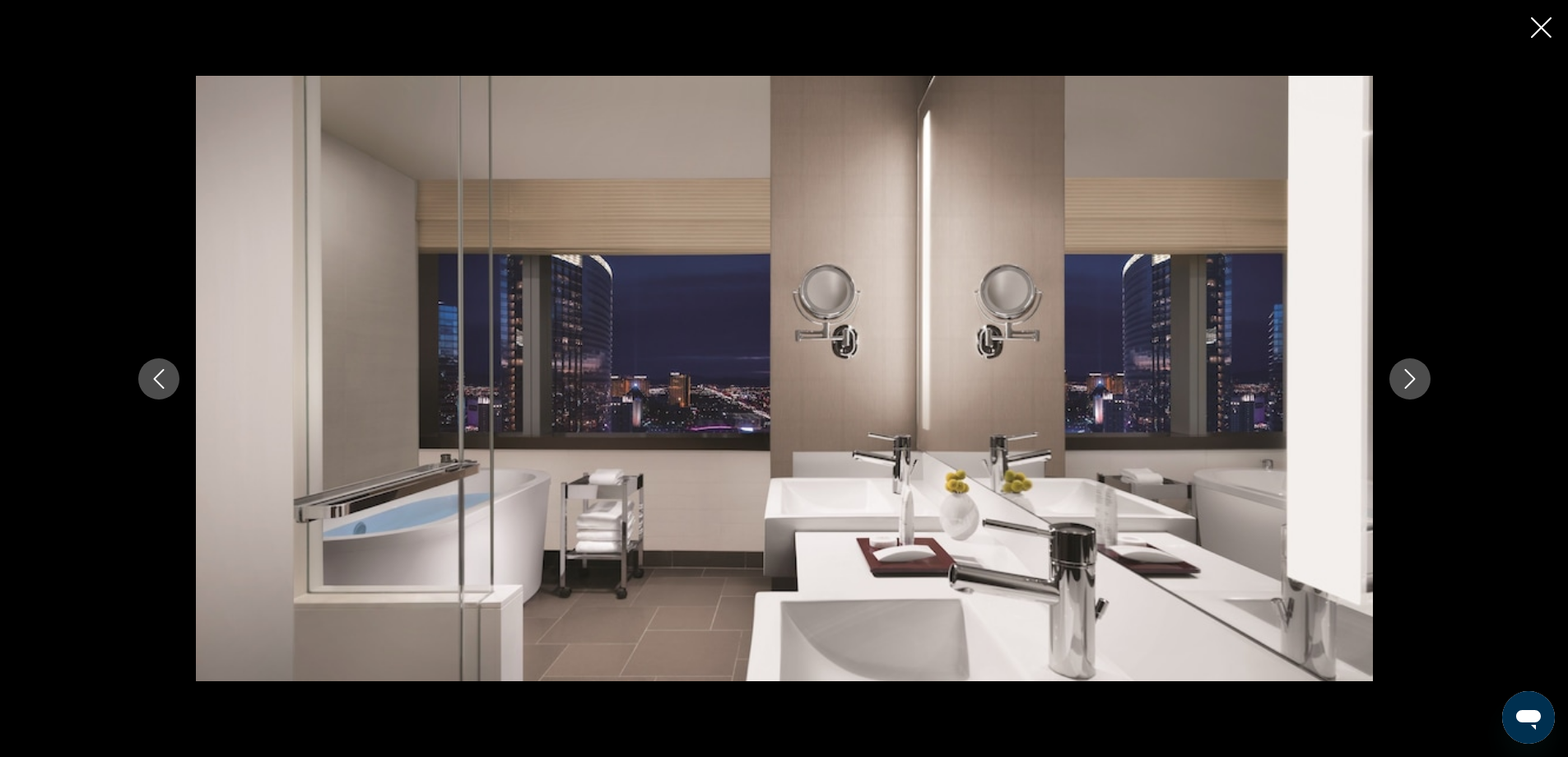
click at [1414, 377] on icon "Next image" at bounding box center [1409, 378] width 10 height 20
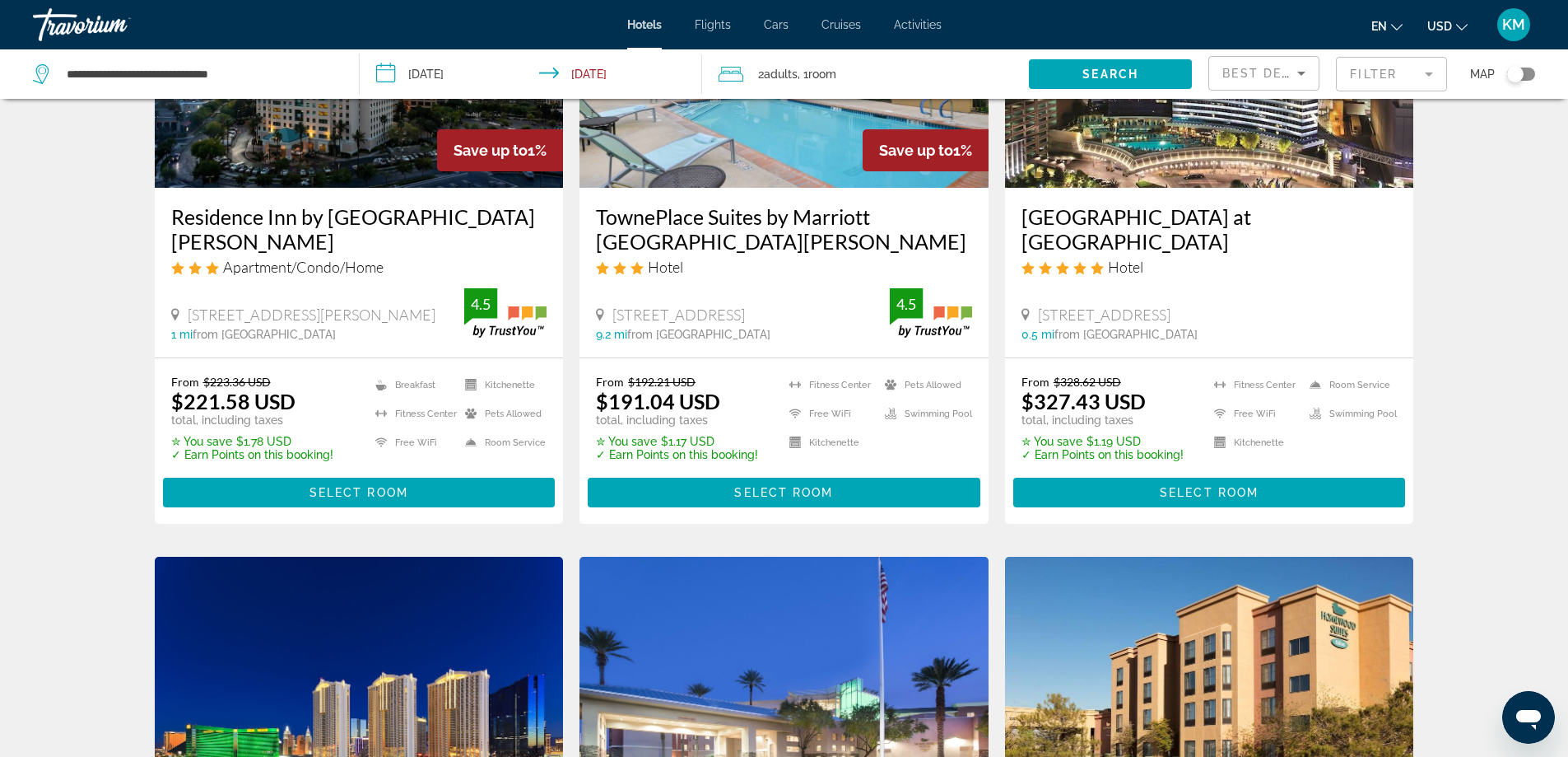
scroll to position [1065, 0]
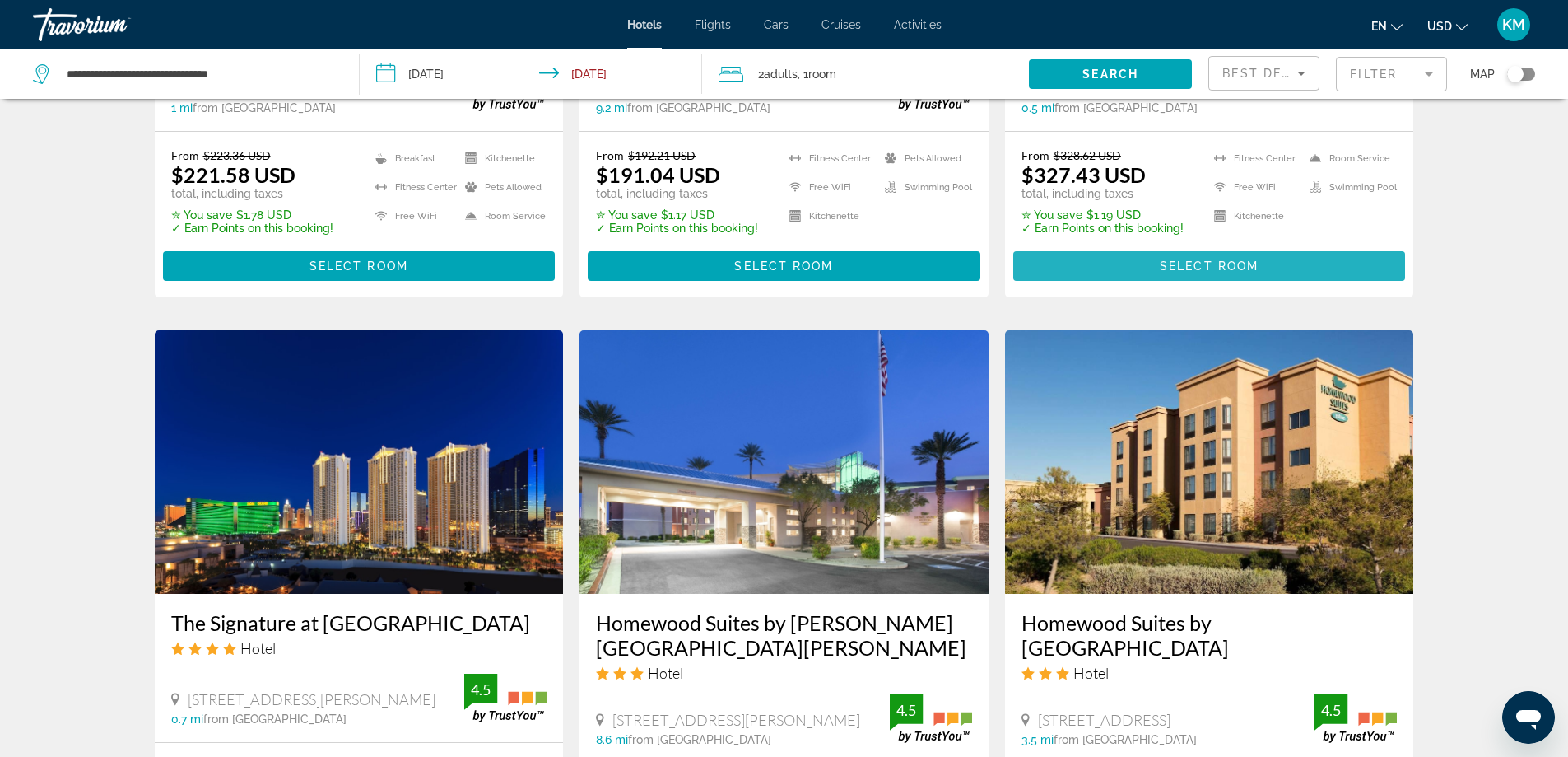
click at [1109, 279] on span "Main content" at bounding box center [1210, 266] width 393 height 40
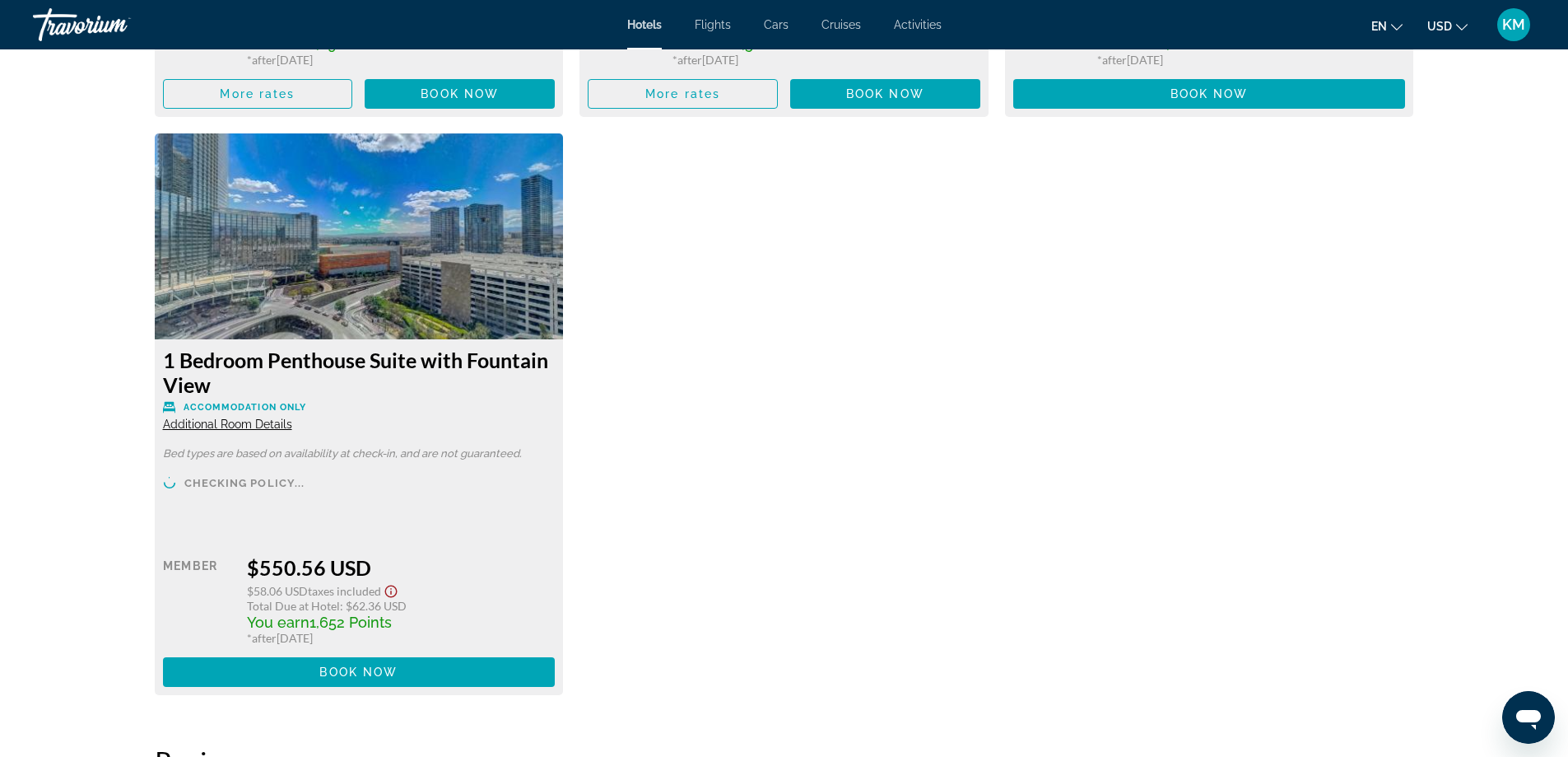
scroll to position [5022, 0]
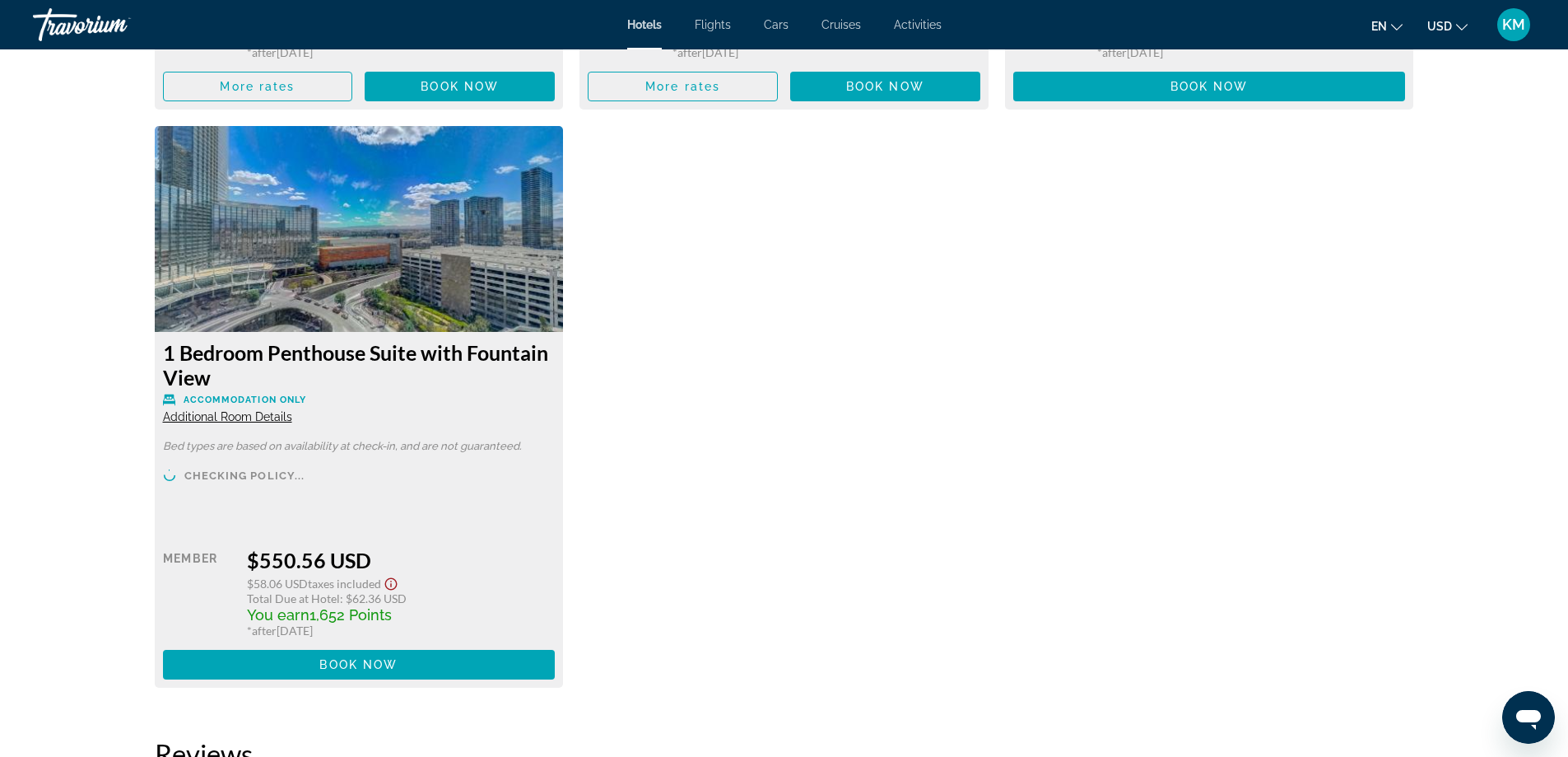
click at [242, 418] on span "Additional Room Details" at bounding box center [227, 417] width 129 height 13
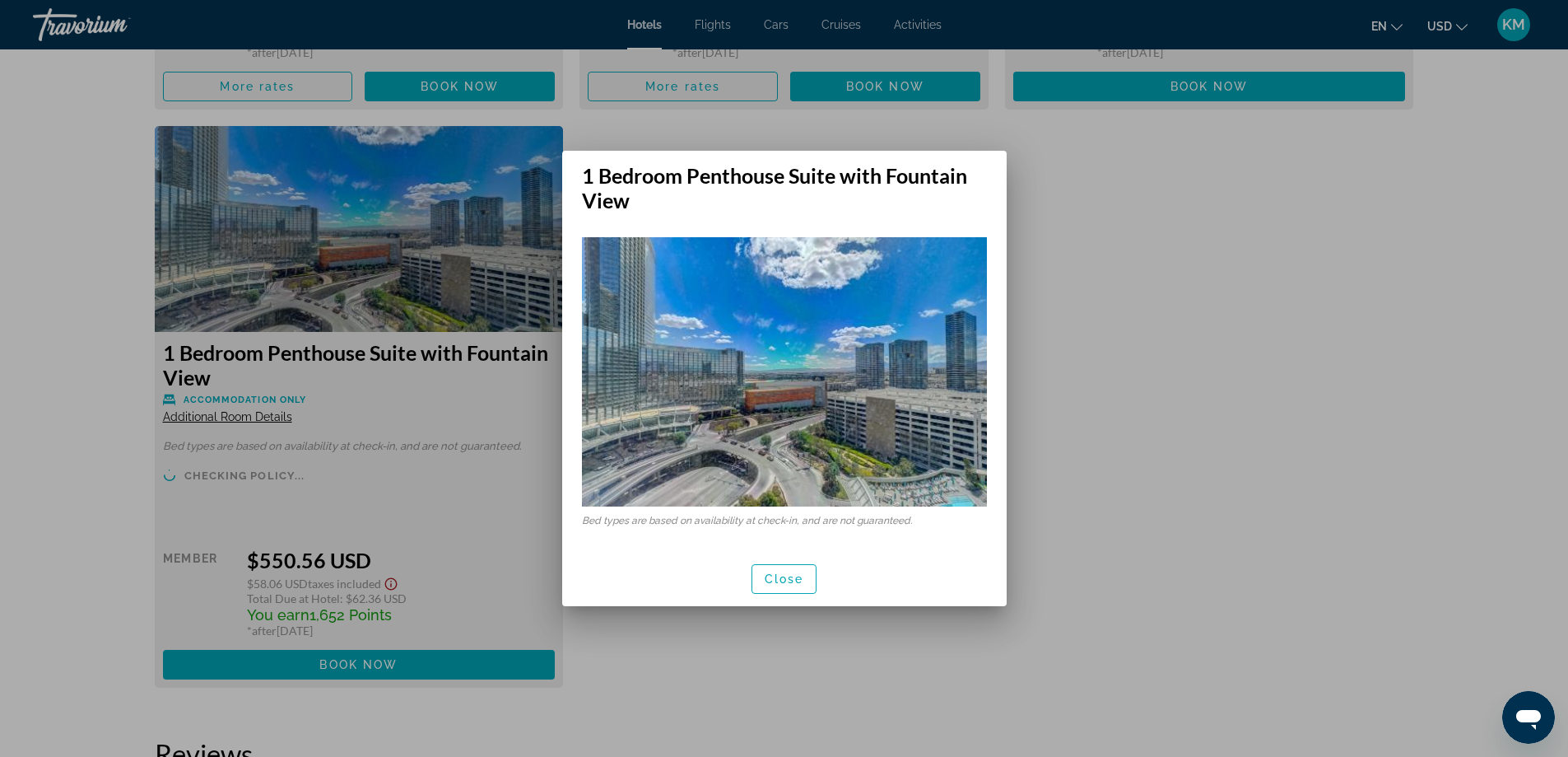
scroll to position [0, 0]
click at [791, 583] on span "Close" at bounding box center [784, 578] width 40 height 13
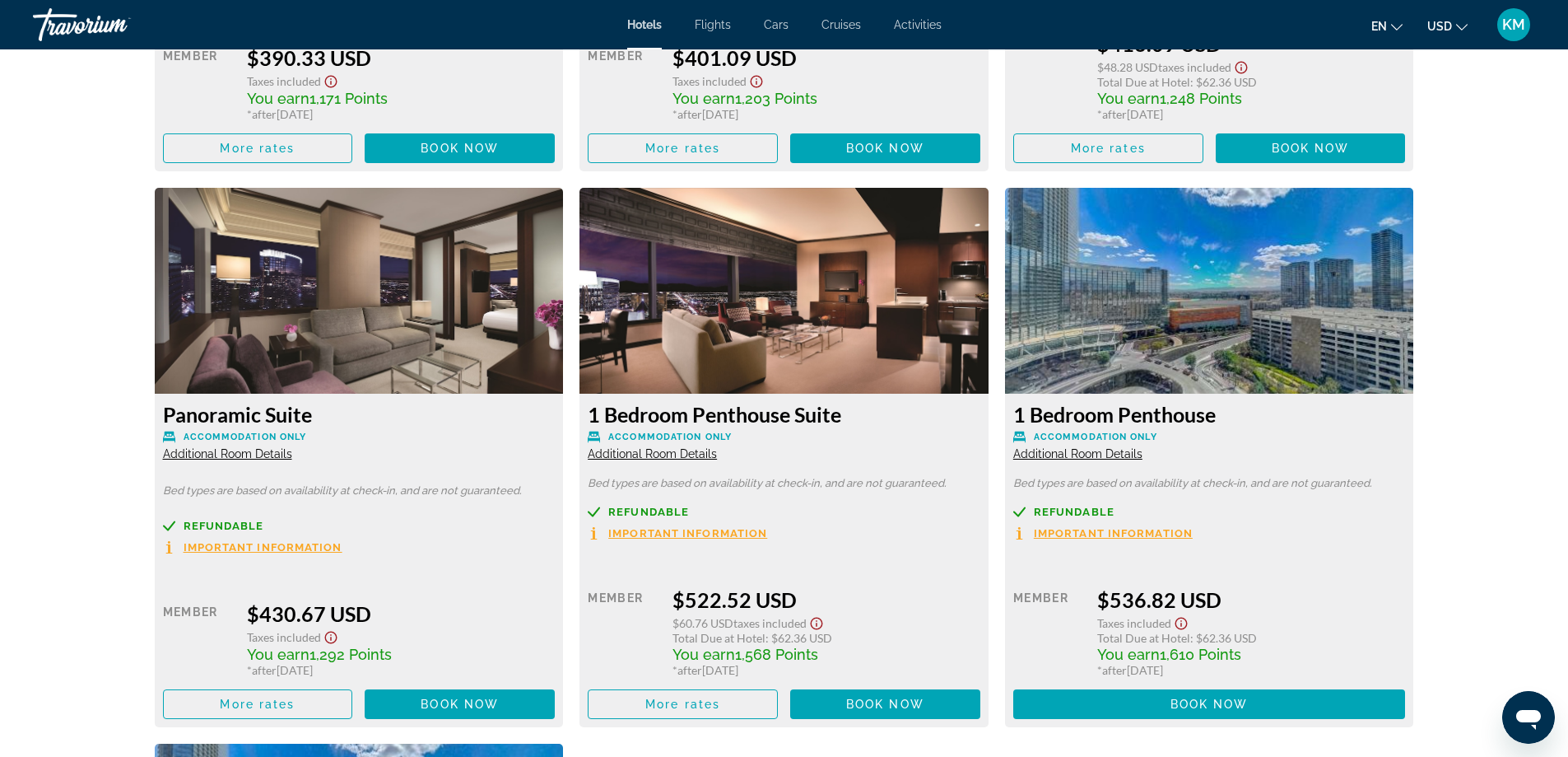
scroll to position [4391, 0]
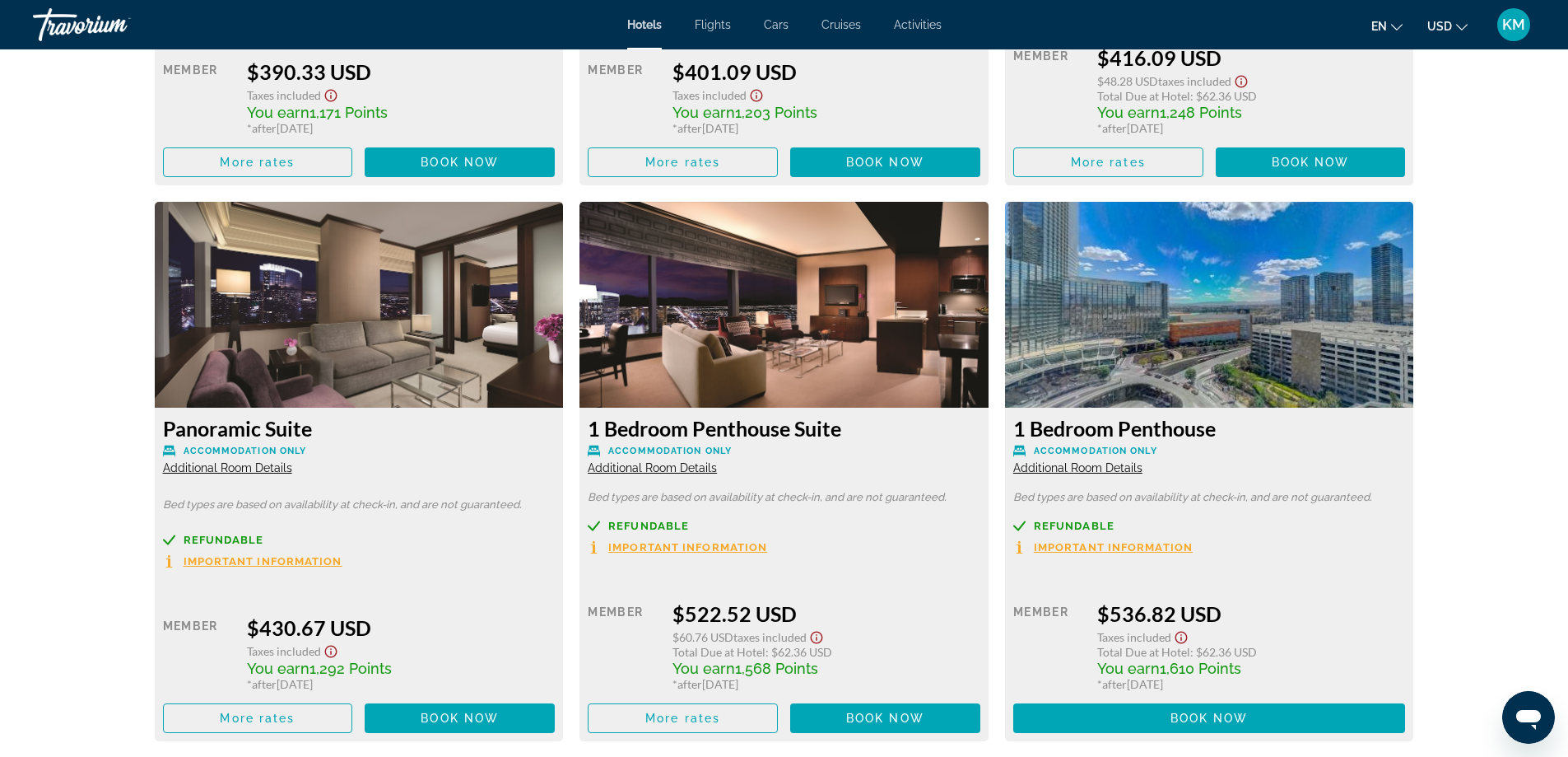
click at [640, 473] on span "Additional Room Details" at bounding box center [652, 468] width 129 height 13
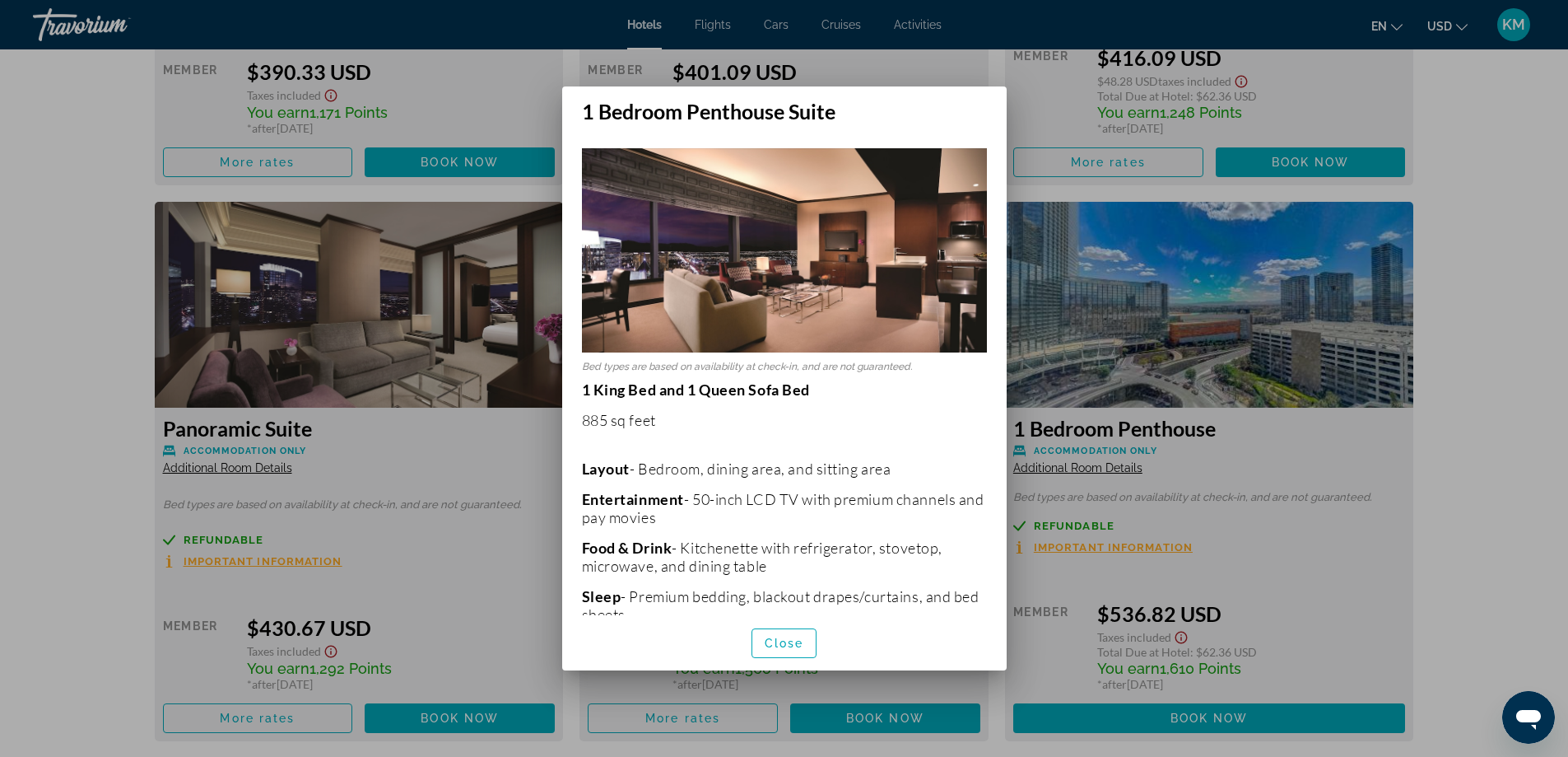
scroll to position [0, 0]
click at [749, 291] on img at bounding box center [784, 250] width 405 height 204
click at [1196, 241] on div at bounding box center [784, 378] width 1568 height 757
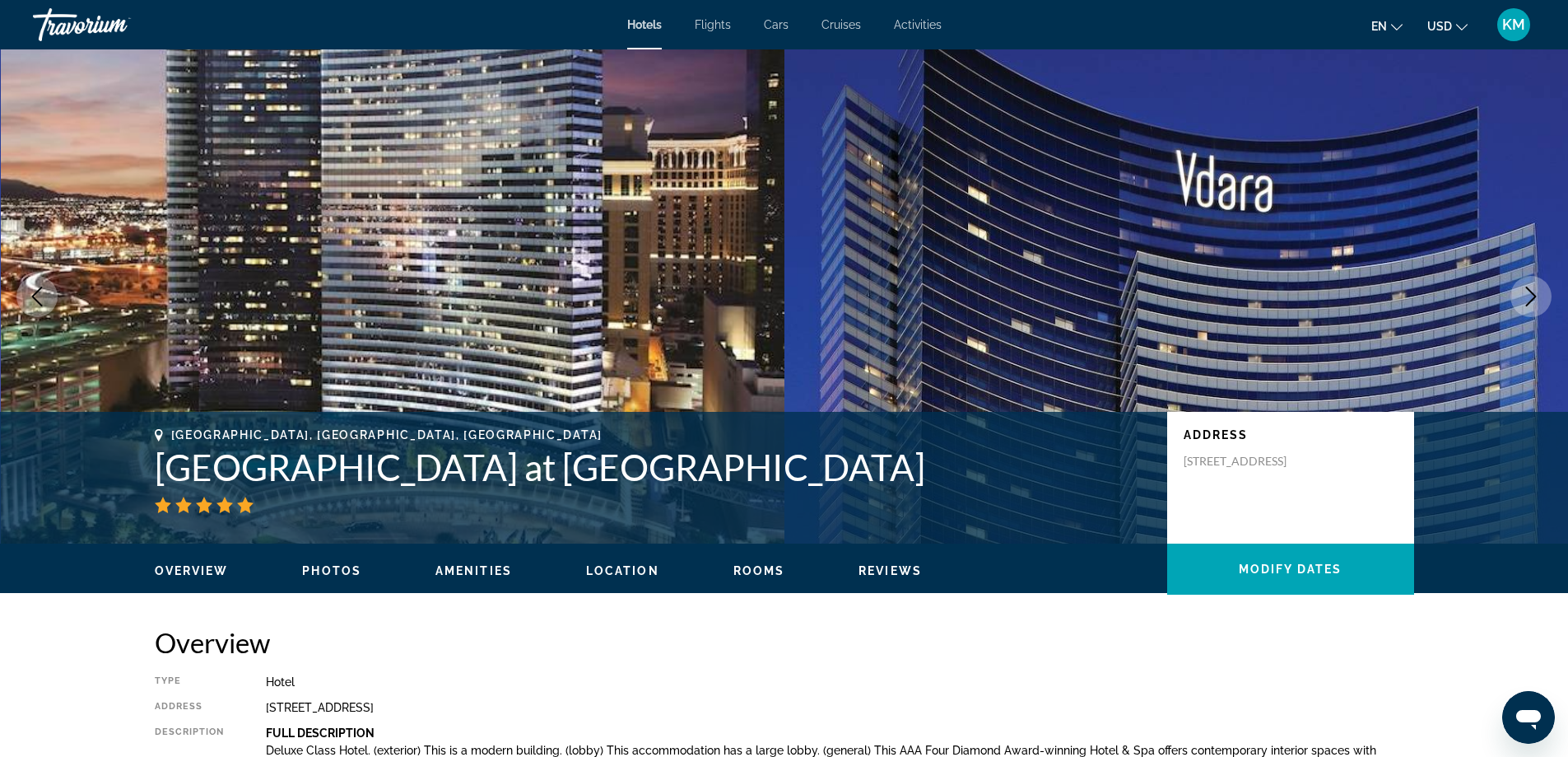
scroll to position [4391, 0]
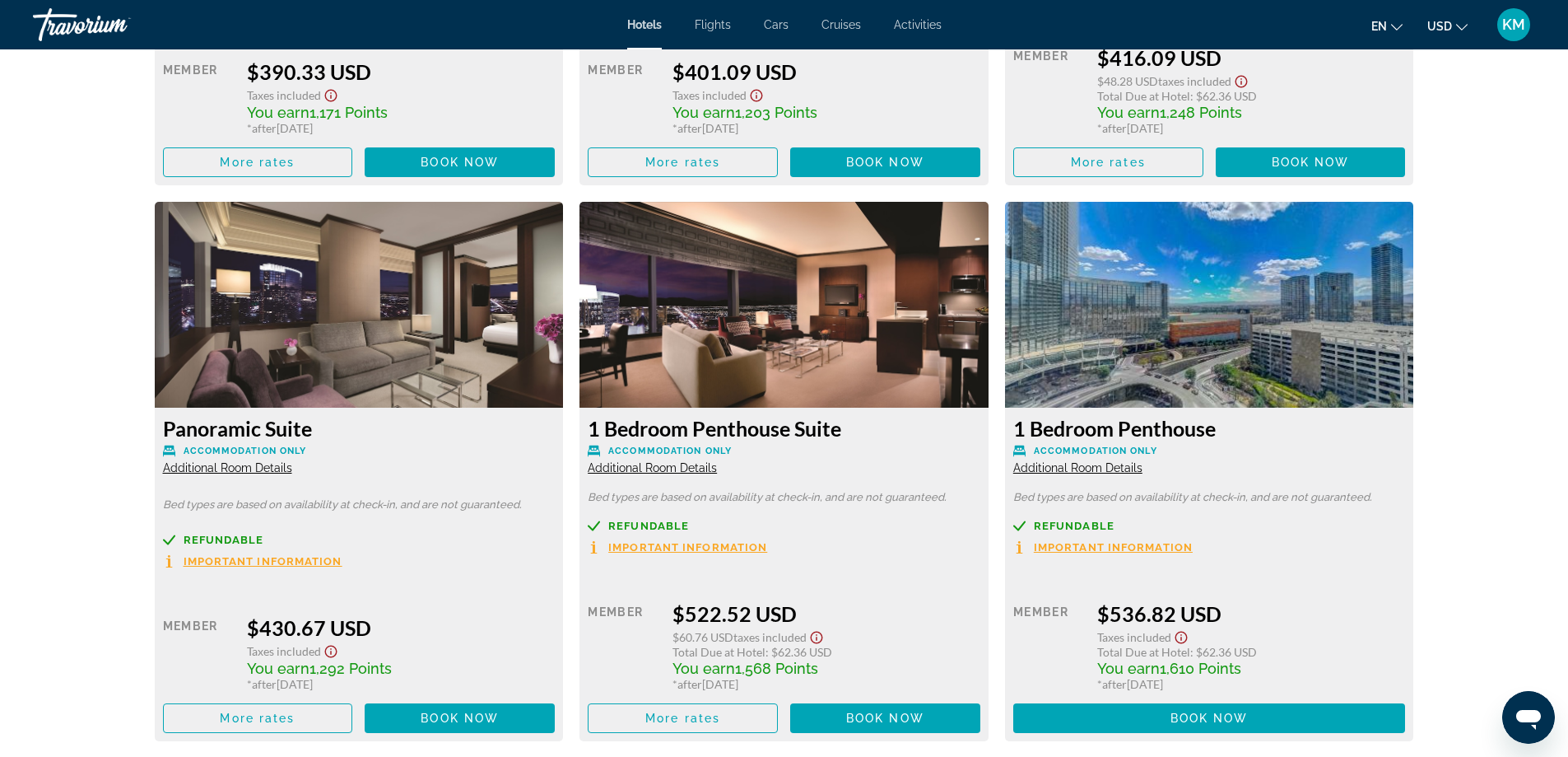
click at [1060, 471] on span "Additional Room Details" at bounding box center [1077, 468] width 129 height 13
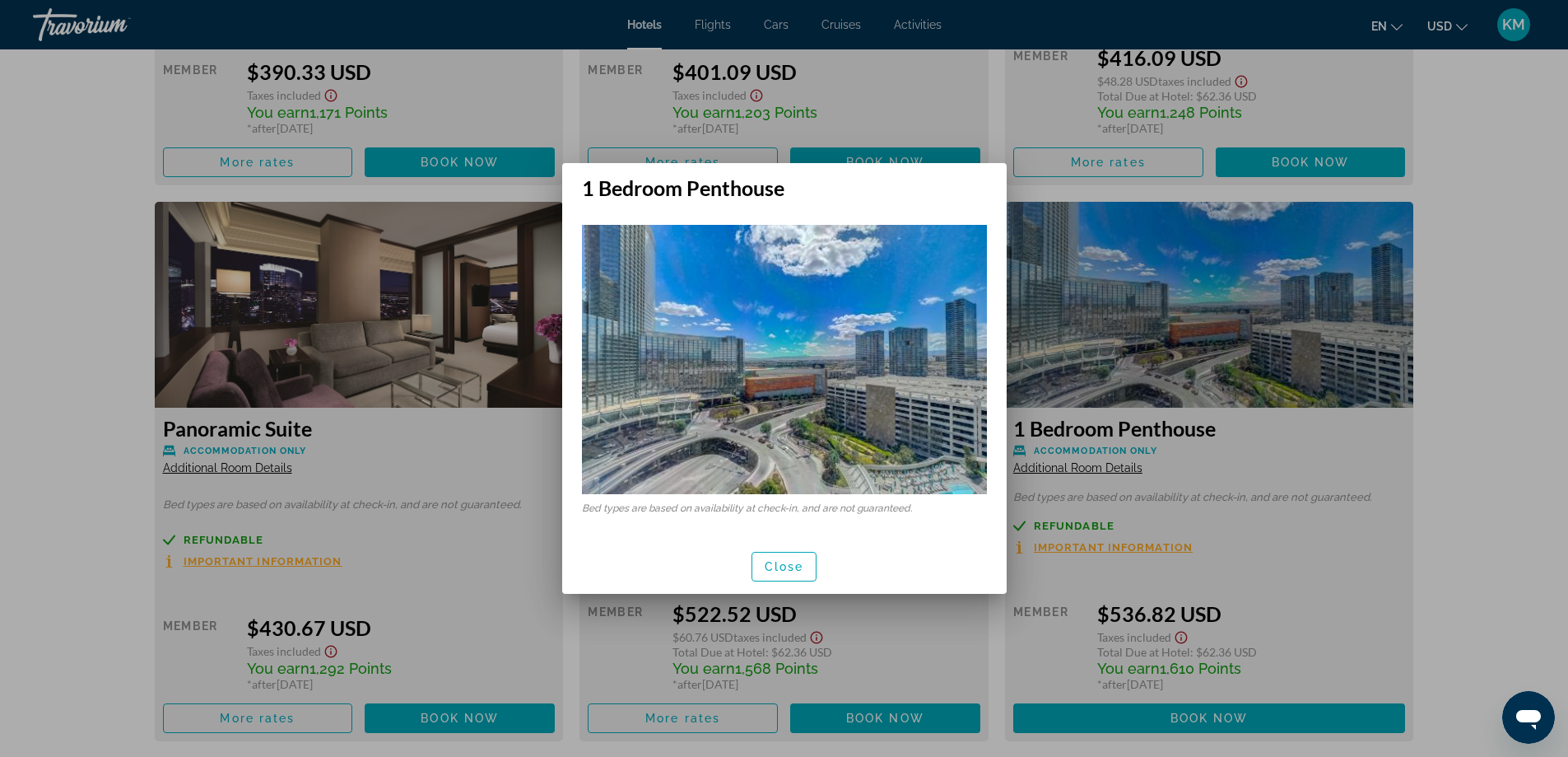
scroll to position [0, 0]
click at [806, 560] on button "Close" at bounding box center [784, 566] width 66 height 29
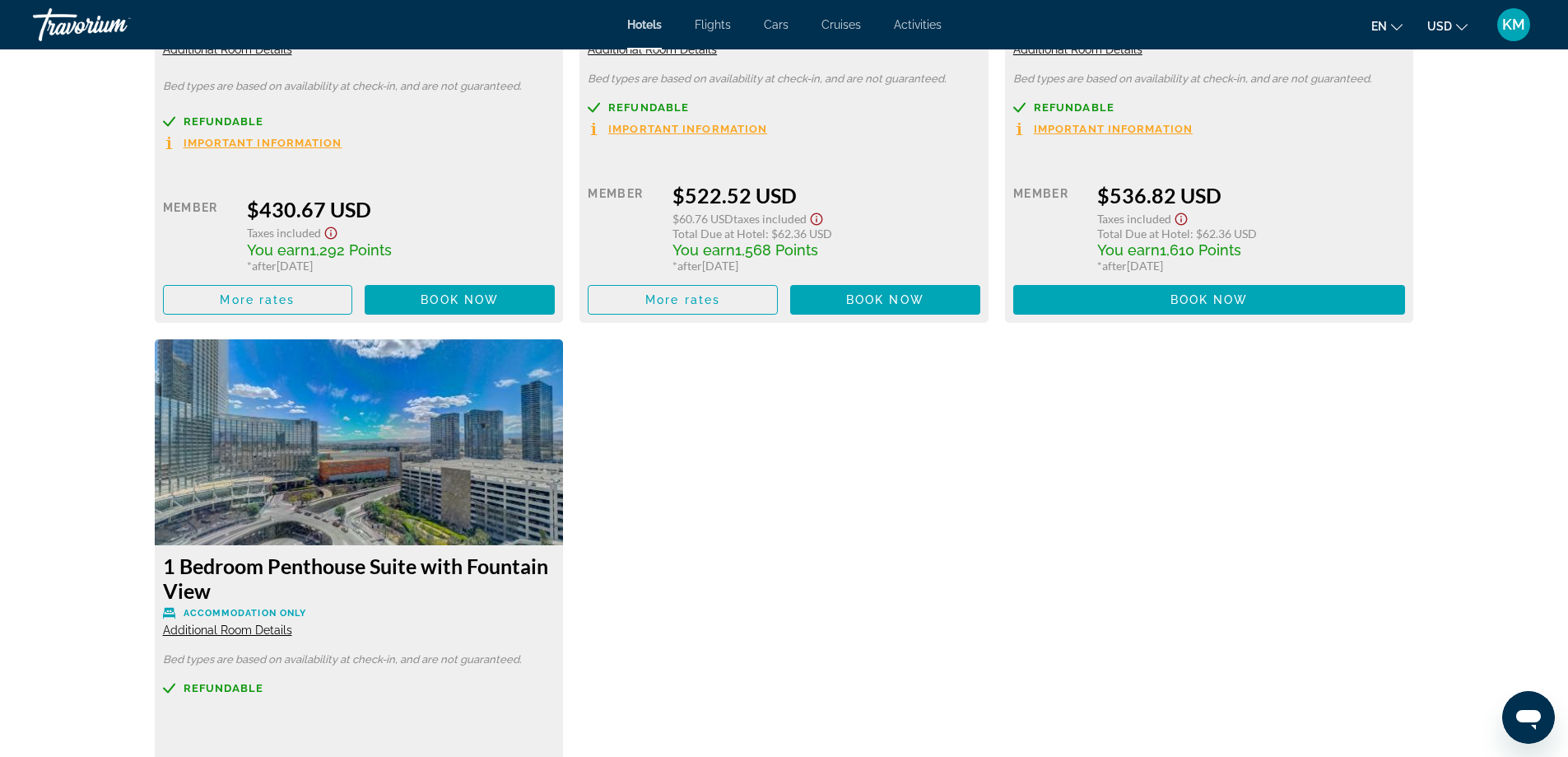
scroll to position [4891, 0]
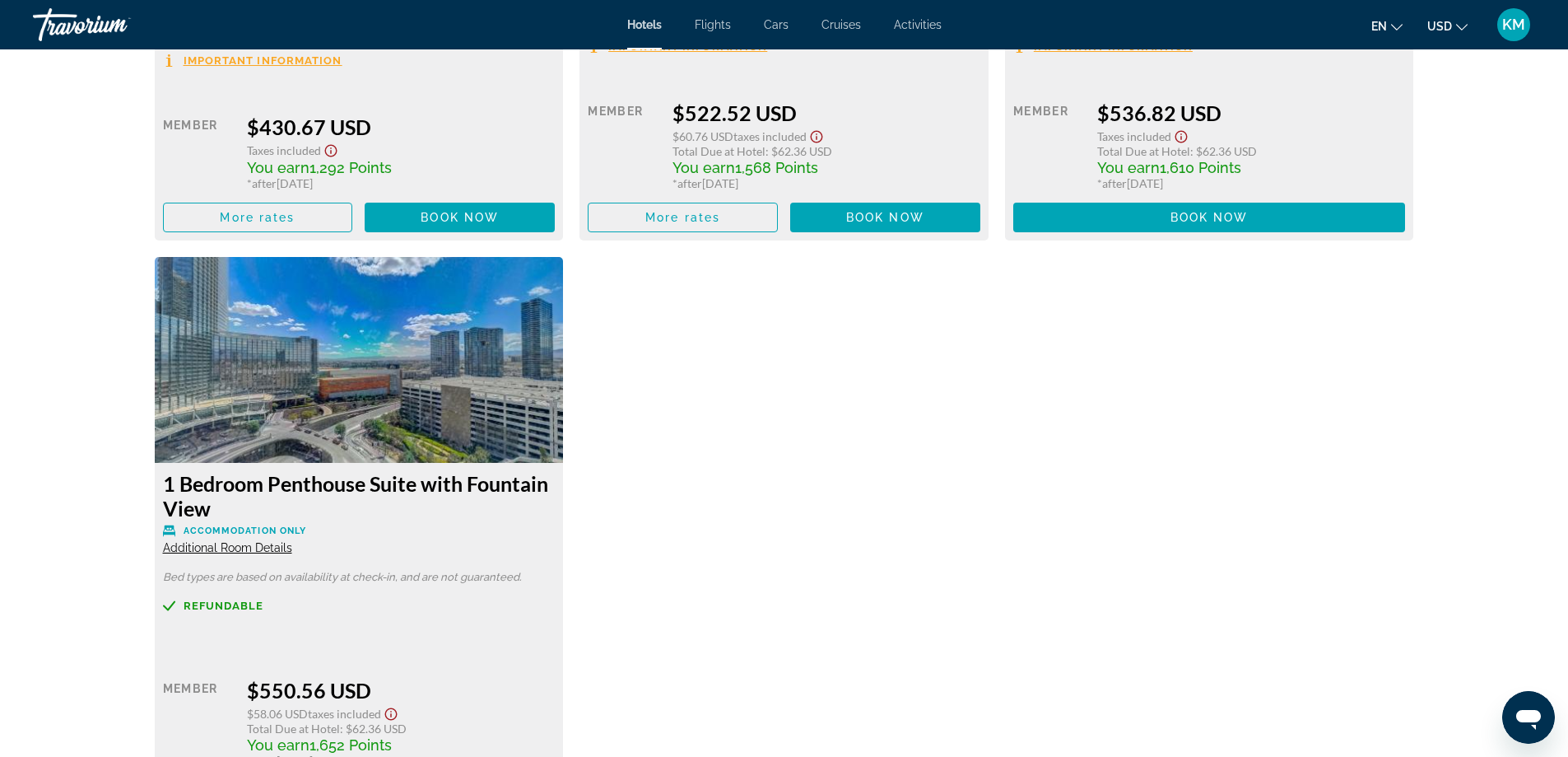
click at [215, 546] on span "Additional Room Details" at bounding box center [227, 547] width 129 height 13
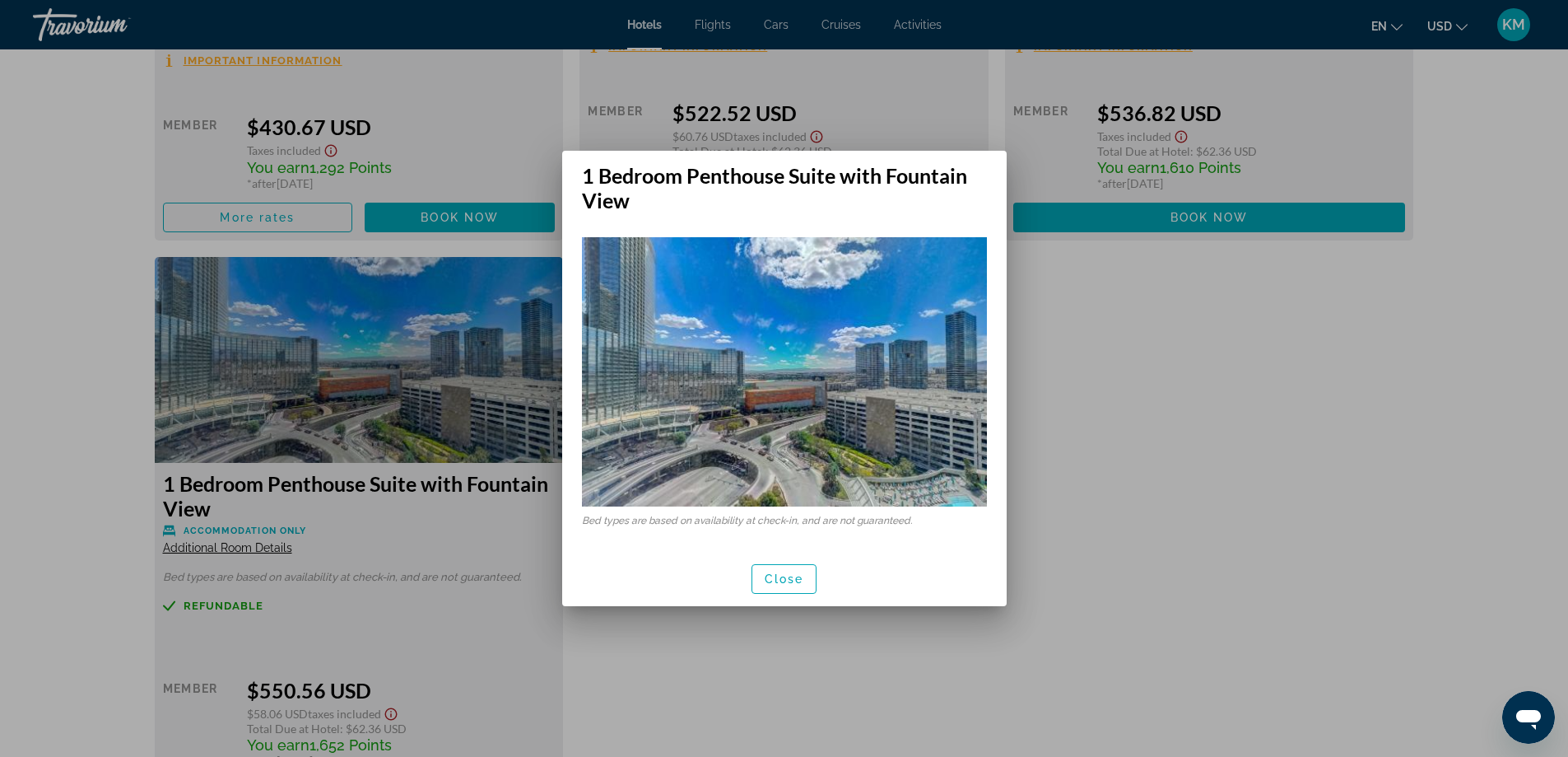
scroll to position [0, 0]
click at [791, 576] on span "Close" at bounding box center [784, 578] width 40 height 13
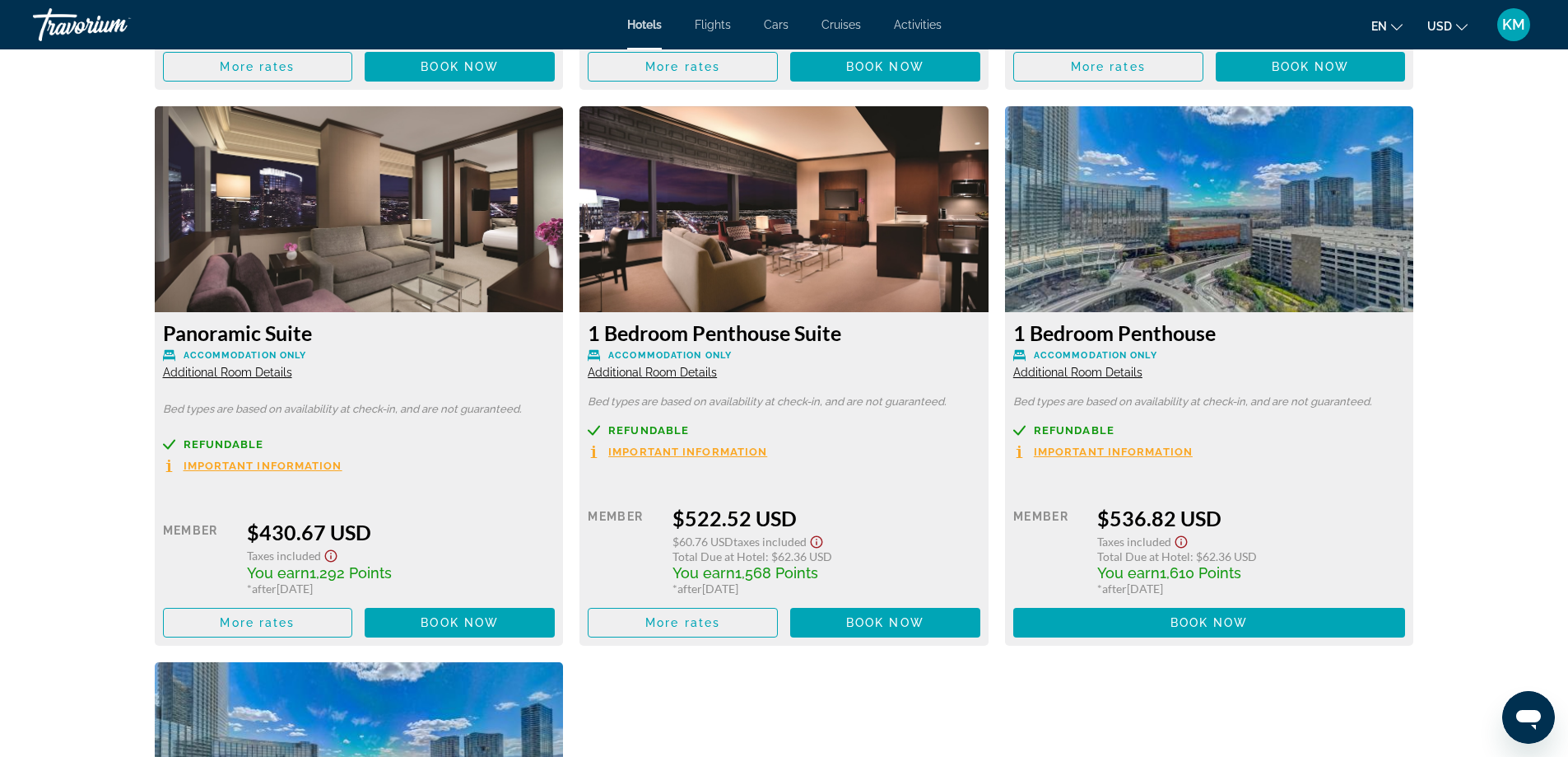
scroll to position [4480, 0]
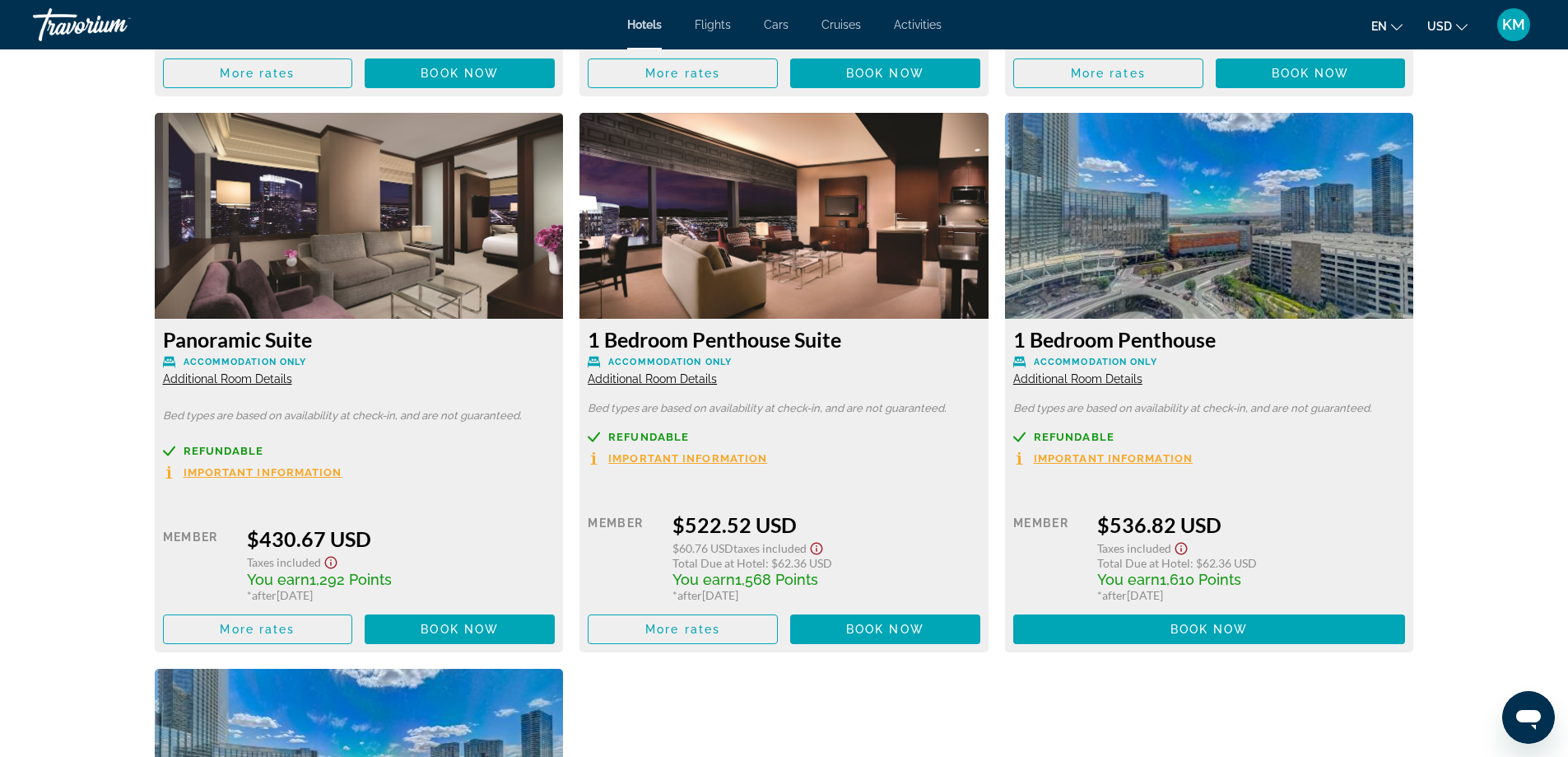
click at [673, 377] on span "Additional Room Details" at bounding box center [652, 379] width 129 height 13
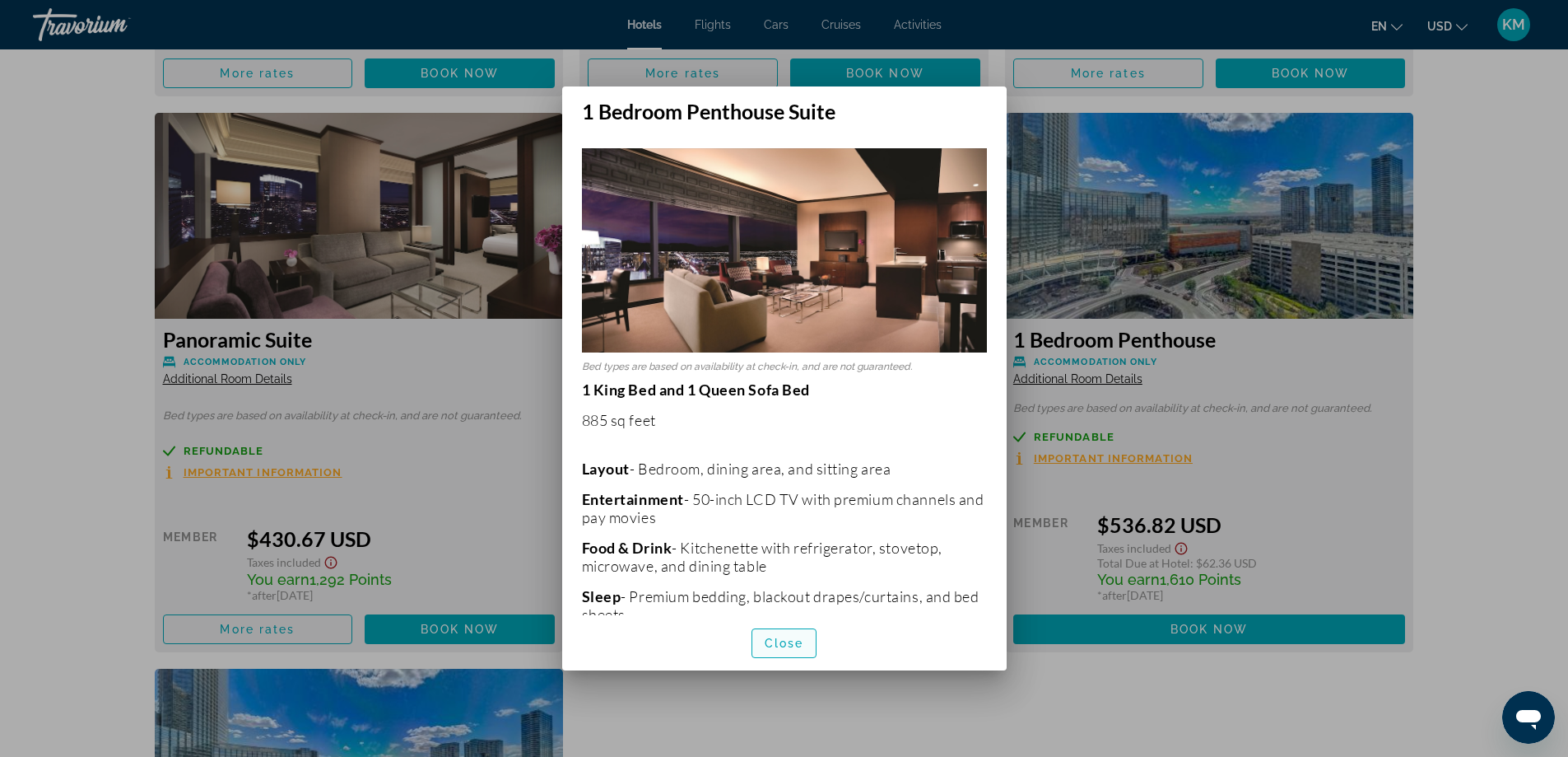
click at [777, 645] on span "Close" at bounding box center [784, 643] width 40 height 13
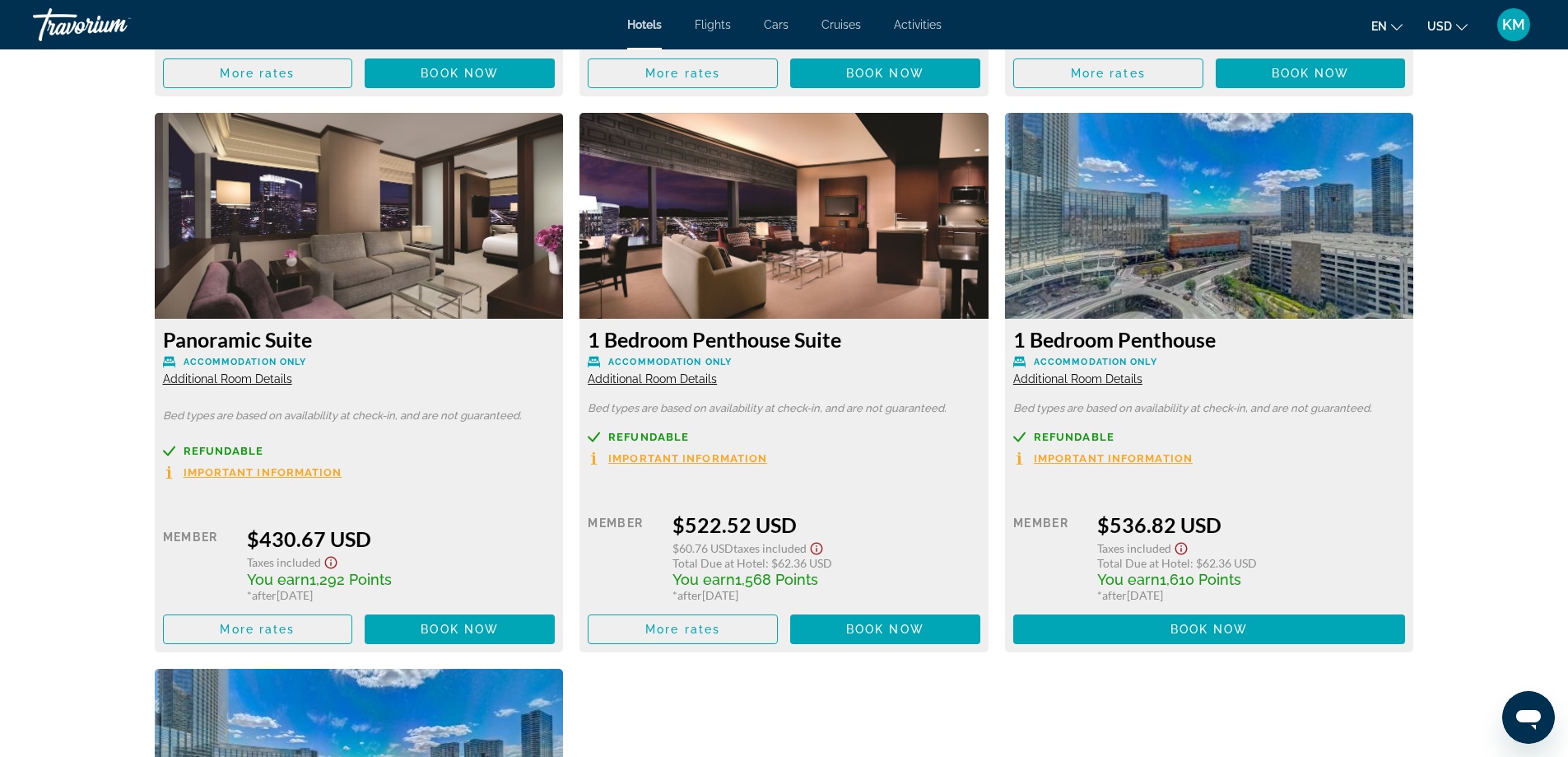
scroll to position [4480, 0]
click at [851, 636] on span "Main content" at bounding box center [885, 629] width 190 height 40
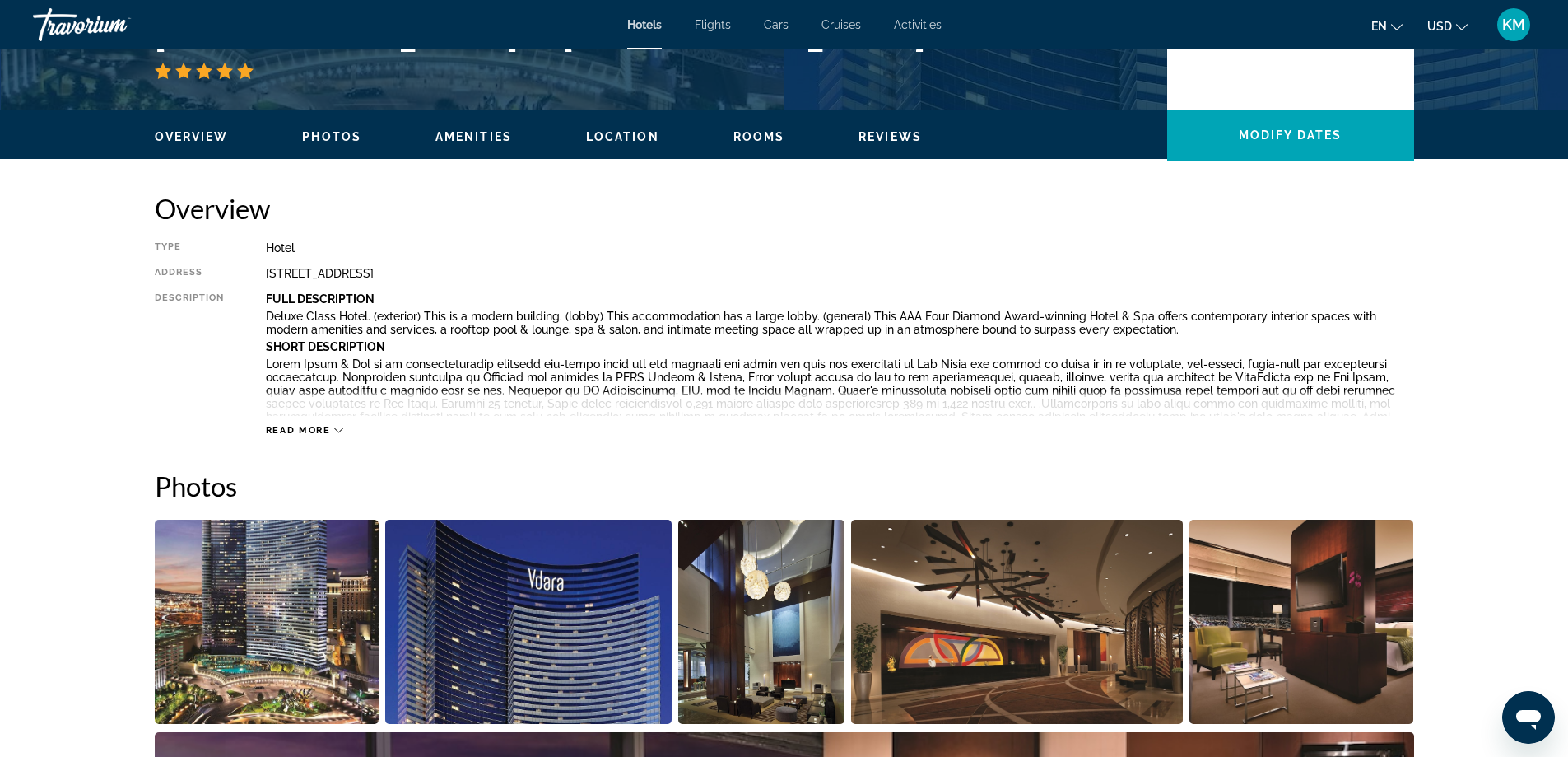
scroll to position [473, 0]
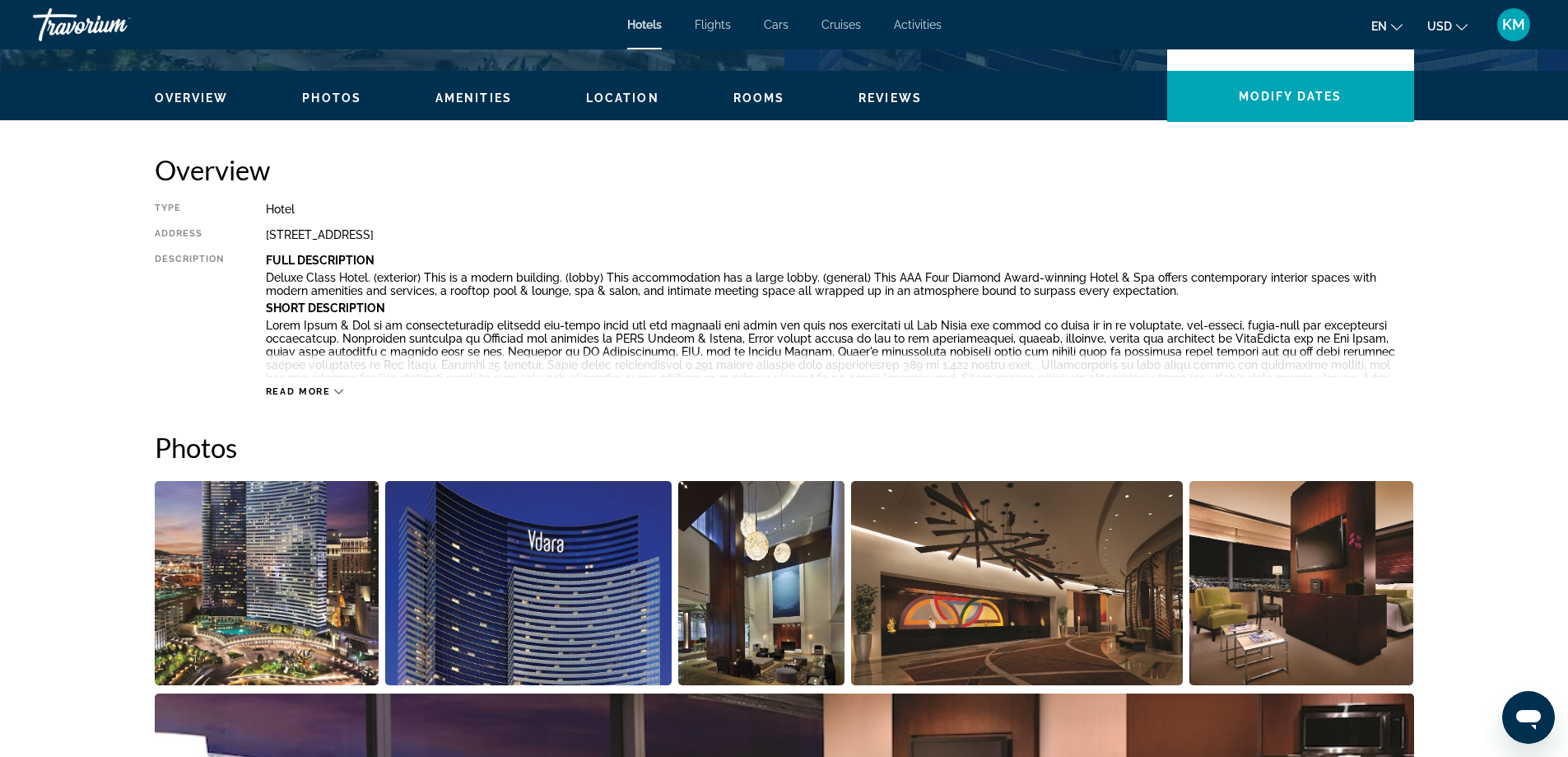
click at [328, 395] on span "Read more" at bounding box center [298, 391] width 65 height 10
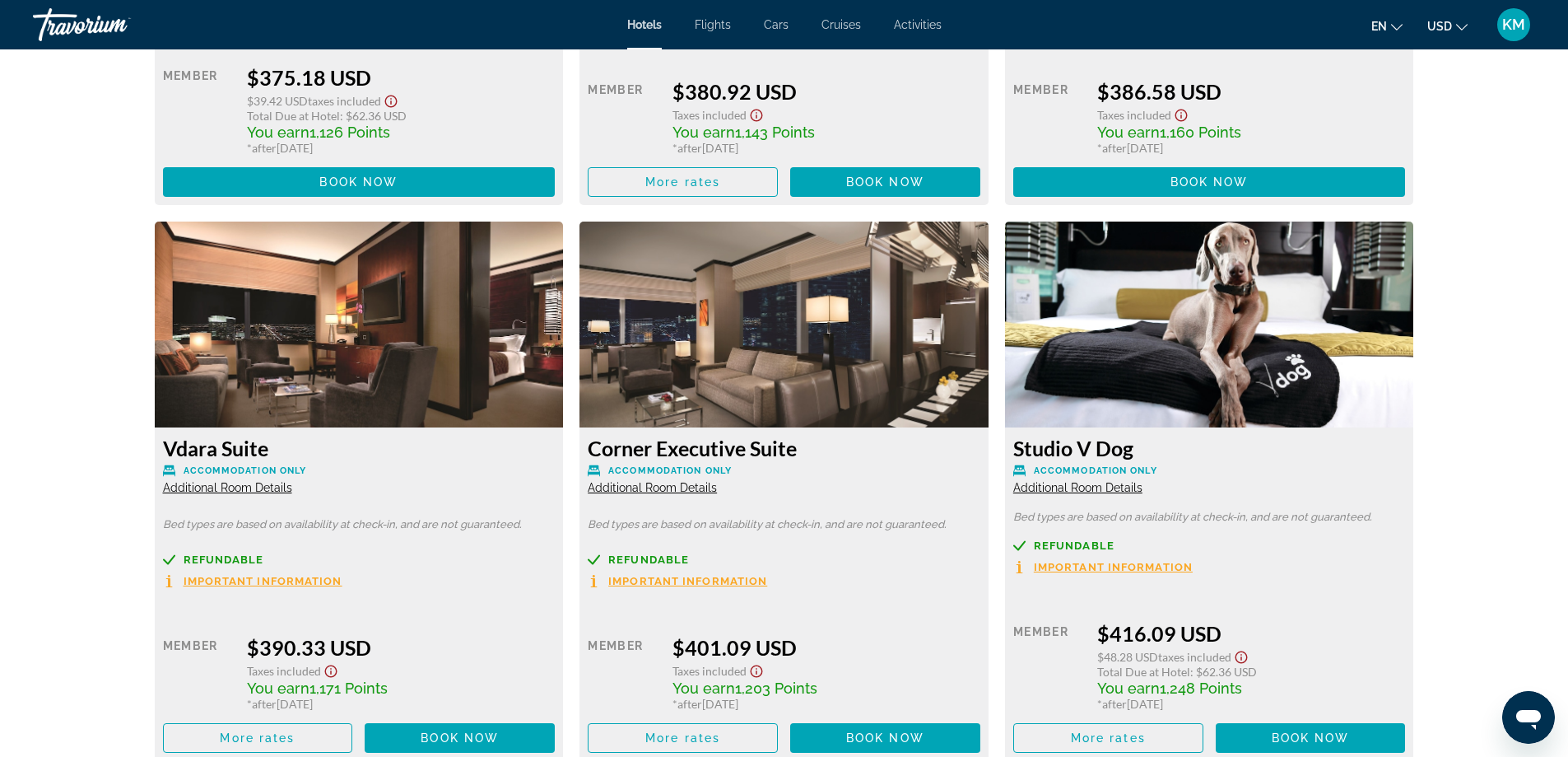
scroll to position [4373, 0]
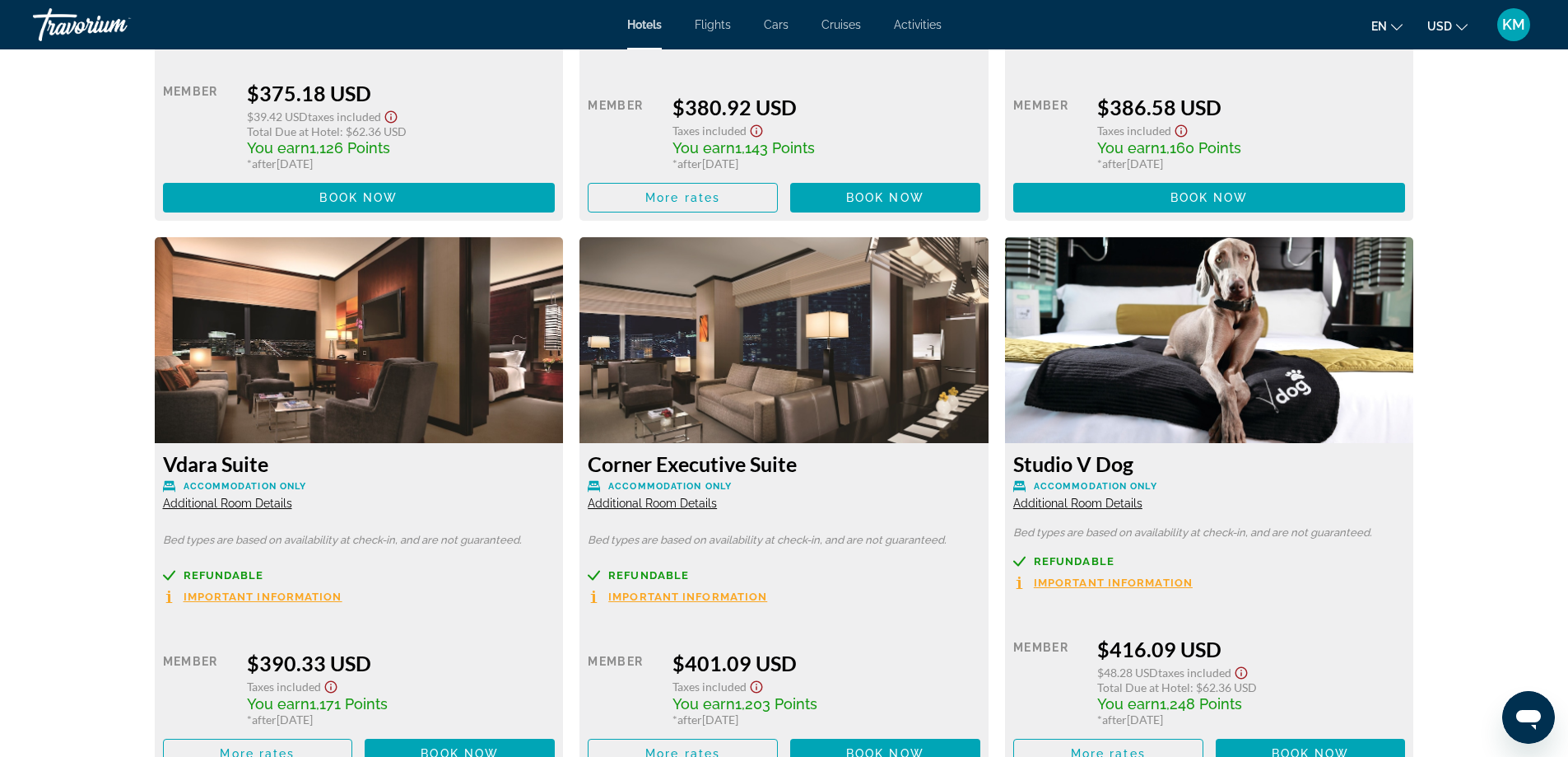
click at [638, 496] on span "Additional Room Details" at bounding box center [652, 503] width 129 height 13
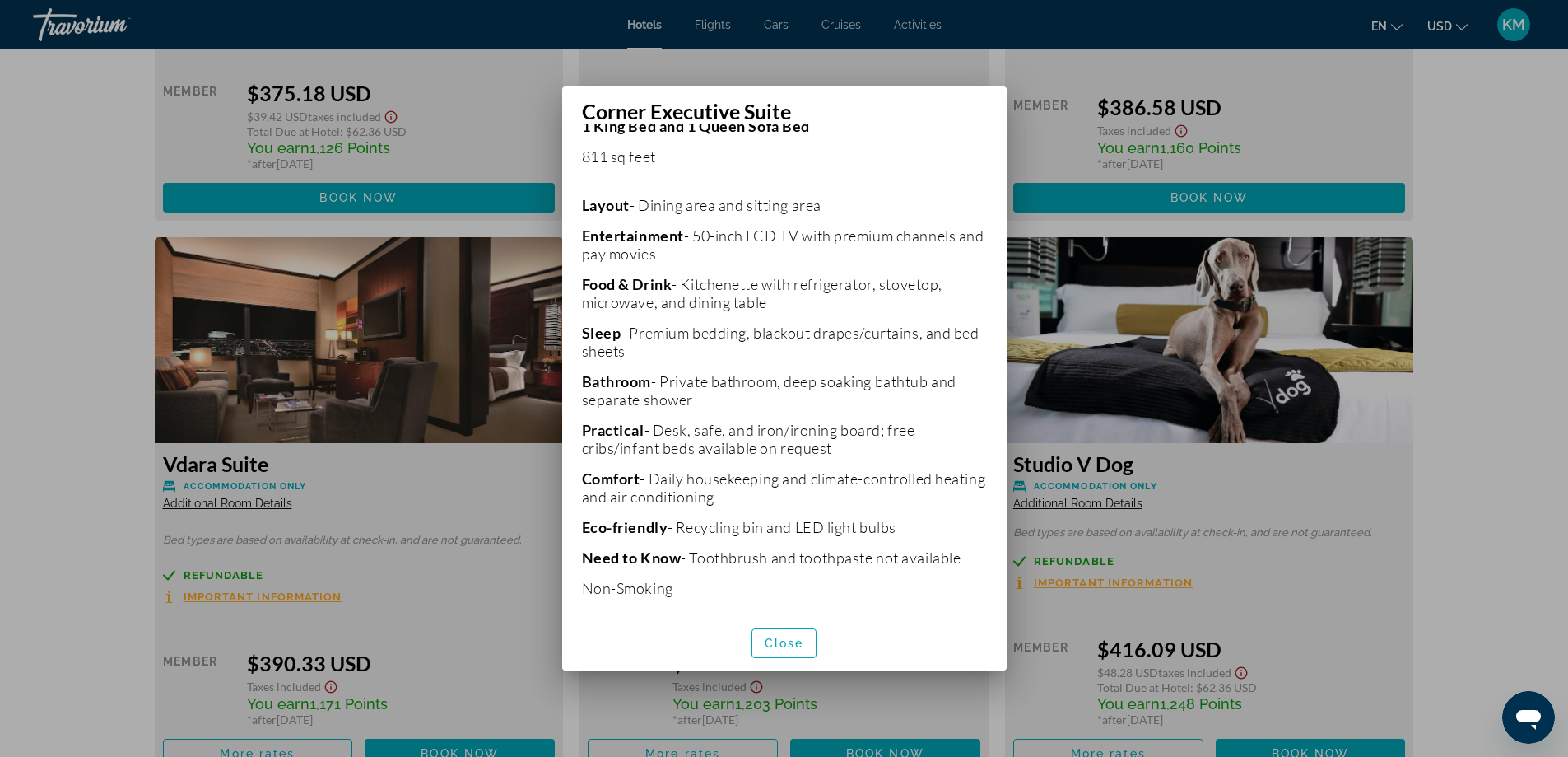
scroll to position [332, 0]
click at [1510, 145] on div at bounding box center [784, 378] width 1568 height 757
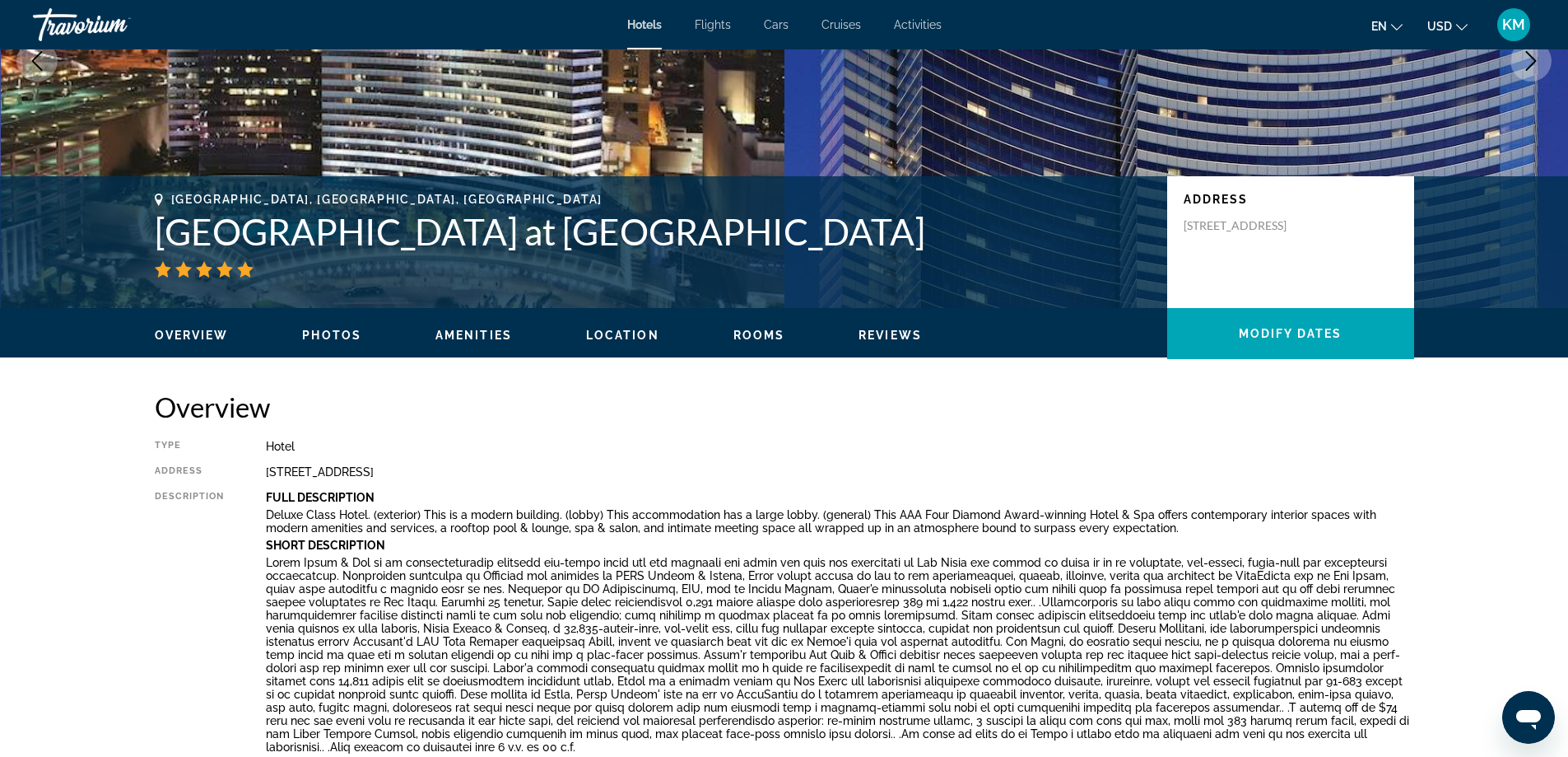
scroll to position [220, 0]
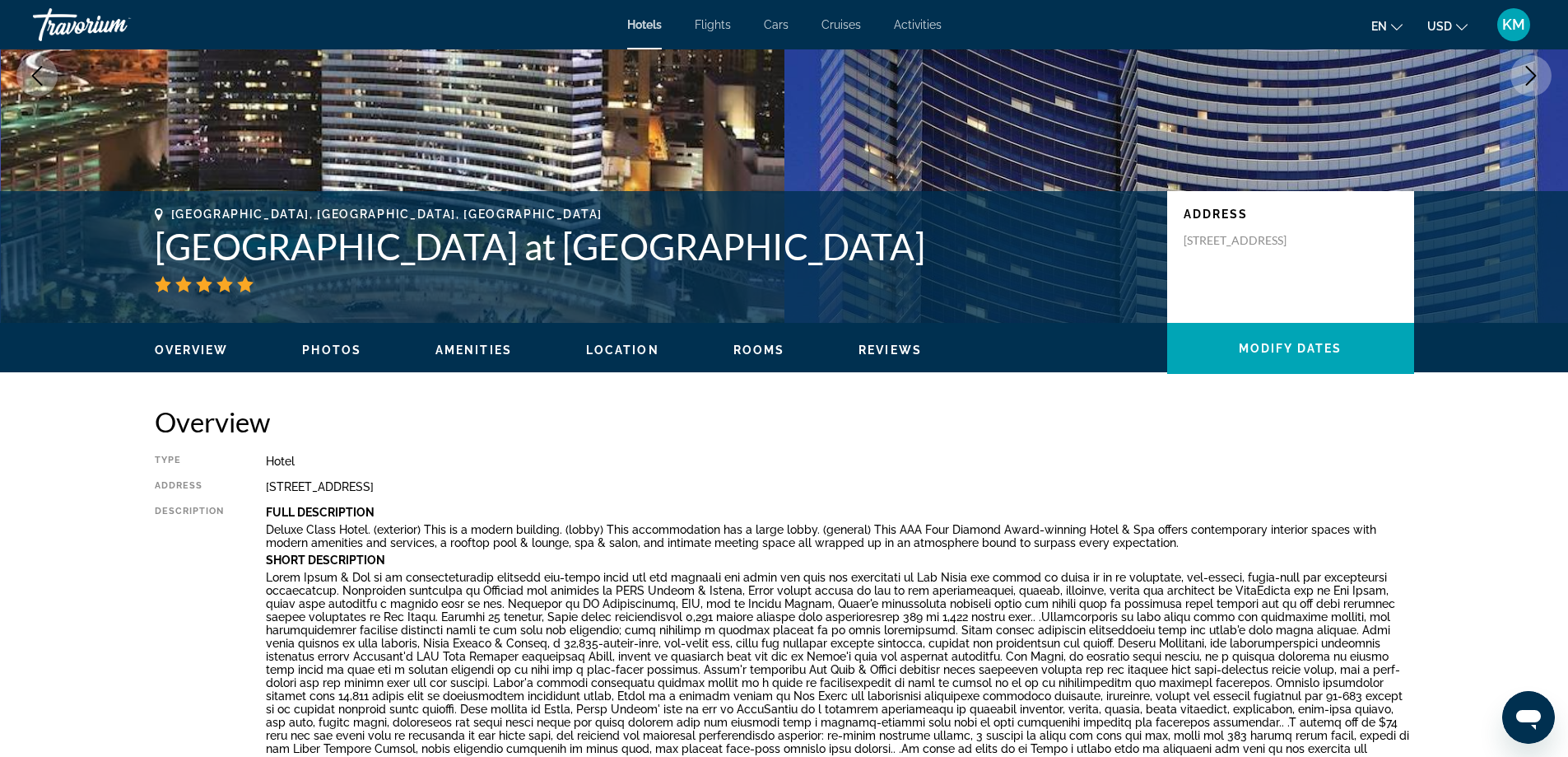
drag, startPoint x: 1580, startPoint y: 102, endPoint x: 878, endPoint y: 357, distance: 746.9
click at [878, 357] on div "Overview Photos Amenities Location Rooms Reviews Modify Dates" at bounding box center [784, 348] width 1325 height 51
click at [874, 348] on span "Reviews" at bounding box center [890, 350] width 63 height 13
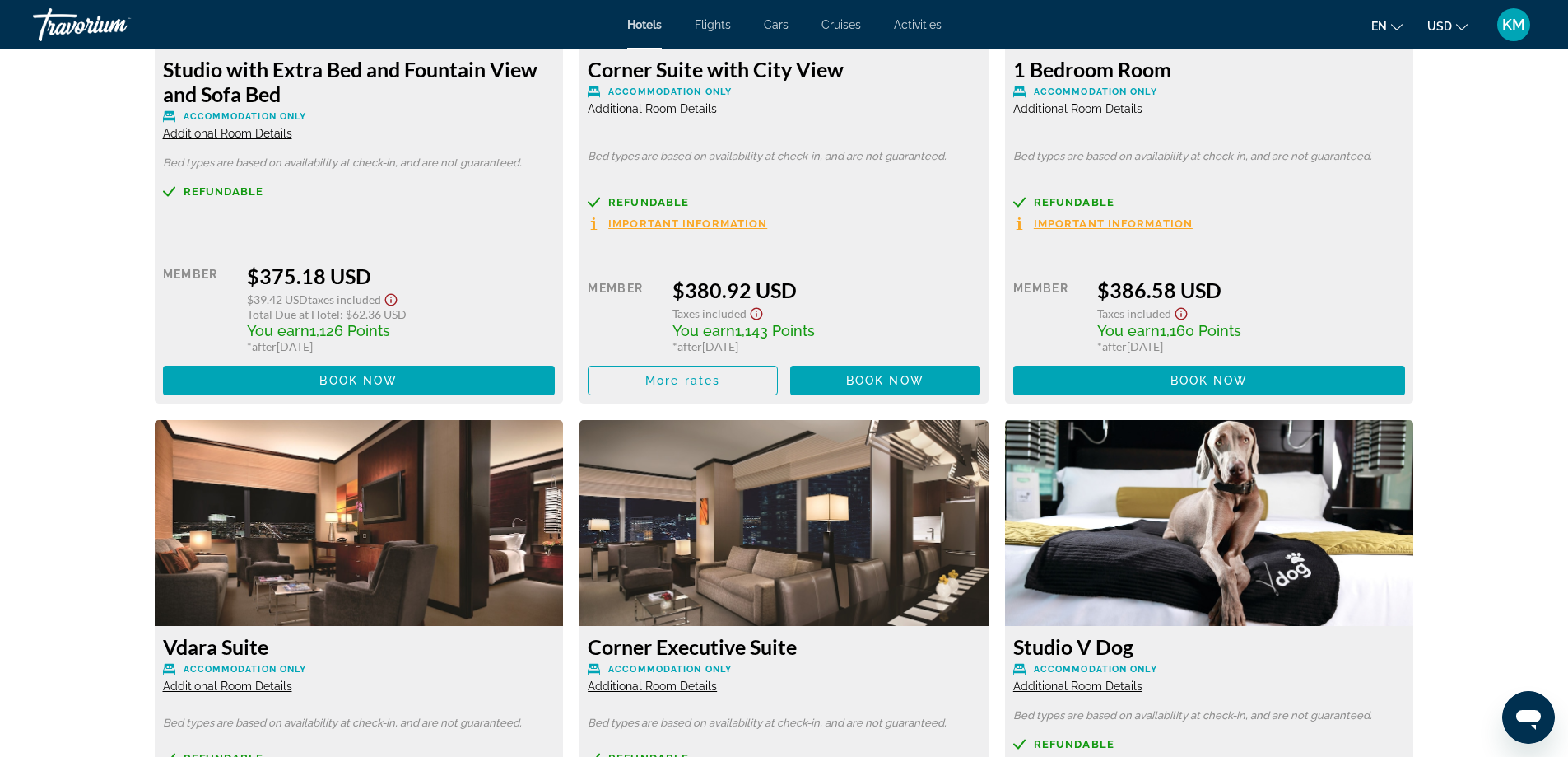
scroll to position [4369, 0]
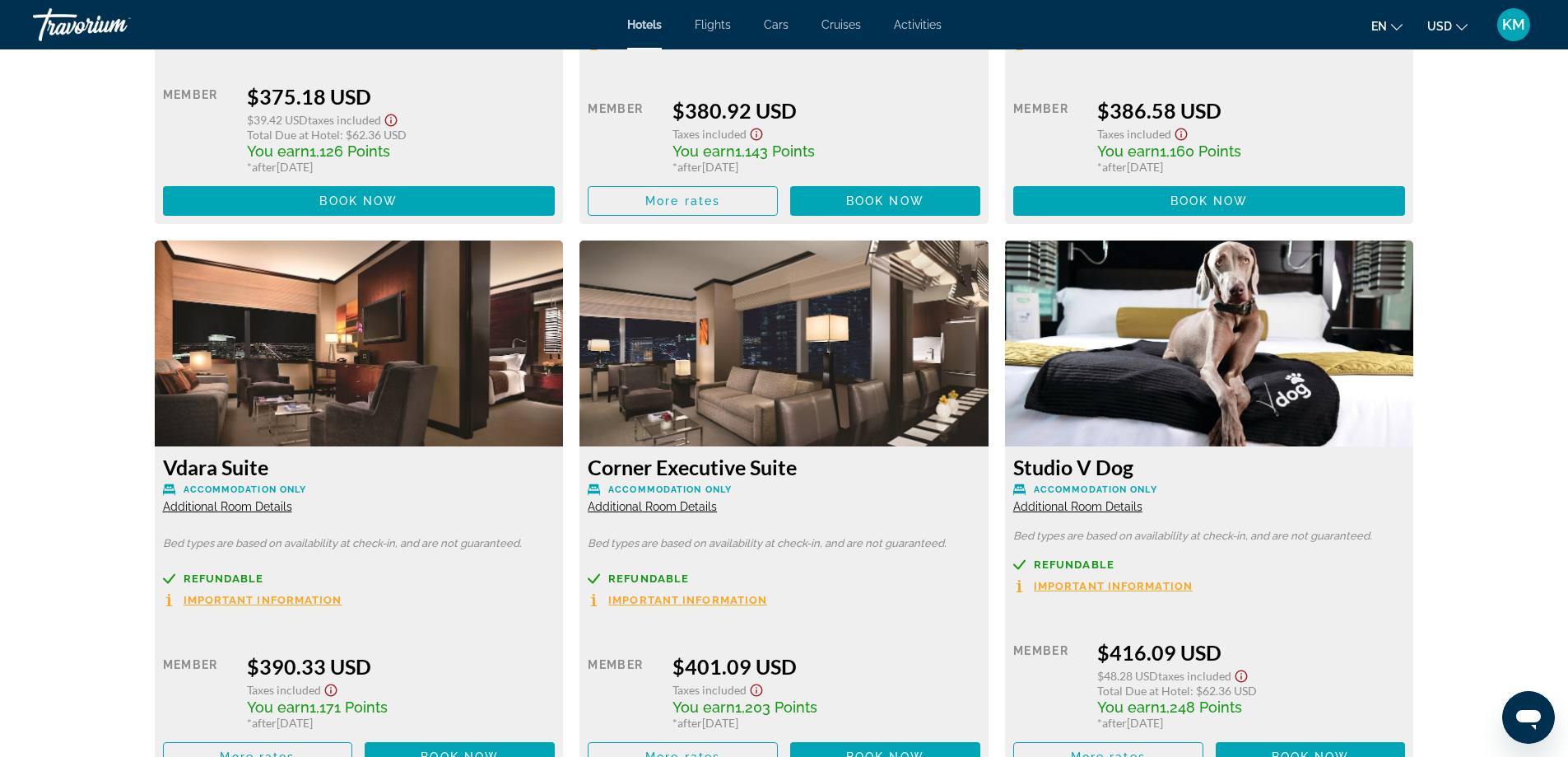
click at [720, 362] on img "Main content" at bounding box center [784, 343] width 409 height 206
click at [654, 594] on span "Important Information" at bounding box center [688, 599] width 159 height 10
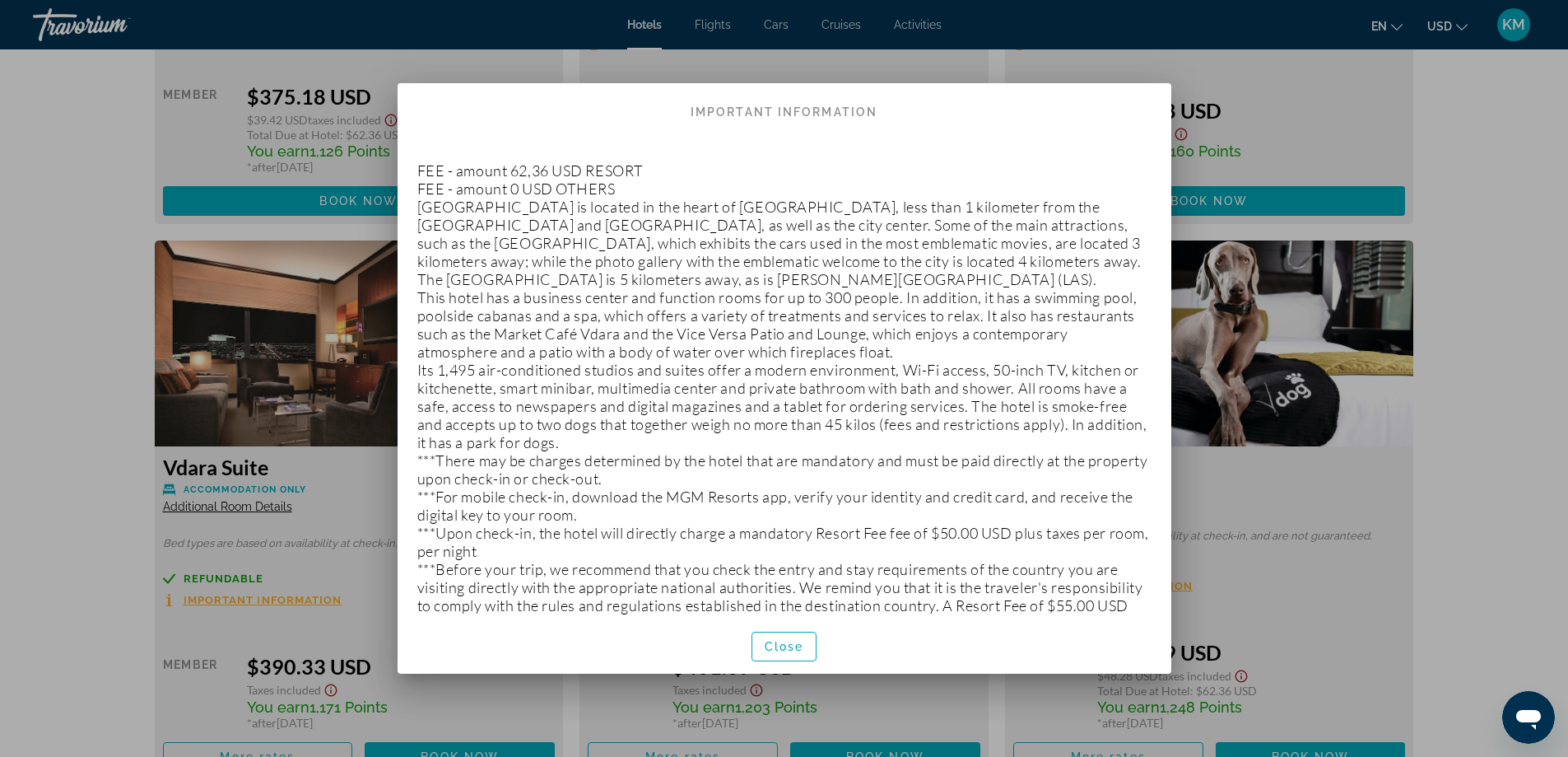
scroll to position [0, 0]
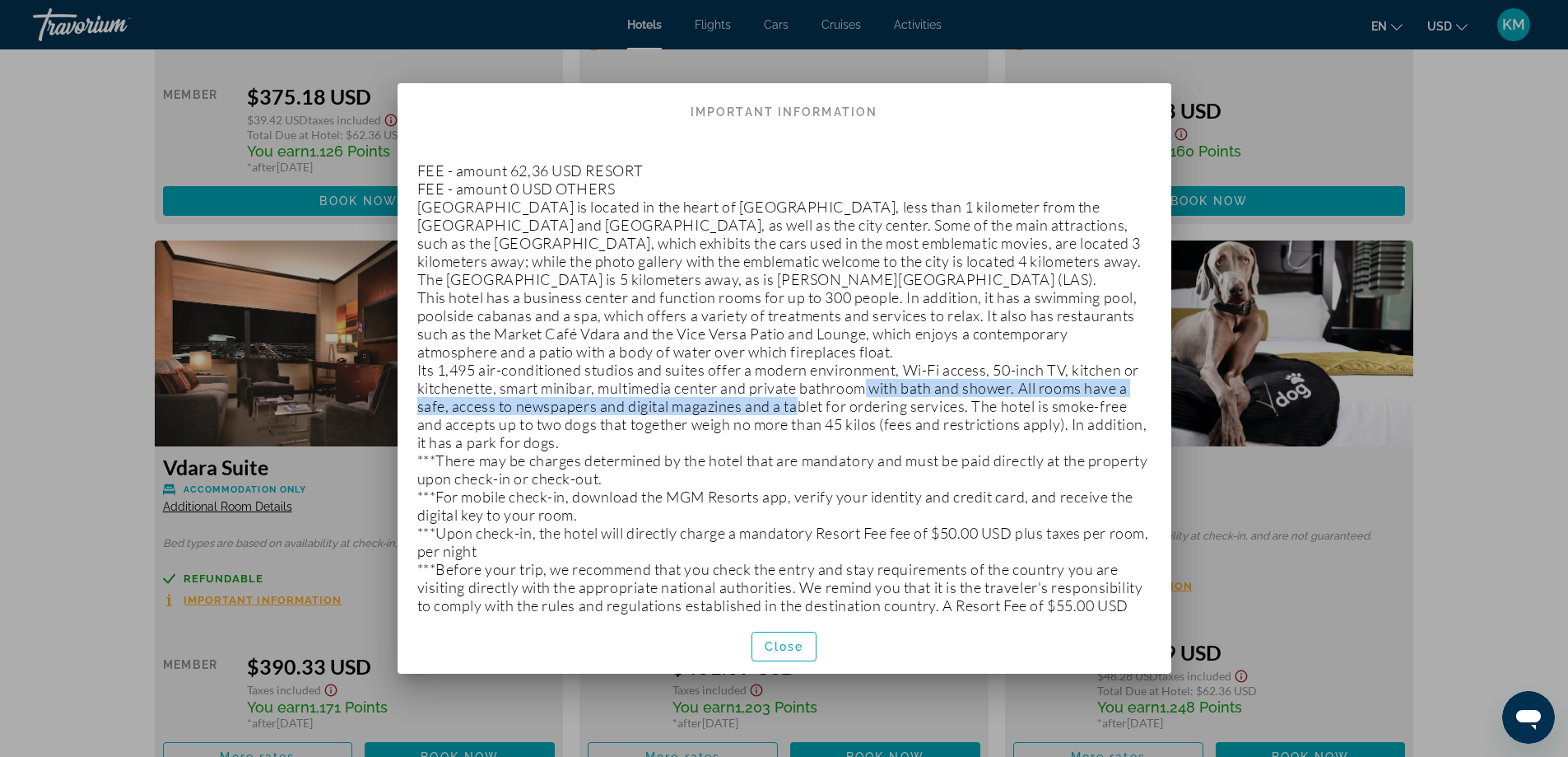
drag, startPoint x: 848, startPoint y: 400, endPoint x: 888, endPoint y: 394, distance: 40.4
click at [888, 394] on p "FEE - amount 62,36 USD RESORT FEE - amount 0 USD OTHERS [GEOGRAPHIC_DATA] and S…" at bounding box center [784, 387] width 734 height 489
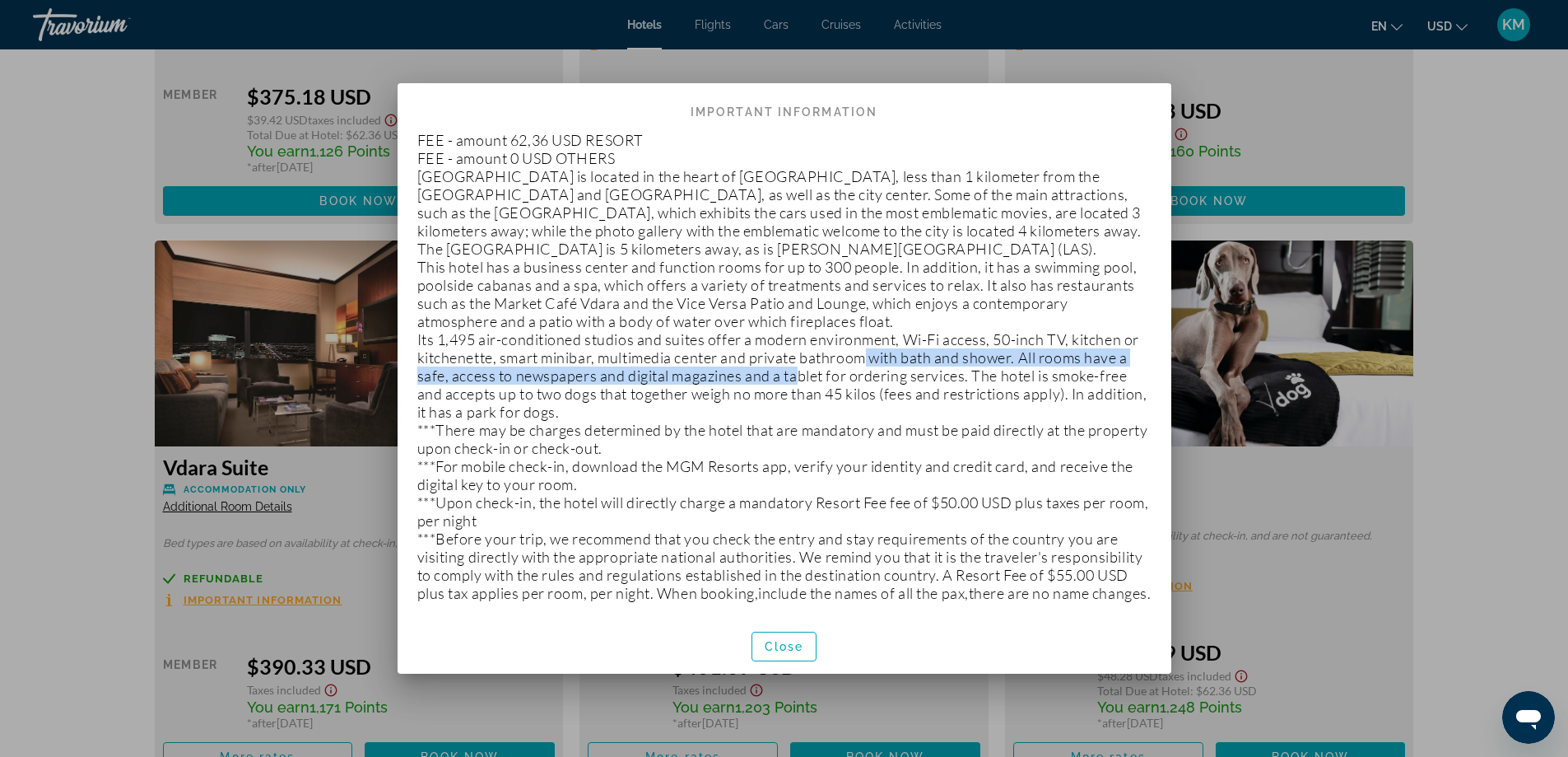
scroll to position [48, 0]
click at [785, 645] on span "Close" at bounding box center [784, 646] width 40 height 13
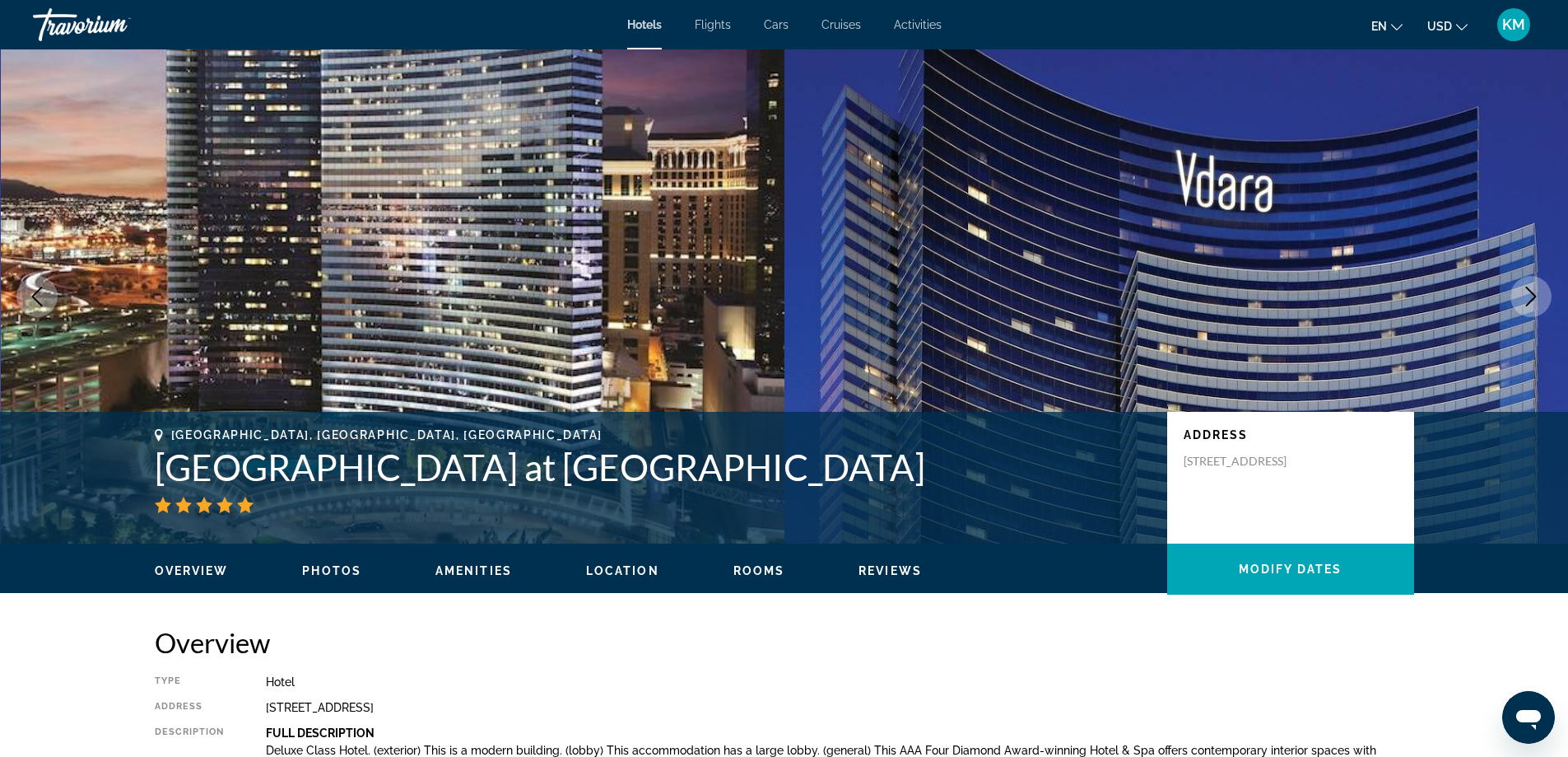
scroll to position [4369, 0]
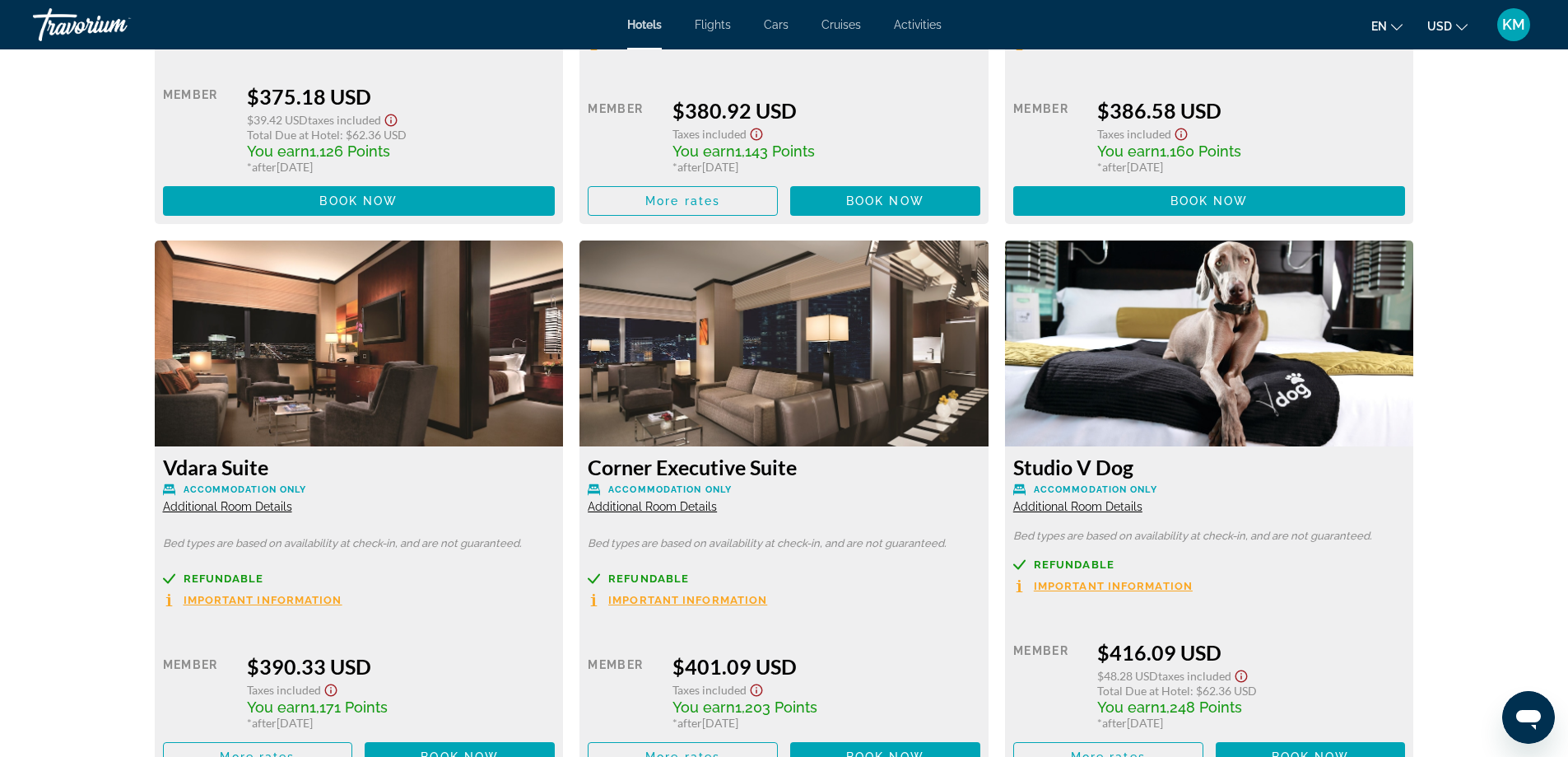
click at [632, 500] on span "Additional Room Details" at bounding box center [652, 507] width 129 height 13
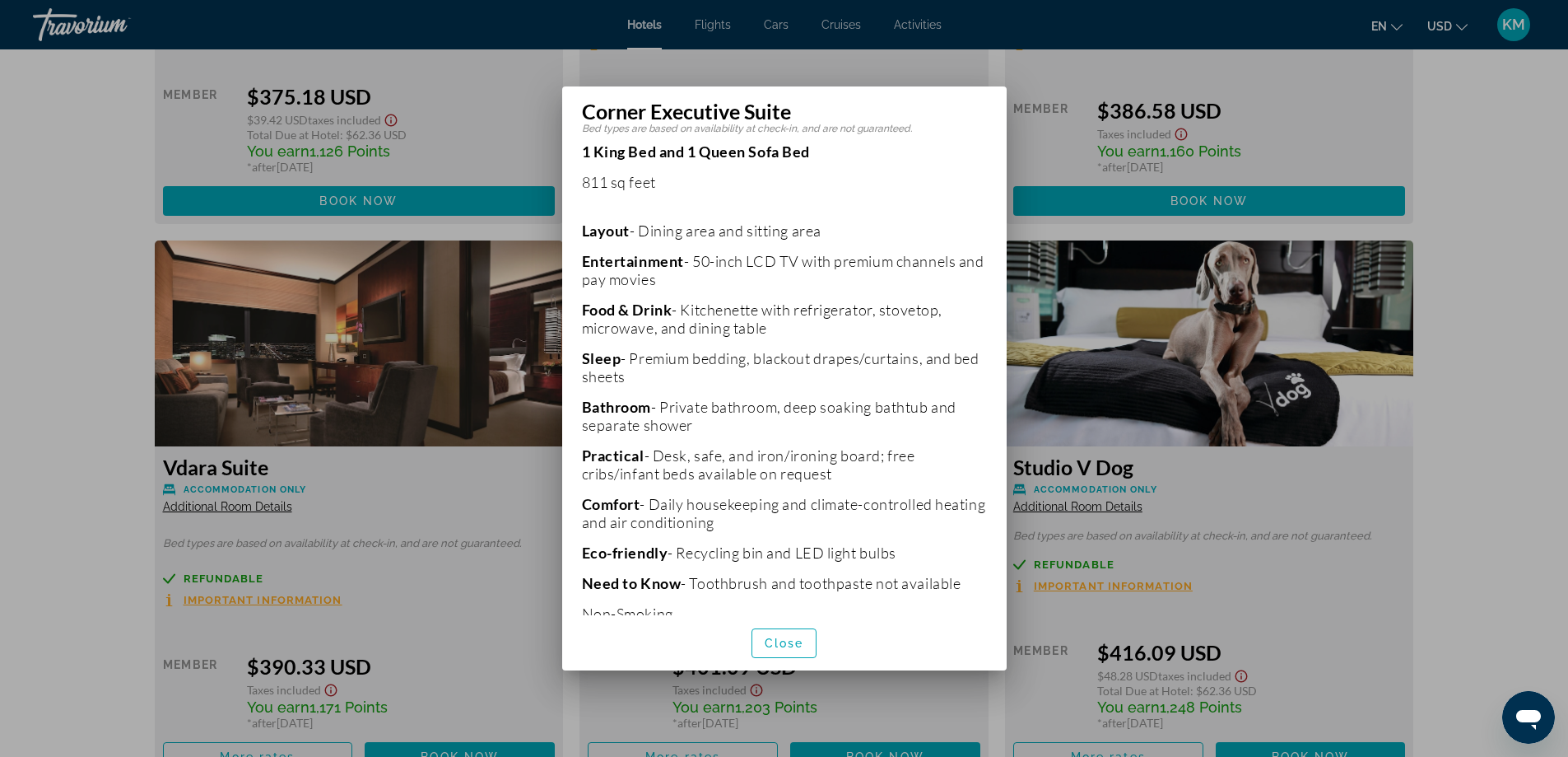
scroll to position [332, 0]
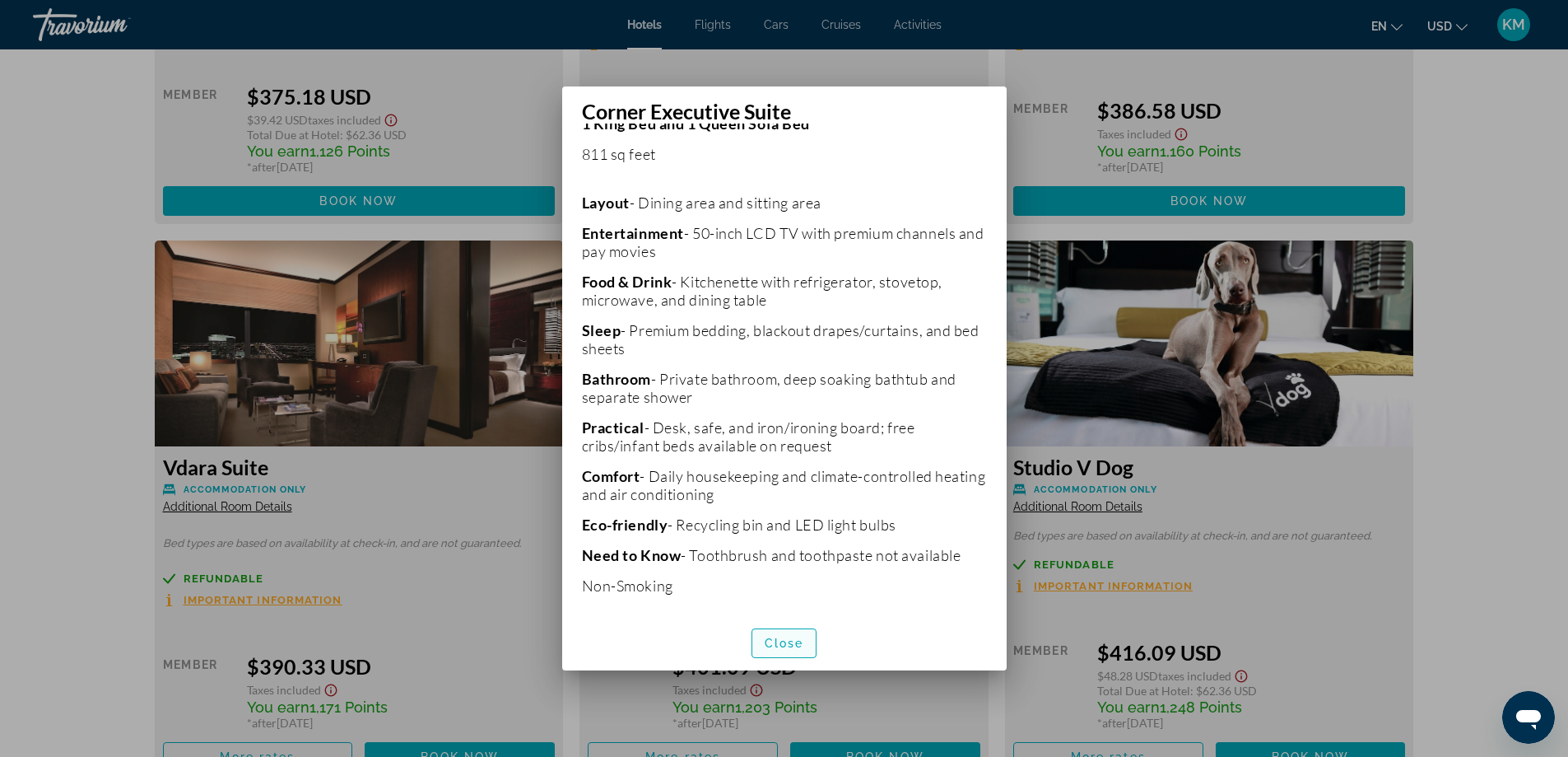
click at [784, 645] on span "Close" at bounding box center [784, 643] width 40 height 13
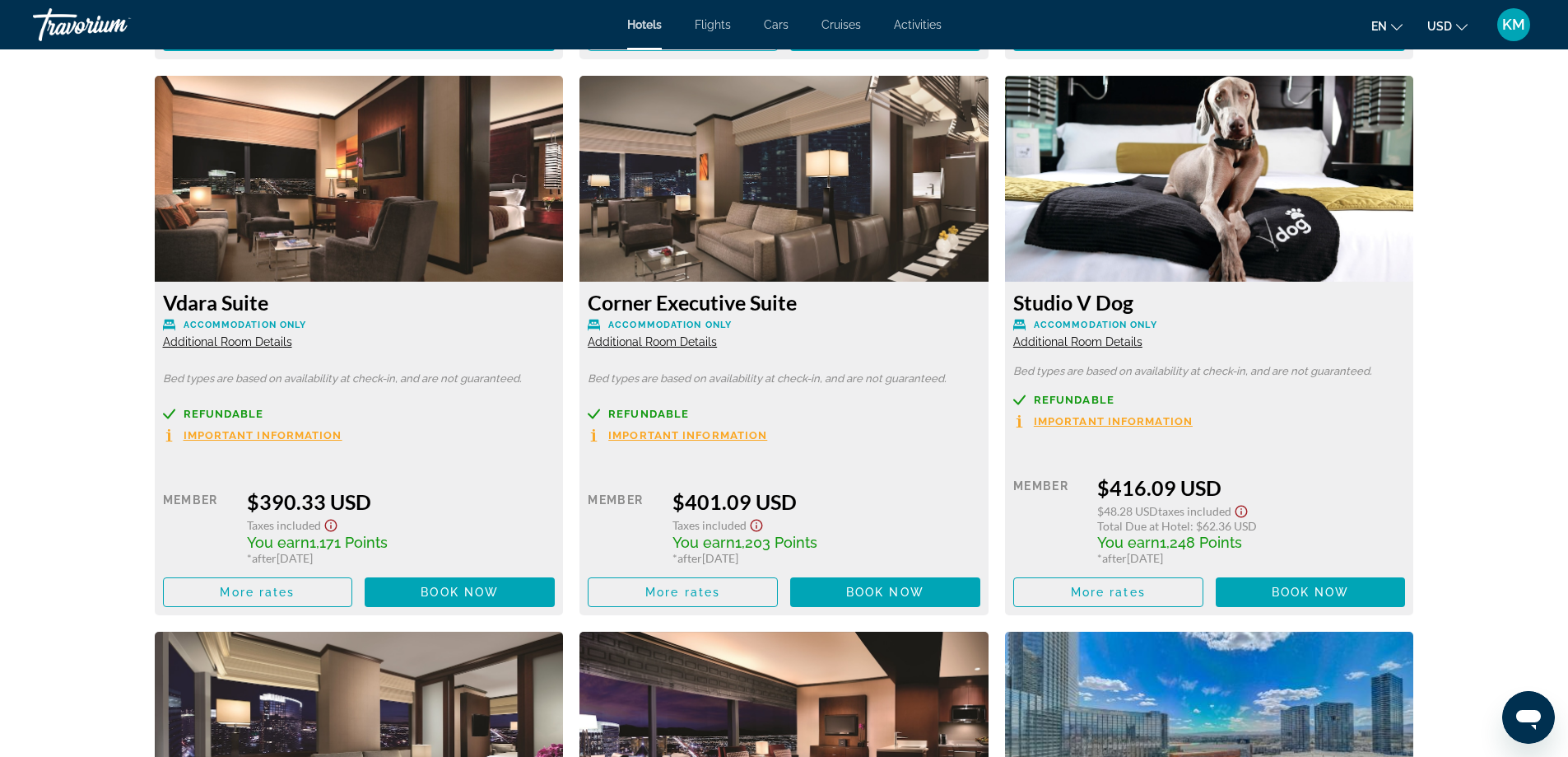
scroll to position [4594, 0]
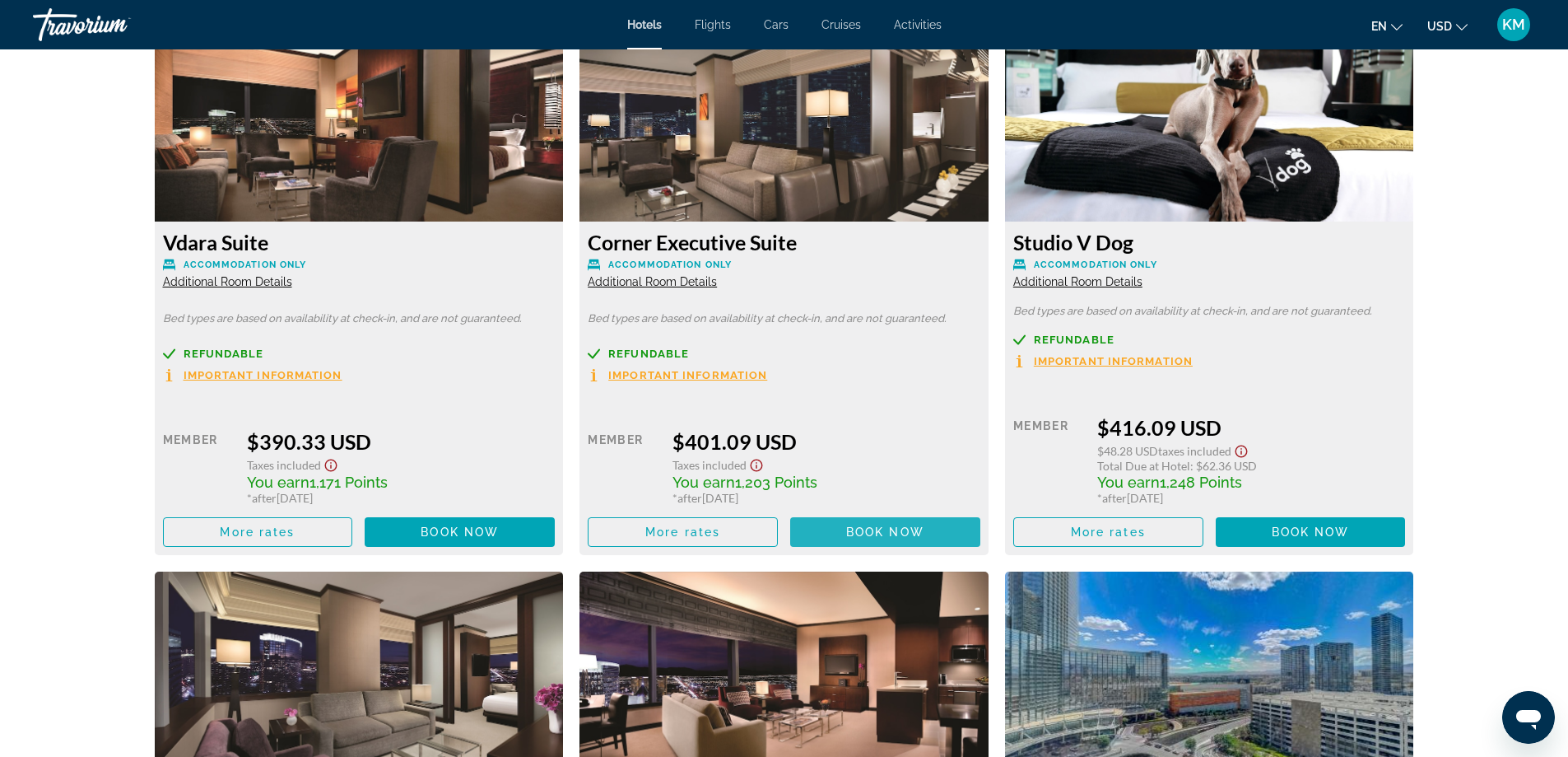
click at [908, 525] on span "Book now" at bounding box center [886, 532] width 78 height 13
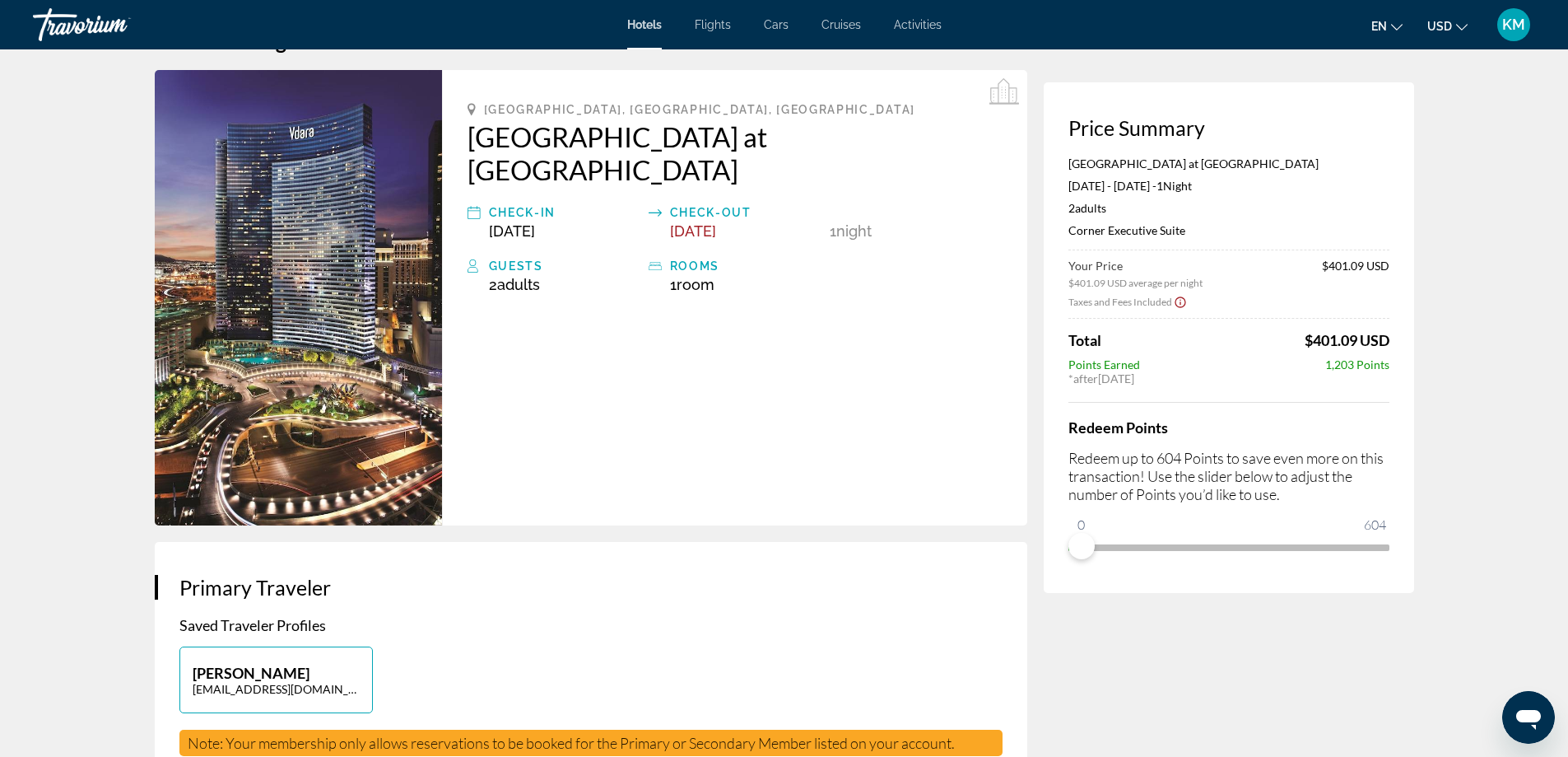
scroll to position [35, 0]
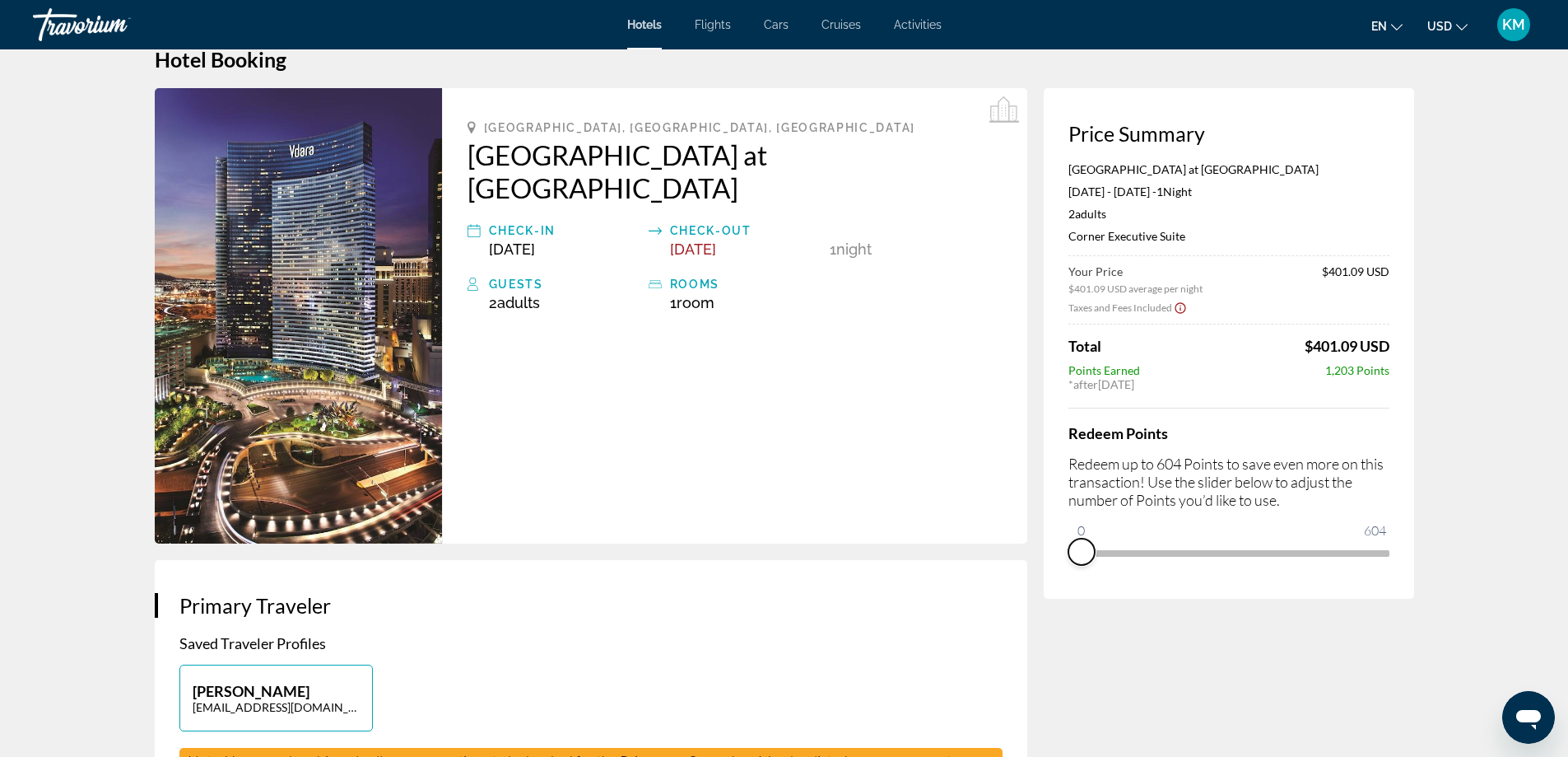
drag, startPoint x: 1083, startPoint y: 553, endPoint x: 1043, endPoint y: 599, distance: 61.0
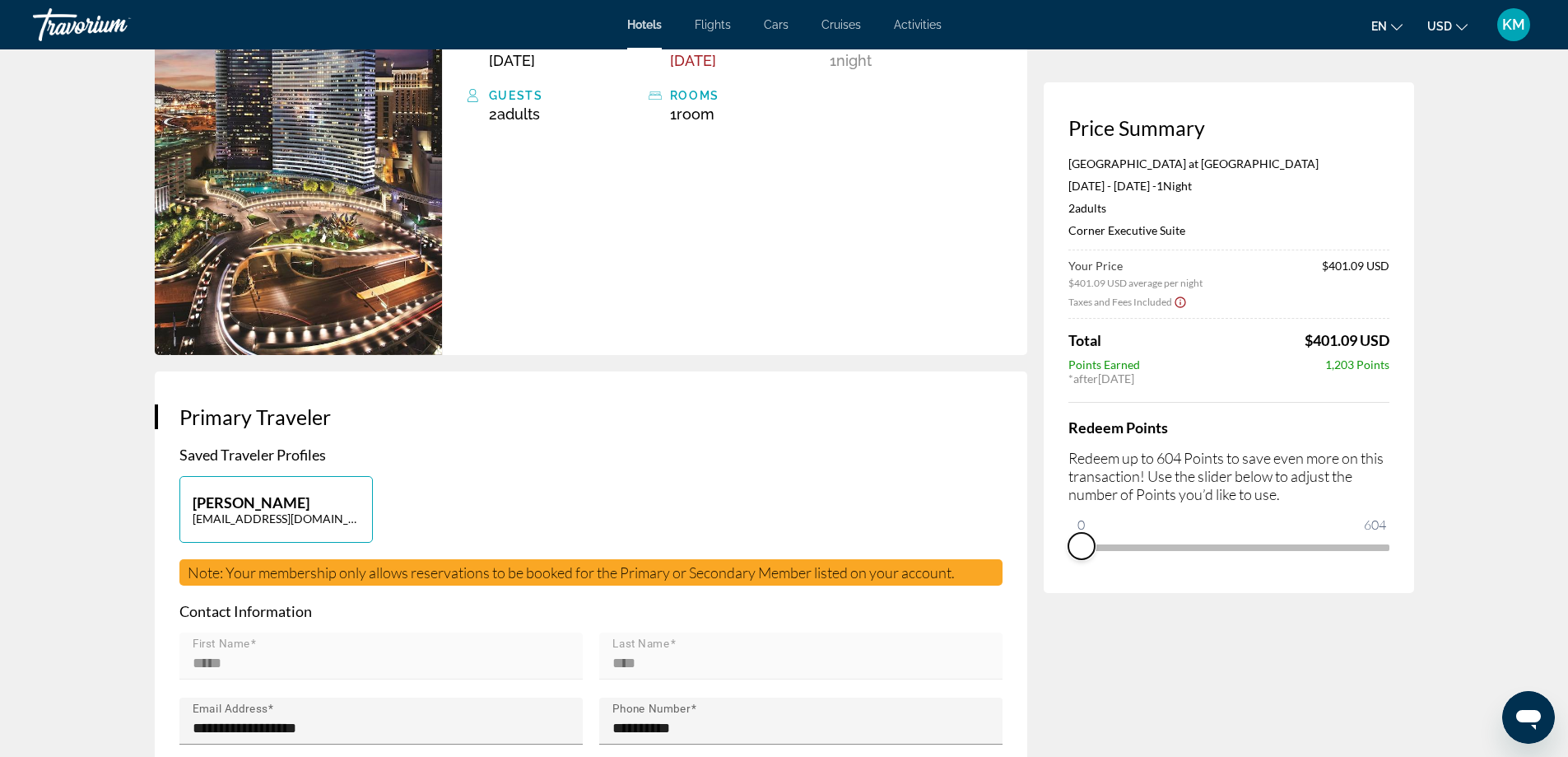
scroll to position [0, 0]
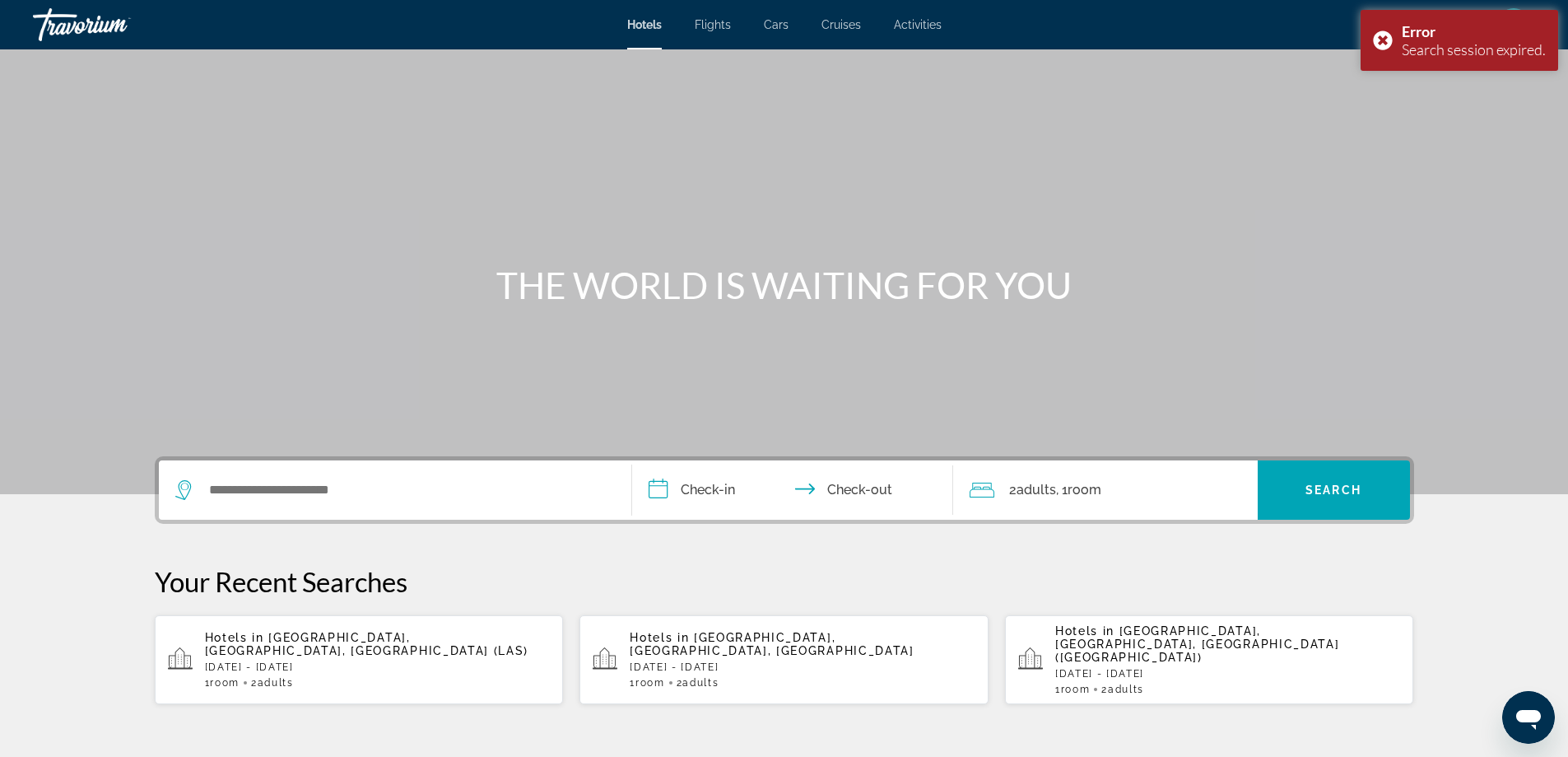
click at [418, 468] on div "Search widget" at bounding box center [395, 490] width 439 height 60
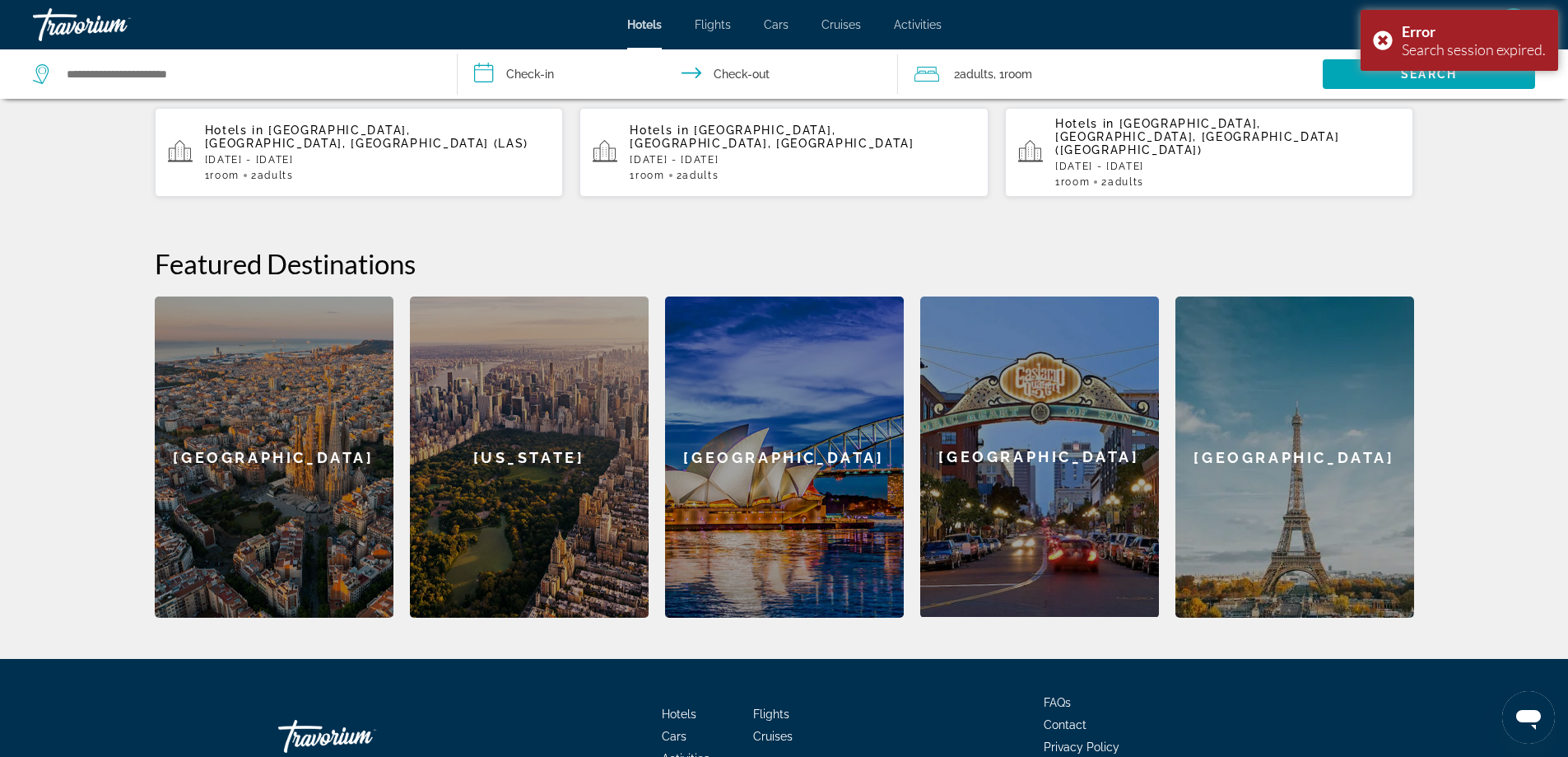
scroll to position [542, 0]
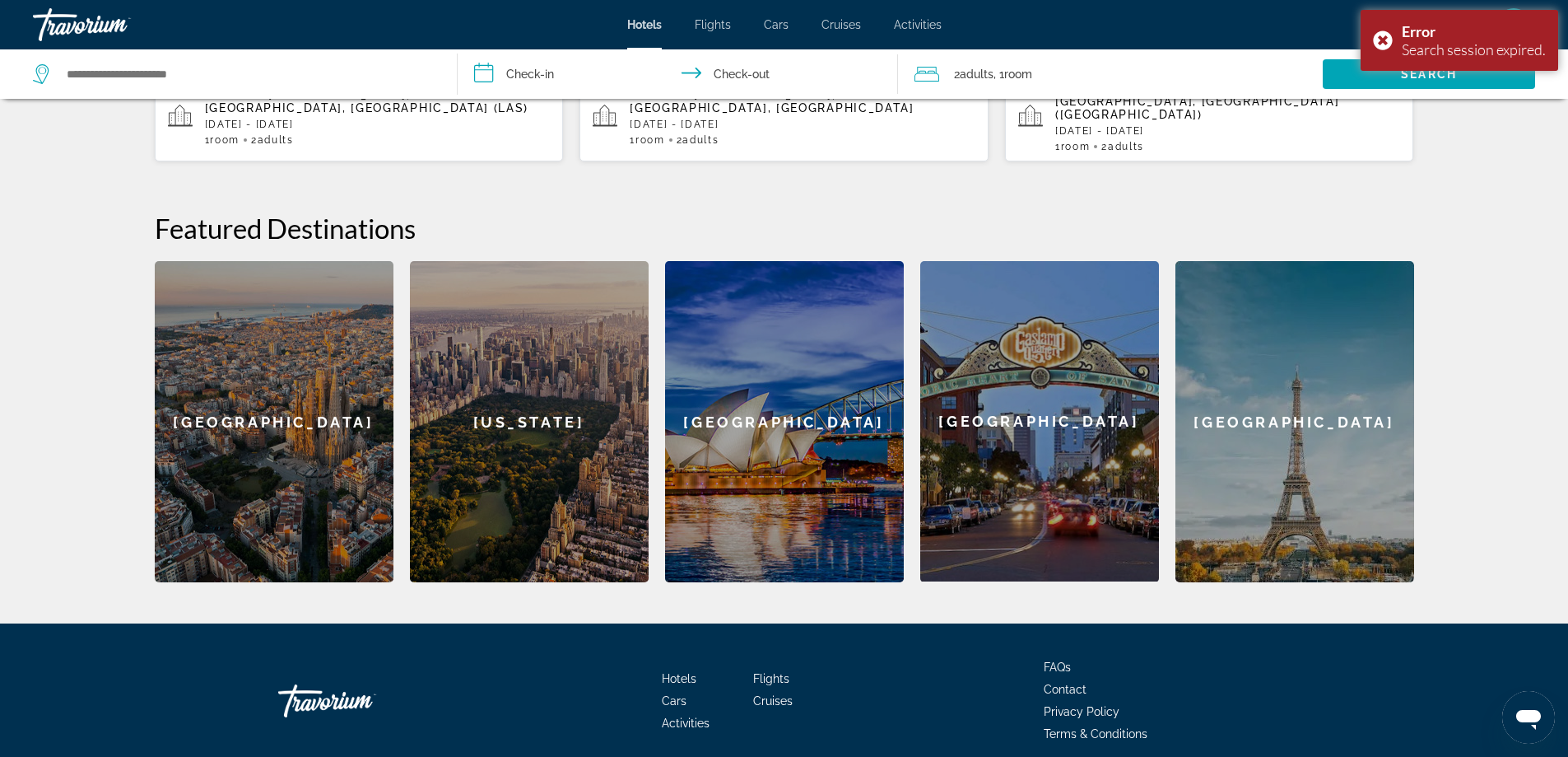
click at [1319, 412] on div "[GEOGRAPHIC_DATA]" at bounding box center [1295, 422] width 239 height 321
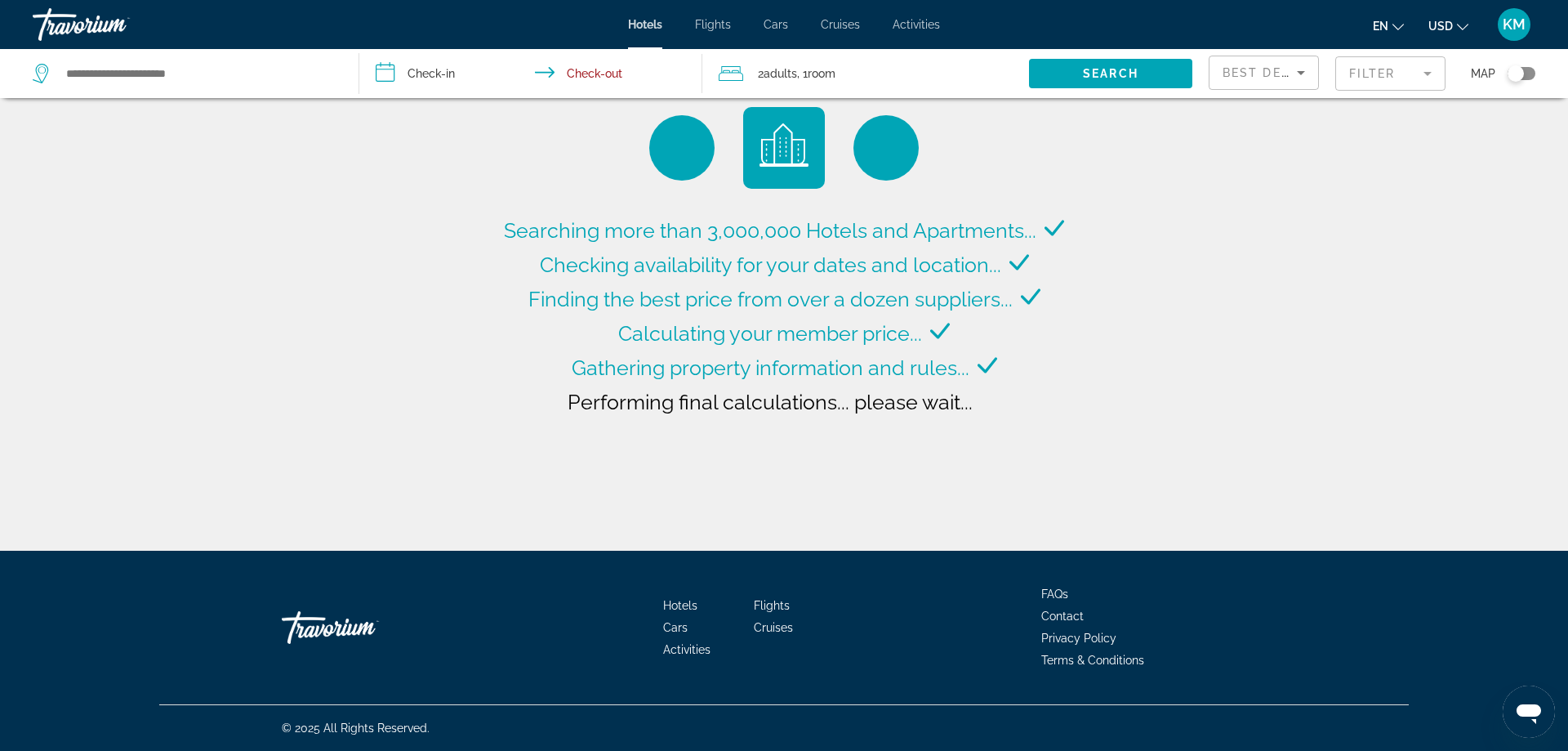
type input "**********"
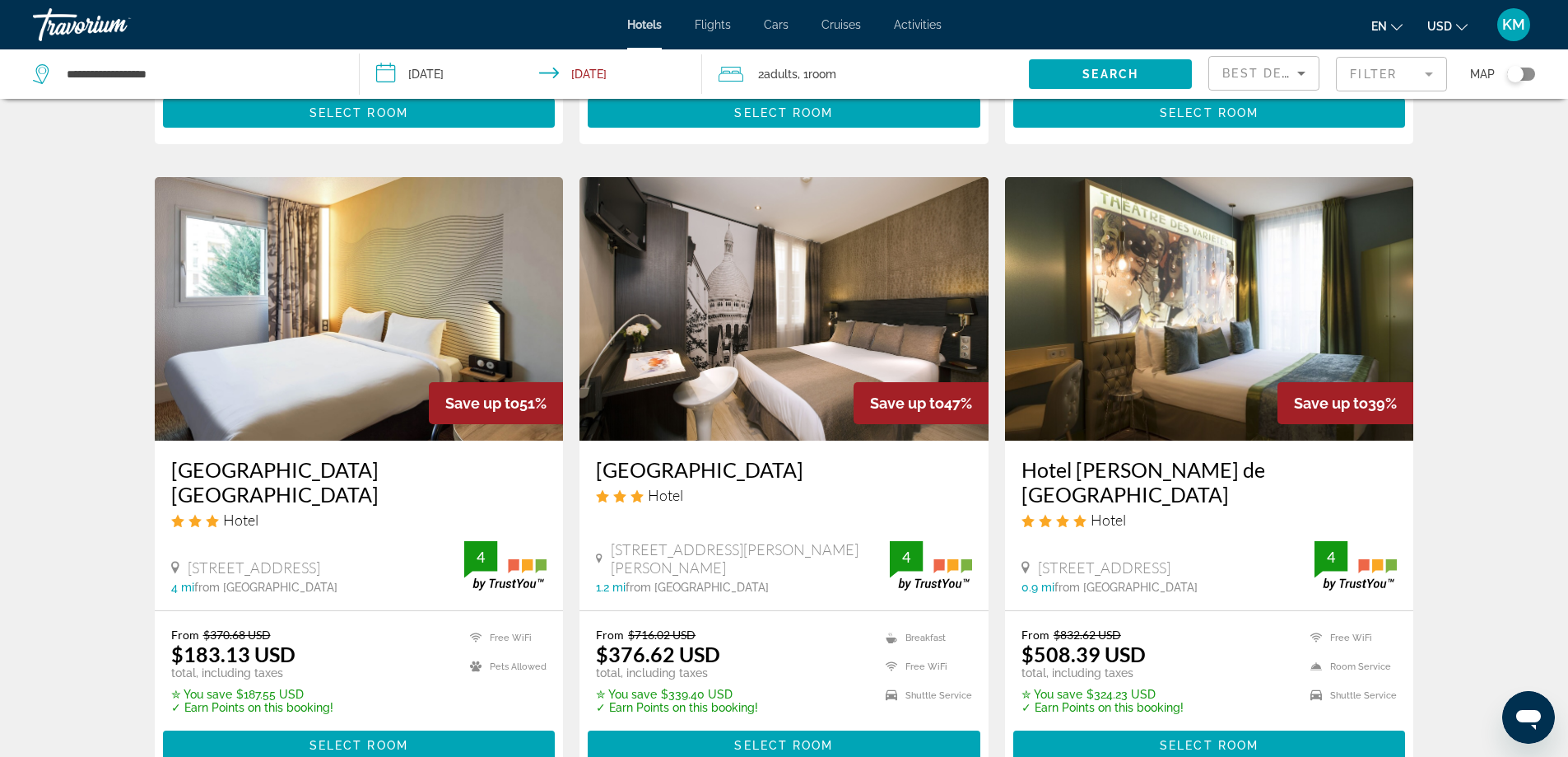
scroll to position [614, 0]
